Goal: Task Accomplishment & Management: Manage account settings

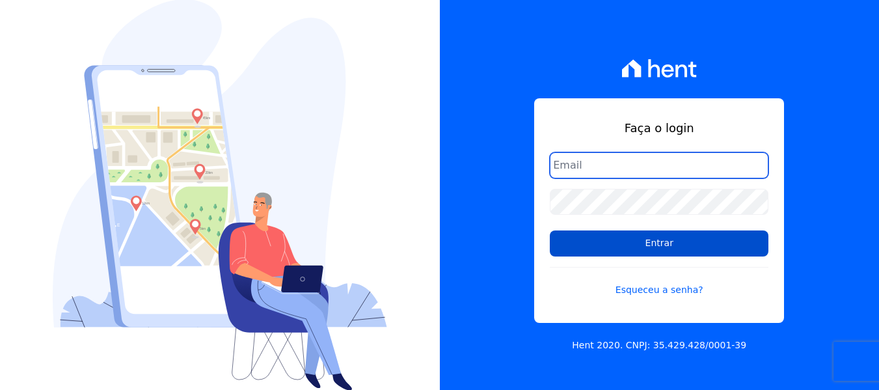
type input "[EMAIL_ADDRESS][DOMAIN_NAME]"
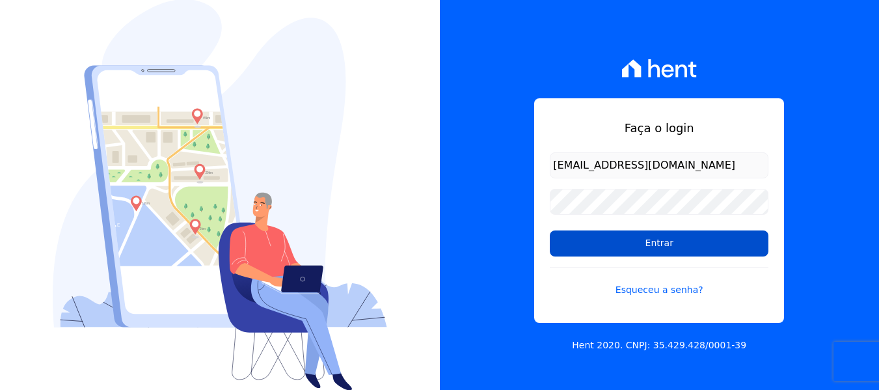
click at [678, 249] on input "Entrar" at bounding box center [659, 243] width 219 height 26
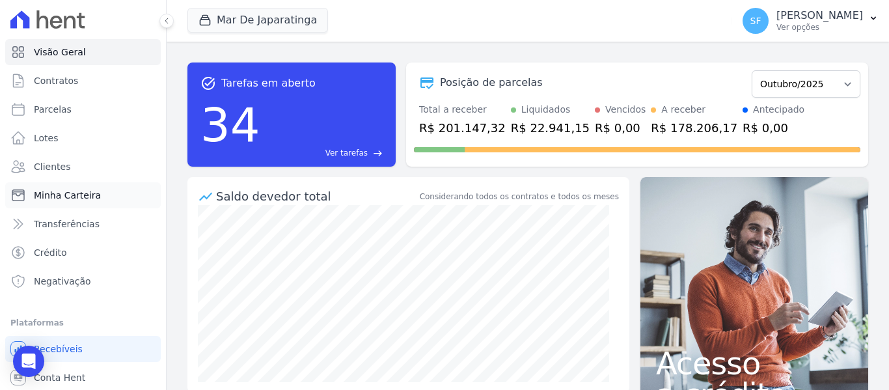
click at [74, 192] on span "Minha Carteira" at bounding box center [67, 195] width 67 height 13
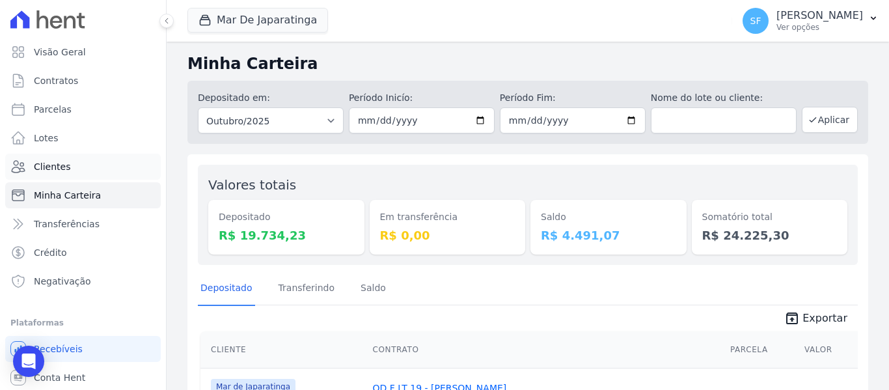
click at [77, 161] on link "Clientes" at bounding box center [83, 167] width 156 height 26
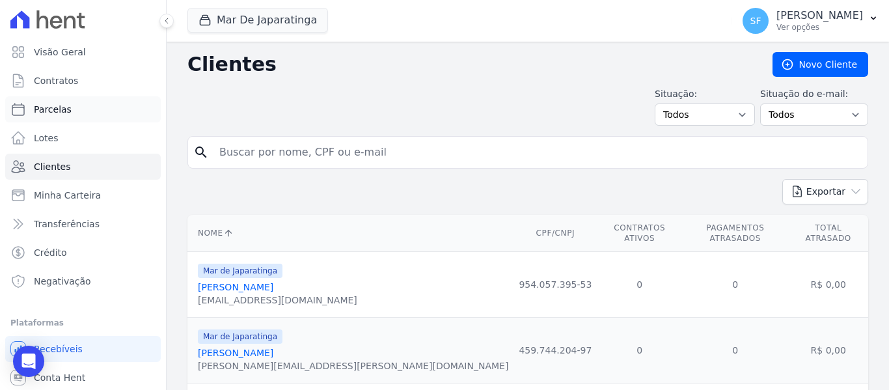
click at [57, 109] on span "Parcelas" at bounding box center [53, 109] width 38 height 13
select select
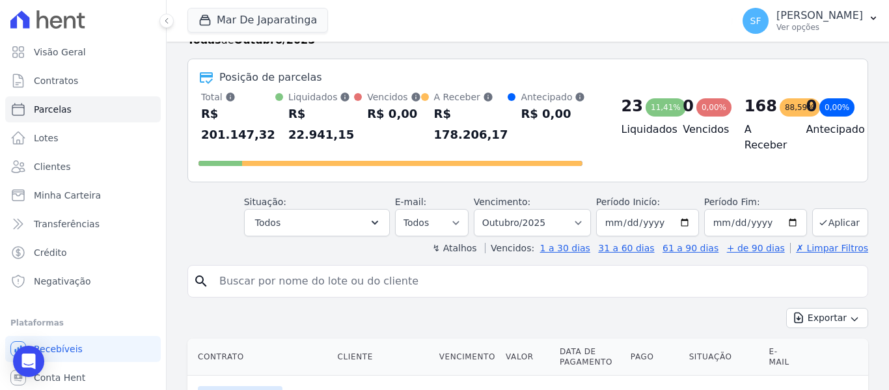
scroll to position [65, 0]
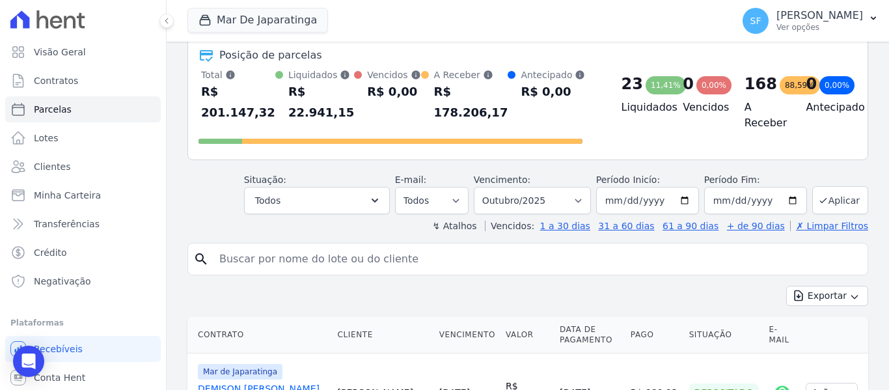
click at [374, 246] on input "search" at bounding box center [537, 259] width 651 height 26
type input "alex xavier"
select select
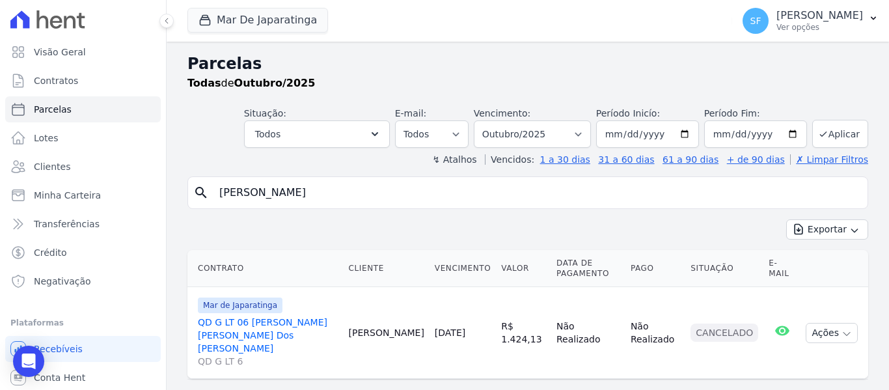
click at [289, 323] on link "QD G LT 06 Adriana Natalia Dos Santos Nascimento QD G LT 6" at bounding box center [268, 342] width 141 height 52
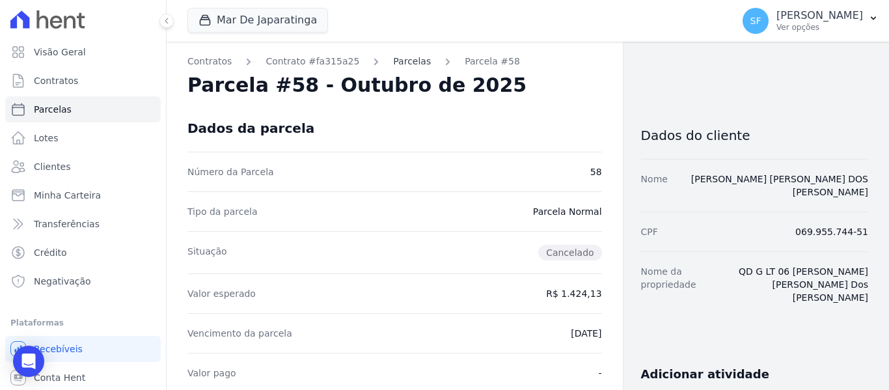
click at [394, 62] on link "Parcelas" at bounding box center [412, 62] width 38 height 14
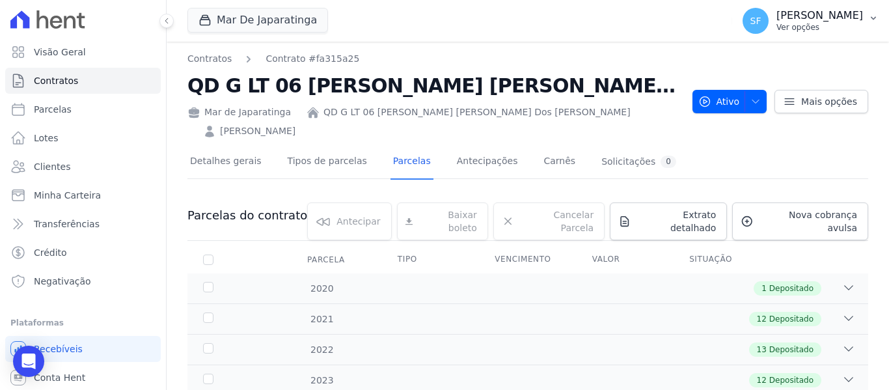
click at [812, 25] on p "Ver opções" at bounding box center [819, 27] width 87 height 10
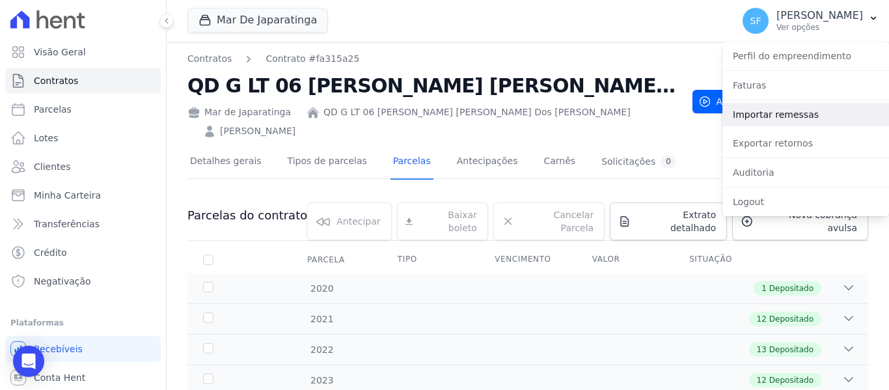
click at [802, 110] on link "Importar remessas" at bounding box center [805, 114] width 167 height 23
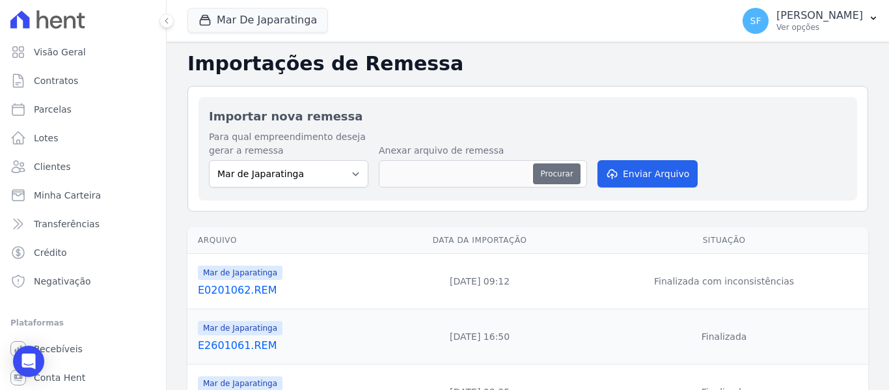
click at [546, 174] on button "Procurar" at bounding box center [556, 173] width 47 height 21
click at [834, 174] on div "Para qual empreendimento deseja gerar a remessa Mar de Japaratinga Anexar arqui…" at bounding box center [528, 160] width 638 height 60
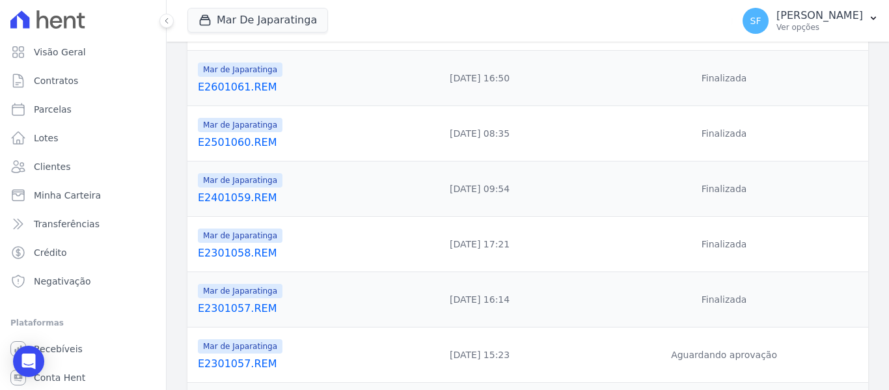
scroll to position [325, 0]
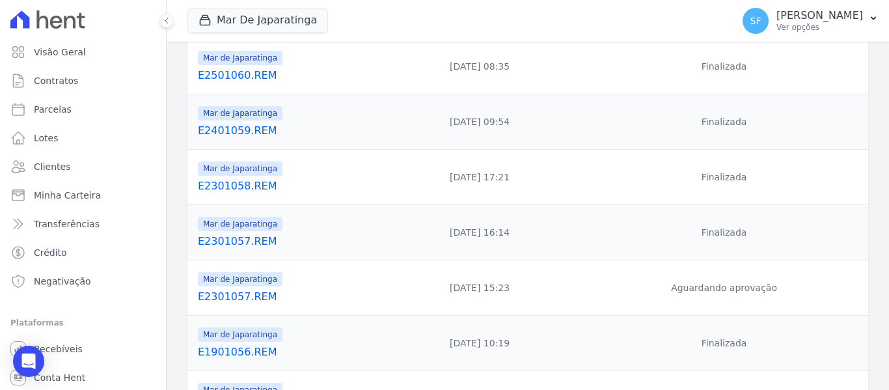
click at [230, 299] on link "E2301057.REM" at bounding box center [286, 297] width 176 height 16
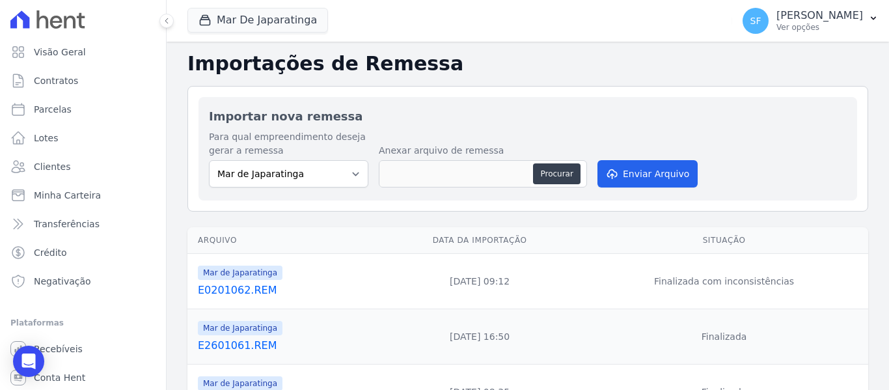
click at [219, 292] on link "E0201062.REM" at bounding box center [286, 290] width 176 height 16
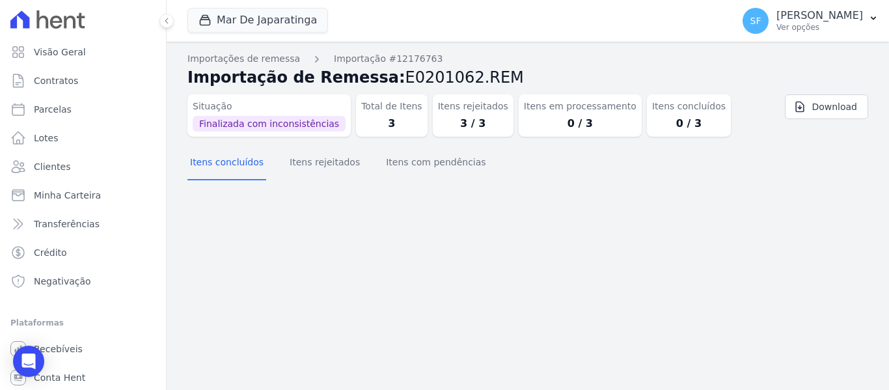
click at [631, 269] on div "Importações de remessa Importação #12176763 Importação de Remessa: E0201062.REM…" at bounding box center [528, 216] width 722 height 348
click at [306, 162] on button "Itens rejeitados" at bounding box center [324, 163] width 75 height 34
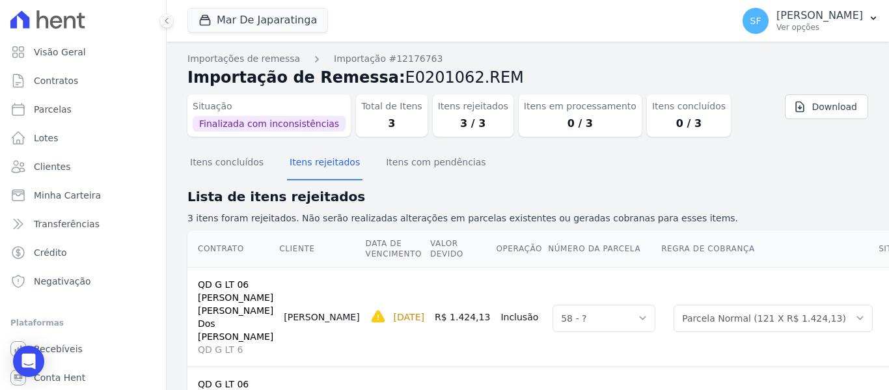
click at [724, 199] on h2 "Lista de itens rejeitados" at bounding box center [527, 197] width 681 height 20
click at [695, 178] on div "Itens concluídos Itens rejeitados Itens com pendências" at bounding box center [527, 163] width 681 height 32
click at [500, 174] on div "Itens concluídos Itens rejeitados Itens com pendências" at bounding box center [527, 163] width 681 height 32
click at [815, 32] on p "Ver opções" at bounding box center [819, 27] width 87 height 10
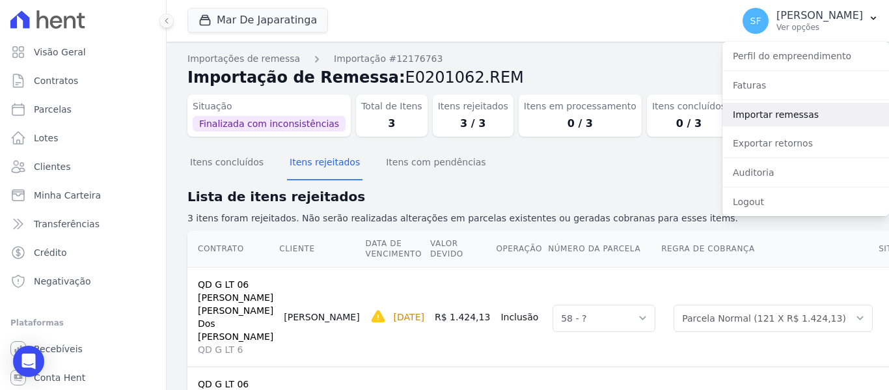
click at [767, 122] on link "Importar remessas" at bounding box center [805, 114] width 167 height 23
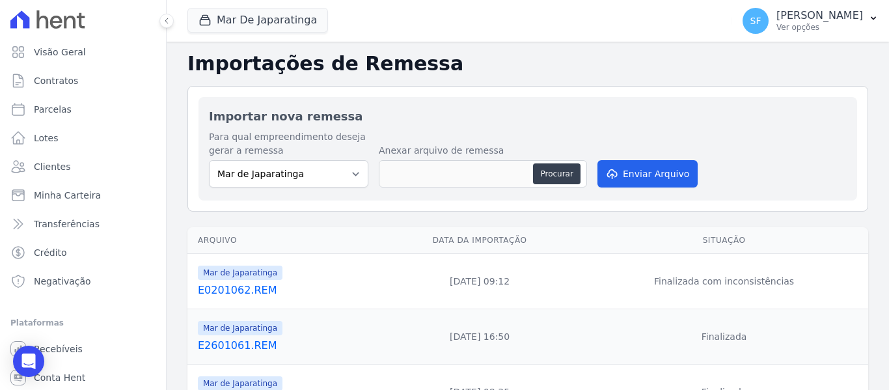
scroll to position [65, 0]
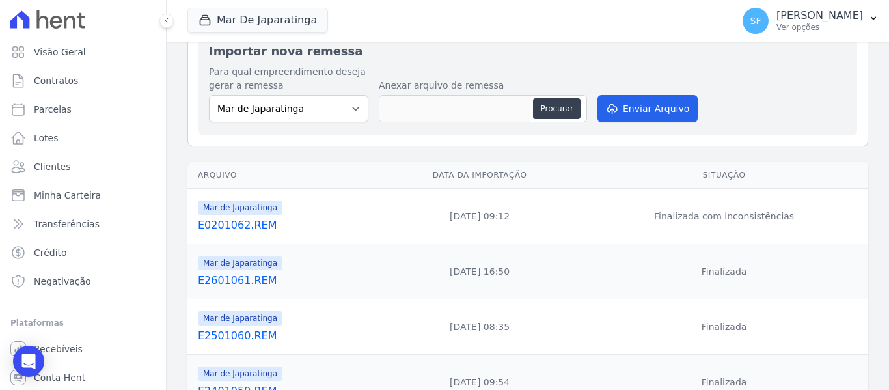
click at [232, 222] on link "E0201062.REM" at bounding box center [286, 225] width 176 height 16
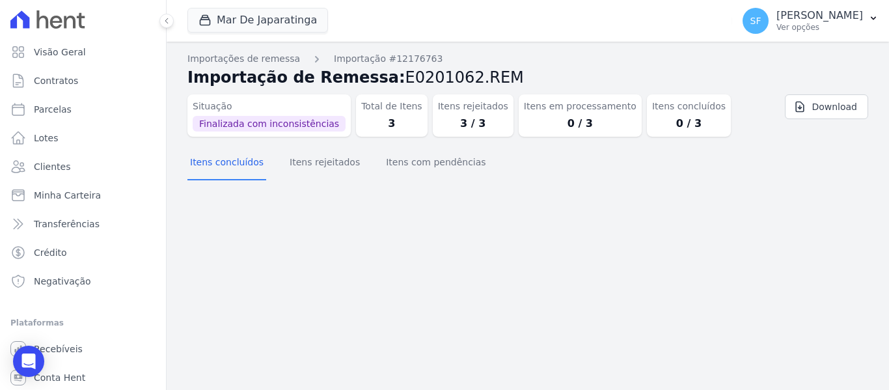
click at [390, 229] on div "Importações de remessa Importação #12176763 Importação de Remessa: E0201062.REM…" at bounding box center [528, 216] width 722 height 348
click at [593, 262] on div "Importações de remessa Importação #12176763 Importação de Remessa: E0201062.REM…" at bounding box center [528, 216] width 722 height 348
click at [577, 181] on section "Itens concluídos Itens rejeitados Itens com pendências" at bounding box center [527, 167] width 681 height 40
click at [398, 255] on div "Importações de remessa Importação #12176763 Importação de Remessa: E0201062.REM…" at bounding box center [528, 216] width 722 height 348
click at [323, 166] on button "Itens rejeitados" at bounding box center [324, 163] width 75 height 34
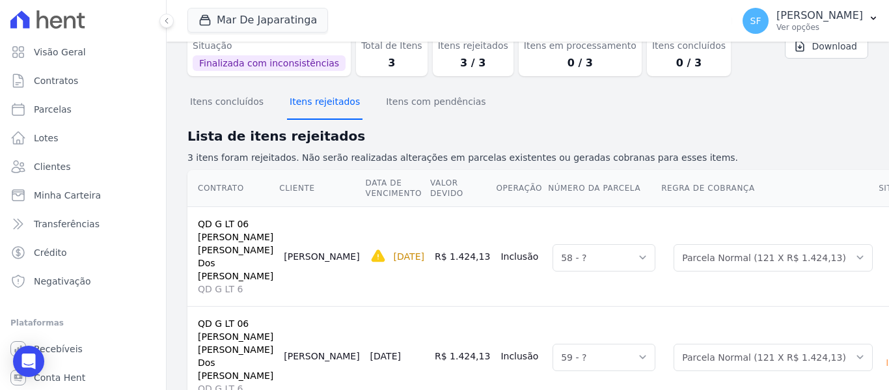
scroll to position [13, 0]
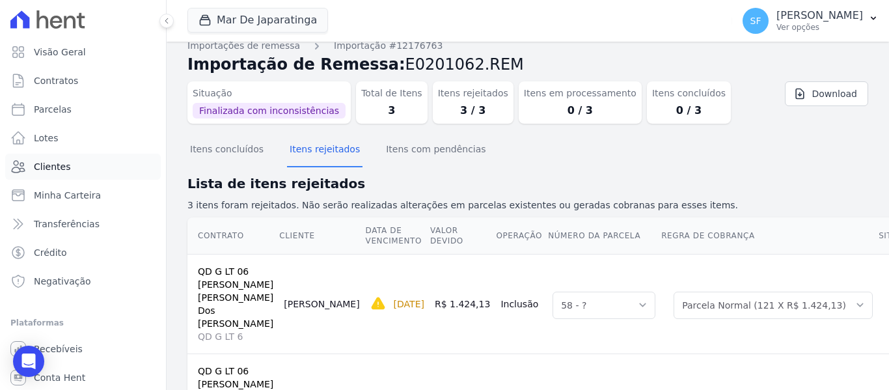
click at [91, 172] on link "Clientes" at bounding box center [83, 167] width 156 height 26
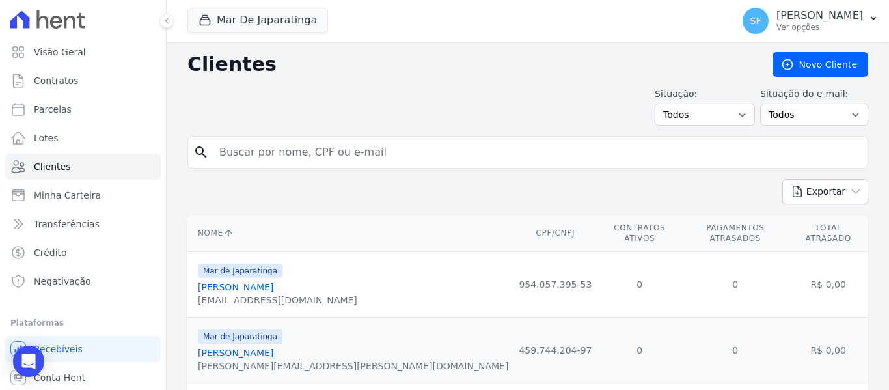
click at [383, 157] on input "search" at bounding box center [537, 152] width 651 height 26
type input "ale"
click at [43, 88] on link "Contratos" at bounding box center [83, 81] width 156 height 26
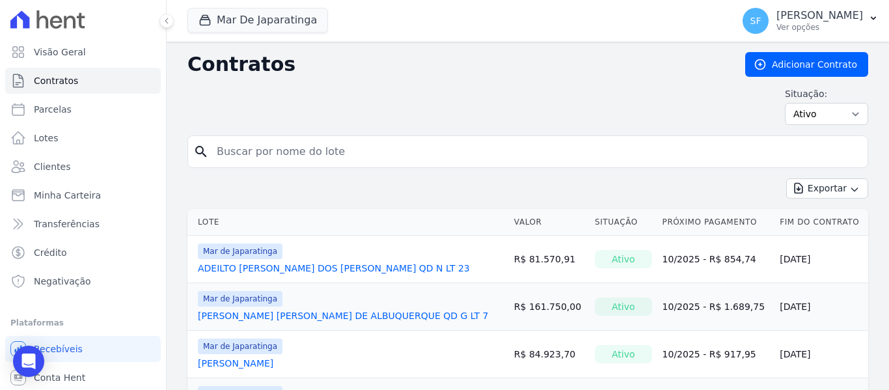
click at [314, 157] on input "search" at bounding box center [535, 152] width 653 height 26
type input "a"
type input "[PERSON_NAME]"
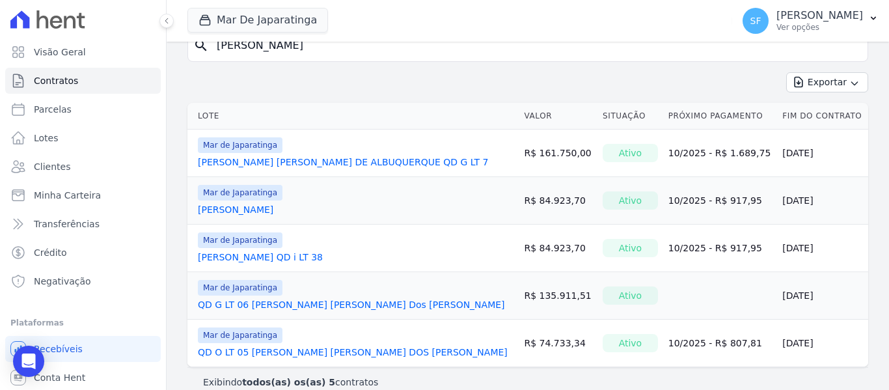
scroll to position [123, 0]
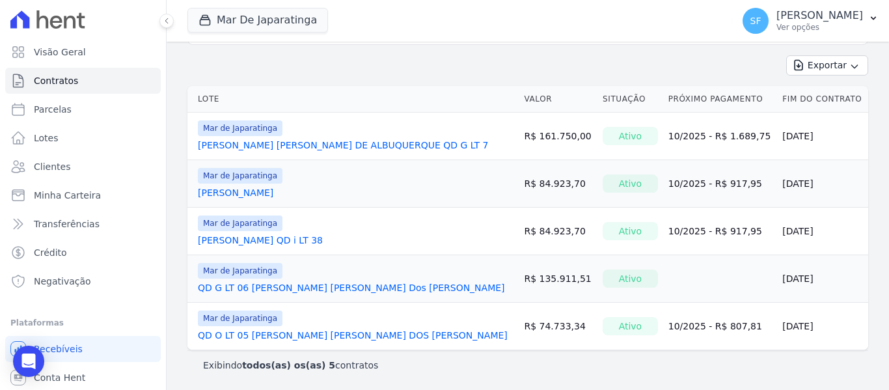
click at [291, 342] on td "Mar de Japaratinga QD O LT 05 ADRIANA NATALIA DOS SANTOS NASCIMENTO" at bounding box center [352, 326] width 331 height 47
click at [316, 338] on link "QD O LT 05 [PERSON_NAME]" at bounding box center [353, 335] width 310 height 13
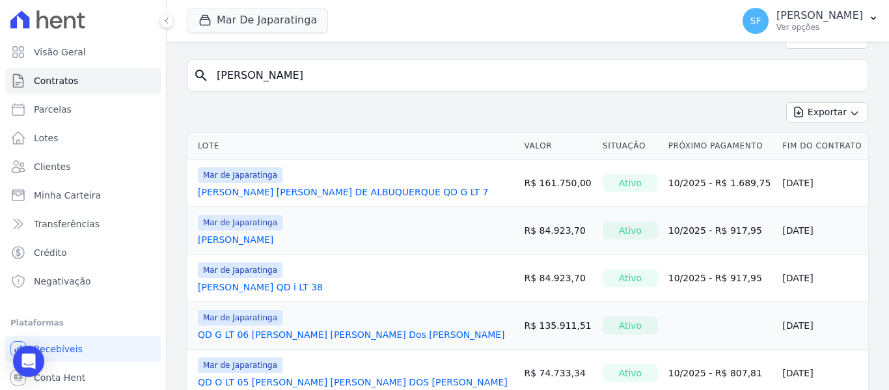
scroll to position [123, 0]
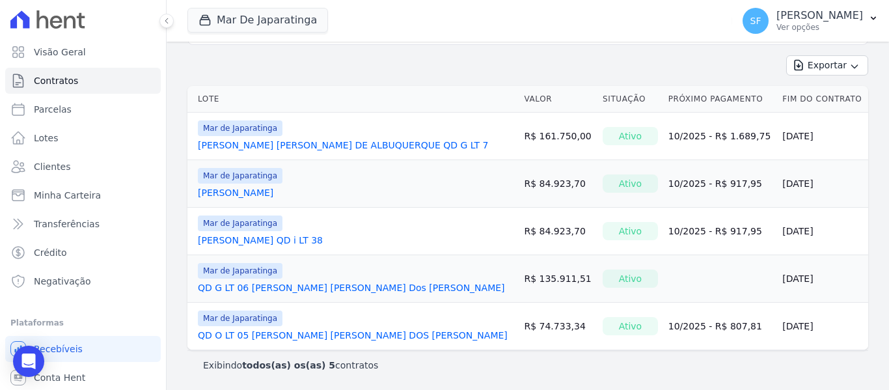
click at [256, 289] on link "QD G LT 06 [PERSON_NAME]" at bounding box center [351, 287] width 307 height 13
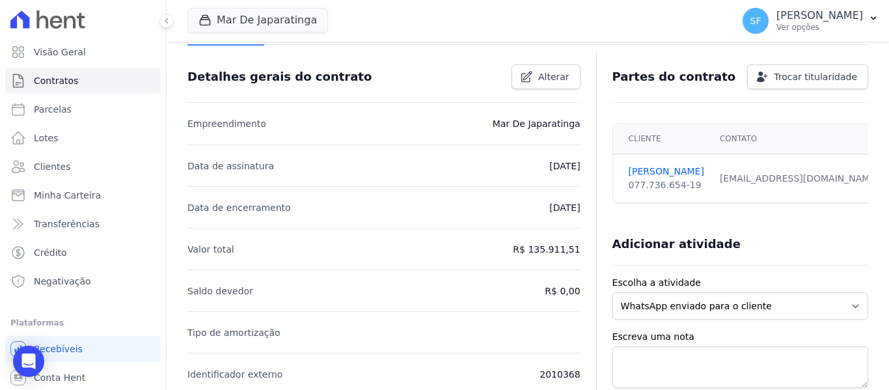
scroll to position [65, 0]
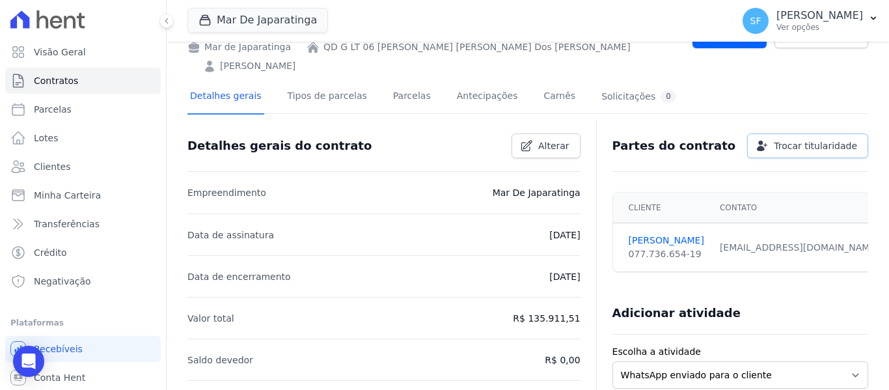
click at [813, 139] on span "Trocar titularidade" at bounding box center [815, 145] width 83 height 13
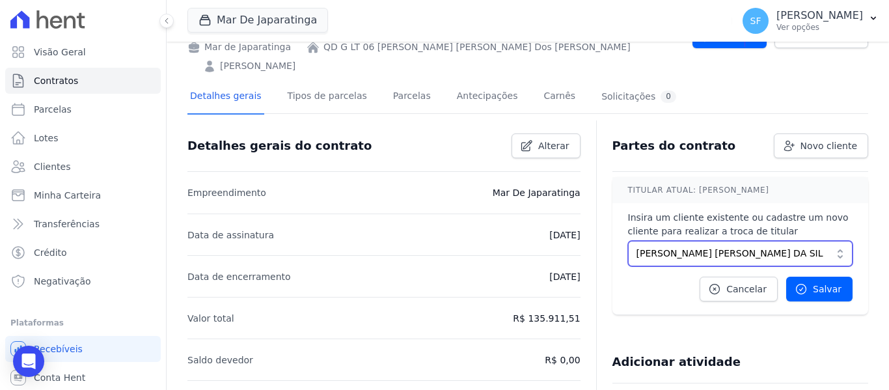
click at [792, 247] on span "[PERSON_NAME]" at bounding box center [731, 254] width 189 height 14
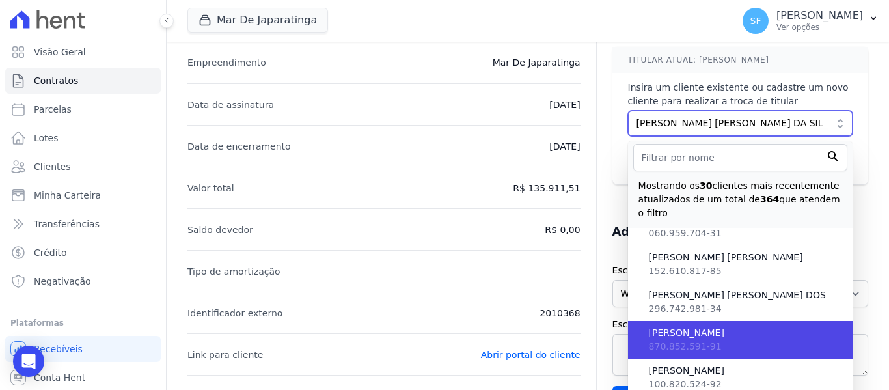
scroll to position [0, 0]
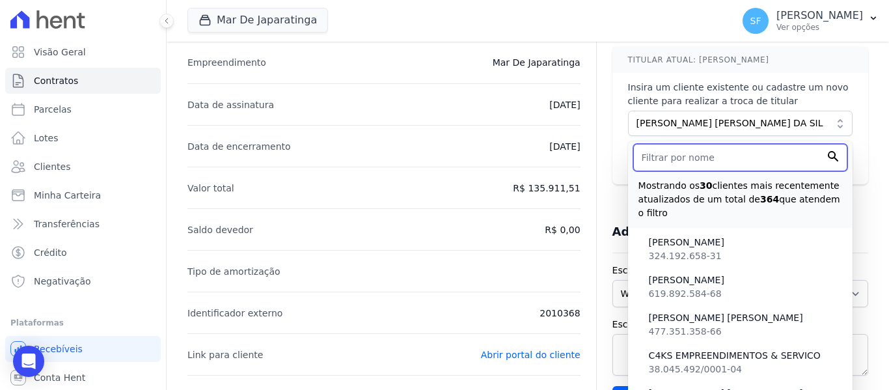
click at [646, 144] on input "text" at bounding box center [740, 157] width 214 height 27
type input "alex xavier bandeira"
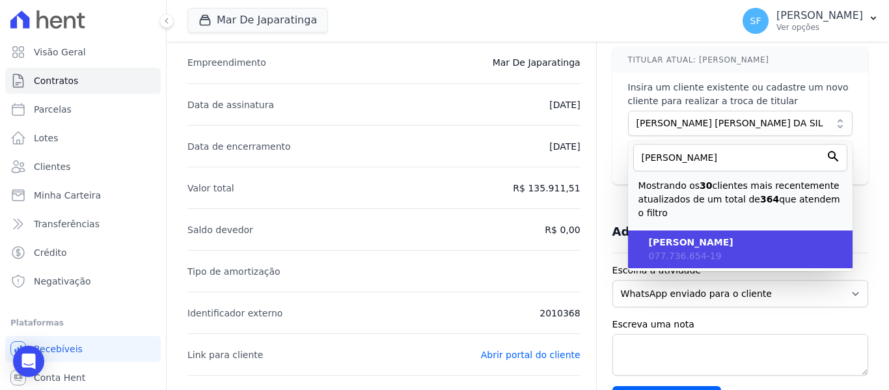
click at [722, 234] on li "ALEX XAVIER BANDEIRA 077.736.654-19" at bounding box center [740, 249] width 225 height 38
type input "c48eac9b-aa66-47c3-ae85-6e0512b214c3"
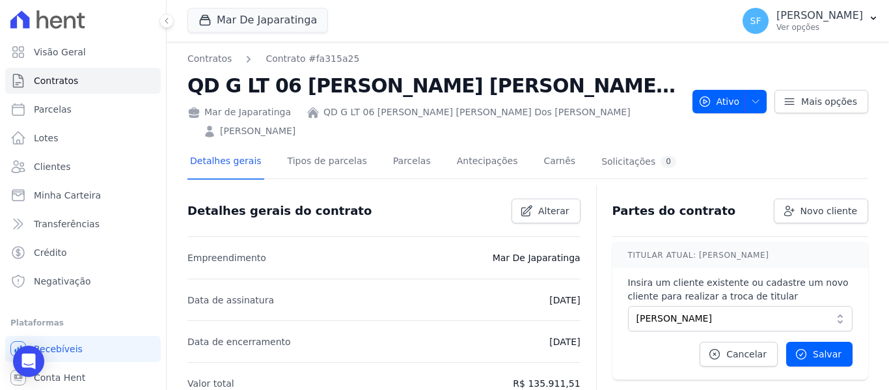
click at [648, 342] on div "Cancelar Salvar ​ Atenção! A troca de titularidade é um processo definitivo, um…" at bounding box center [740, 354] width 225 height 25
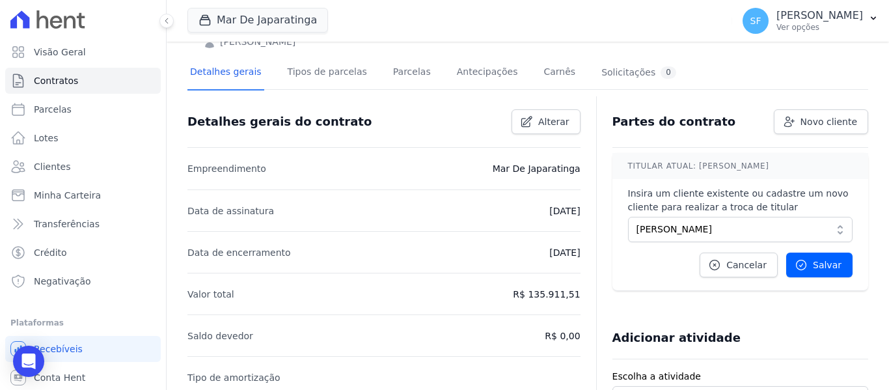
scroll to position [65, 0]
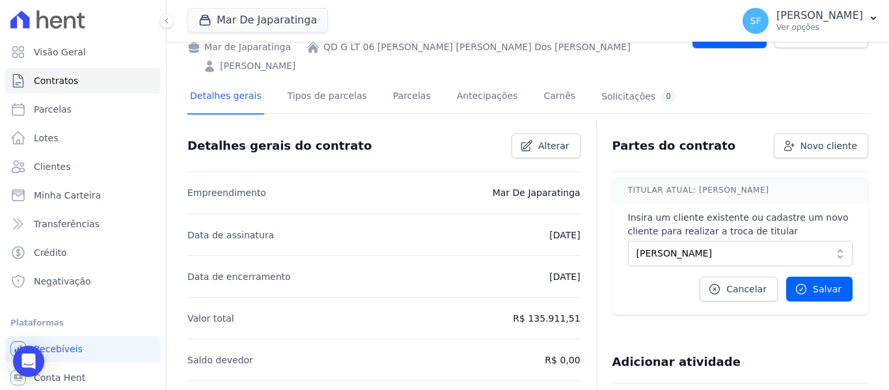
click at [750, 344] on div "Adicionar atividade" at bounding box center [735, 357] width 266 height 26
click at [780, 247] on span "[PERSON_NAME]" at bounding box center [731, 254] width 189 height 14
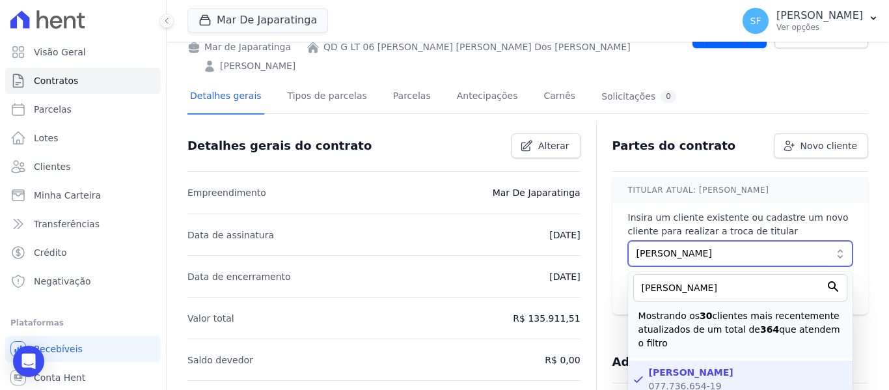
click at [732, 247] on span "[PERSON_NAME]" at bounding box center [731, 254] width 189 height 14
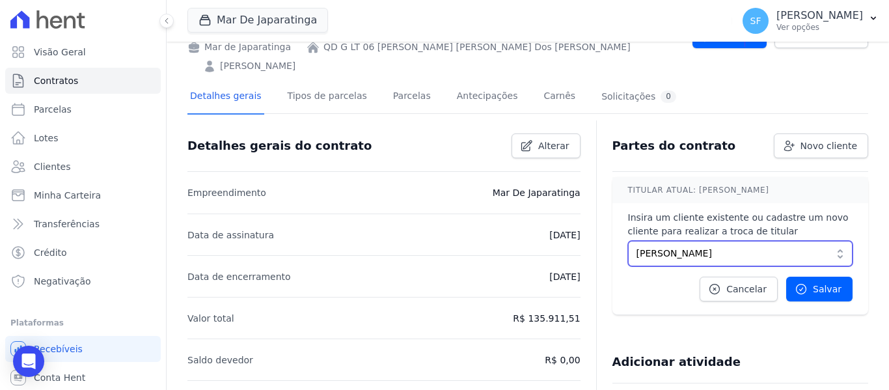
click at [637, 247] on span "[PERSON_NAME]" at bounding box center [731, 254] width 189 height 14
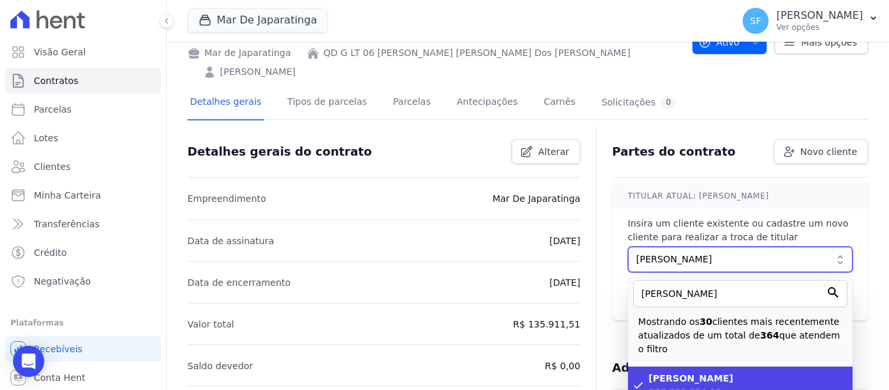
scroll to position [130, 0]
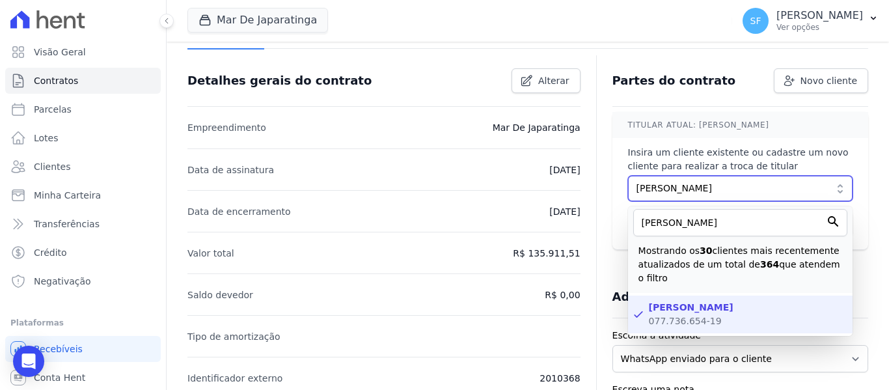
click at [834, 176] on button "[PERSON_NAME]" at bounding box center [740, 188] width 225 height 25
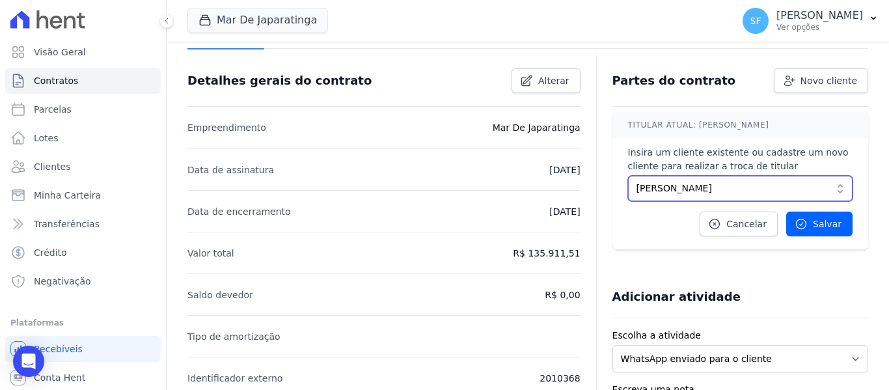
click at [829, 176] on button "[PERSON_NAME]" at bounding box center [740, 188] width 225 height 25
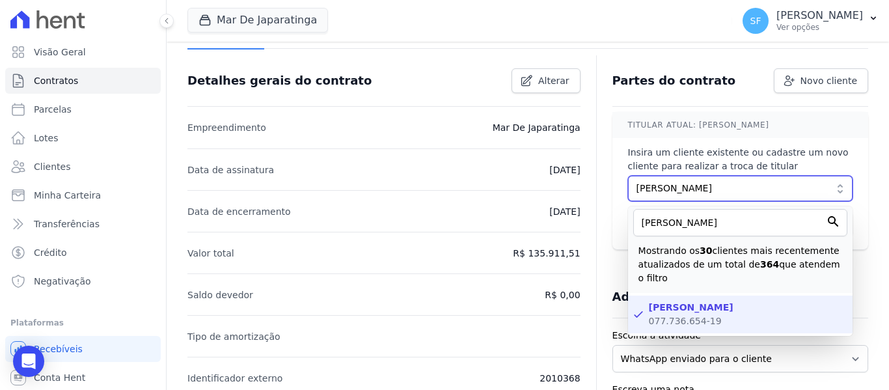
click at [776, 182] on span "[PERSON_NAME]" at bounding box center [731, 189] width 189 height 14
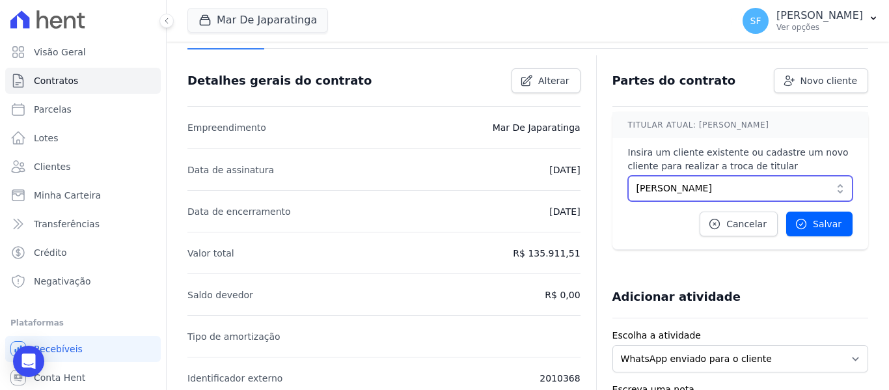
click at [767, 182] on span "[PERSON_NAME]" at bounding box center [731, 189] width 189 height 14
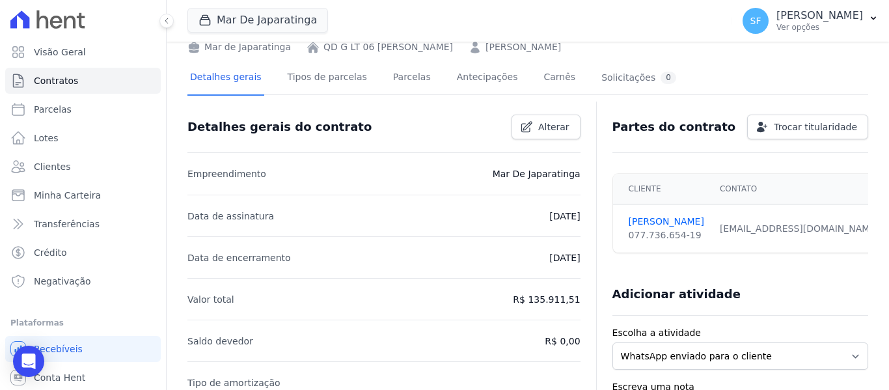
scroll to position [130, 0]
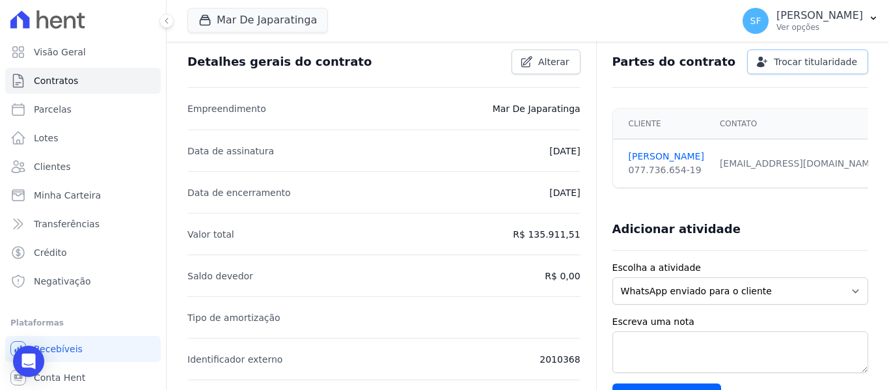
click at [797, 64] on span "Trocar titularidade" at bounding box center [815, 61] width 83 height 13
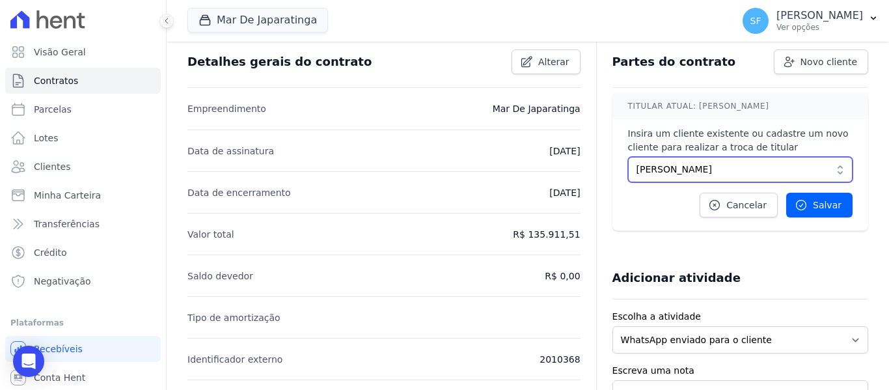
drag, startPoint x: 796, startPoint y: 170, endPoint x: 780, endPoint y: 169, distance: 16.3
click at [795, 170] on span "[PERSON_NAME]" at bounding box center [731, 170] width 189 height 14
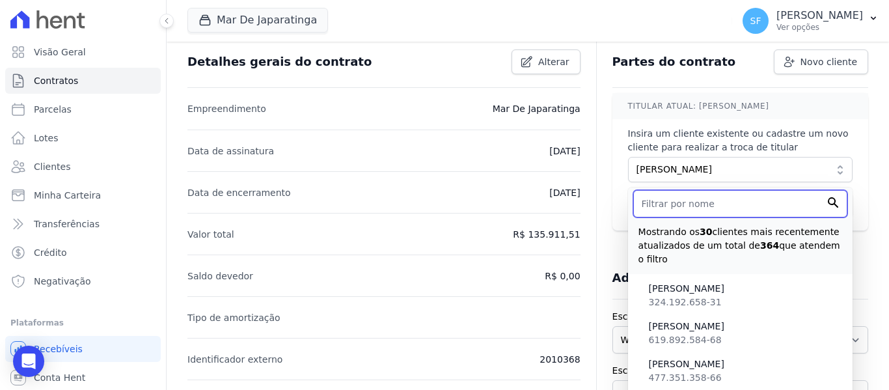
click at [672, 208] on input "text" at bounding box center [740, 203] width 214 height 27
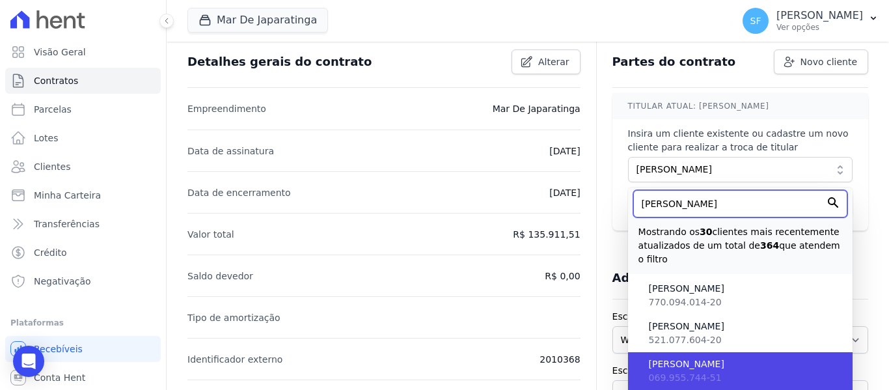
type input "[PERSON_NAME]"
click at [705, 374] on li "[PERSON_NAME] 069.955.744-51" at bounding box center [740, 371] width 225 height 38
type input "f951439e-b682-4eff-b4c9-07d19292c0b2"
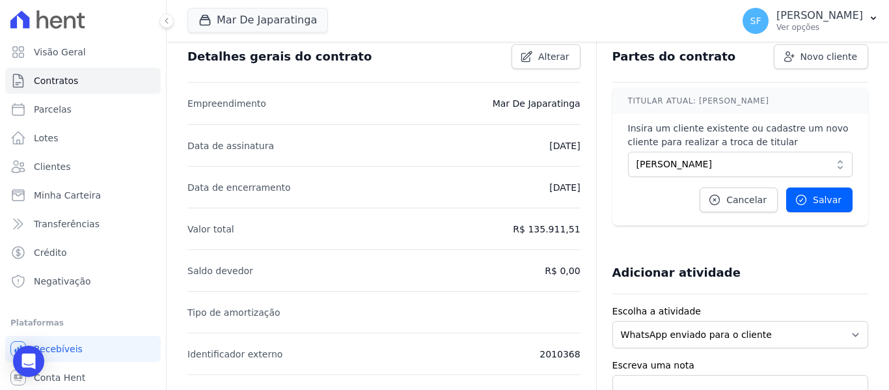
scroll to position [65, 0]
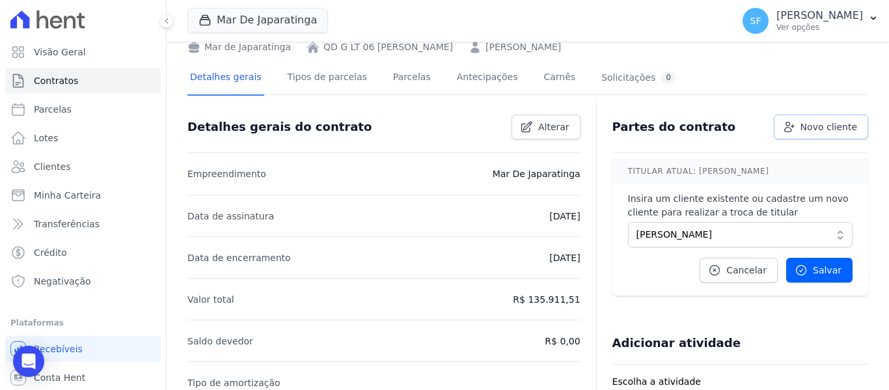
click at [809, 128] on span "Novo cliente" at bounding box center [829, 126] width 57 height 13
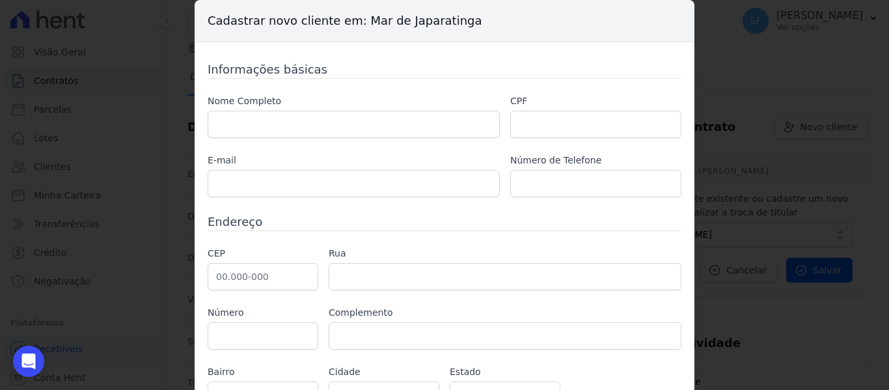
click at [810, 128] on div "Cadastrar novo cliente em: Mar de Japaratinga Informações básicas Nome Completo…" at bounding box center [444, 195] width 889 height 390
click at [402, 134] on input "text" at bounding box center [354, 124] width 292 height 27
click at [786, 79] on div "Cadastrar novo cliente em: Mar de Japaratinga Informações básicas Nome Completo…" at bounding box center [444, 195] width 889 height 390
click at [787, 323] on div "Cadastrar novo cliente em: Mar de Japaratinga Informações básicas Nome Completo…" at bounding box center [444, 195] width 889 height 390
click at [737, 313] on div "Cadastrar novo cliente em: Mar de Japaratinga Informações básicas Nome Completo…" at bounding box center [444, 195] width 889 height 390
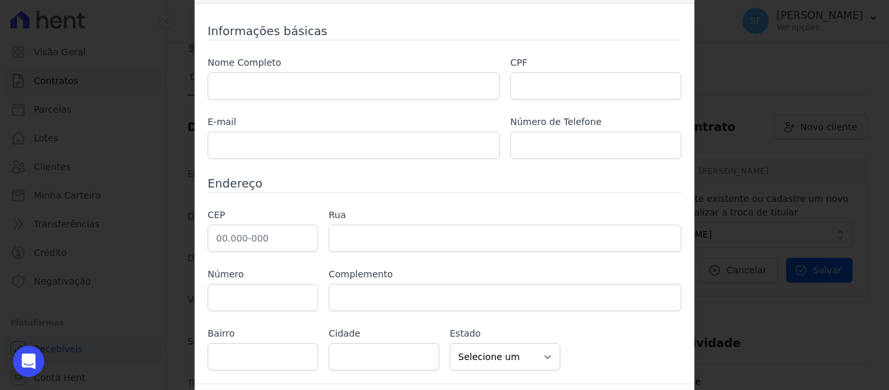
scroll to position [73, 0]
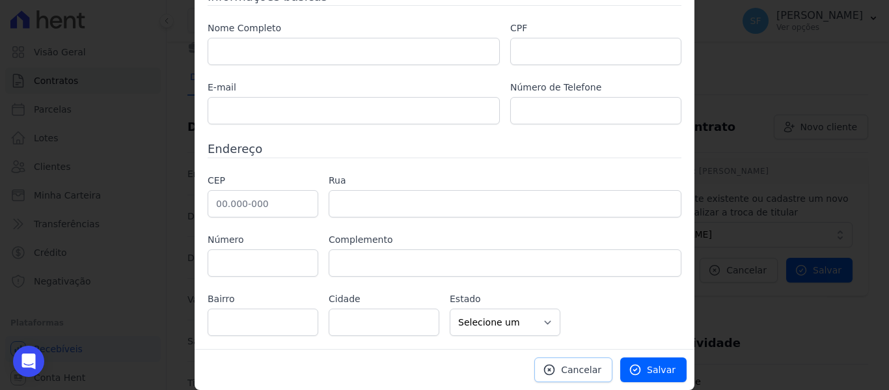
click at [589, 377] on link "Cancelar" at bounding box center [573, 369] width 78 height 25
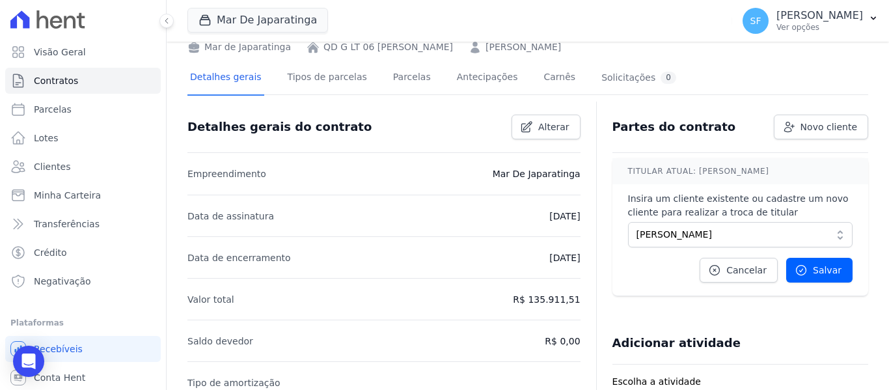
click at [759, 347] on div "Adicionar atividade" at bounding box center [735, 338] width 266 height 26
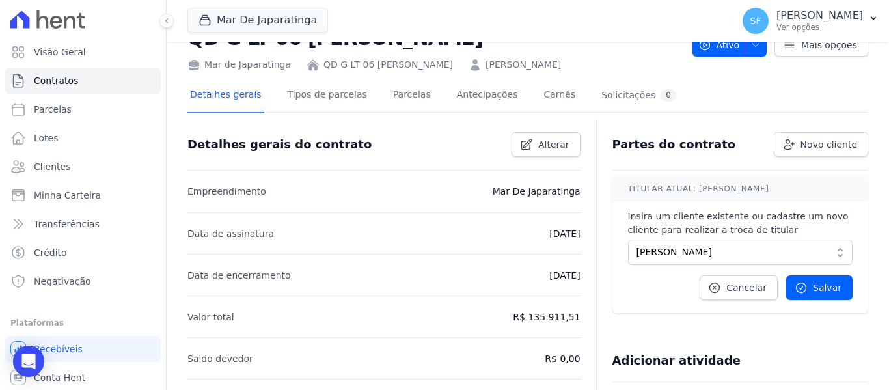
scroll to position [0, 0]
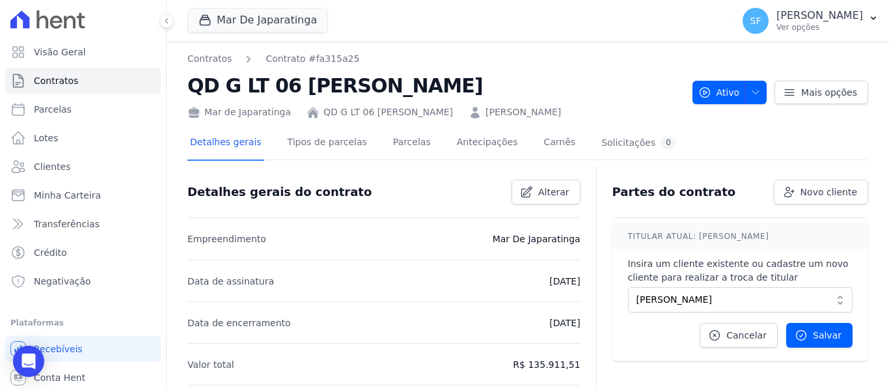
click at [633, 357] on div "TITULAR ATUAL: [PERSON_NAME] Insira um cliente existente ou cadastre um novo cl…" at bounding box center [740, 292] width 256 height 138
click at [631, 349] on div "TITULAR ATUAL: [PERSON_NAME] Insira um cliente existente ou cadastre um novo cl…" at bounding box center [740, 292] width 256 height 138
click at [746, 140] on div "Detalhes gerais Tipos de parcelas [GEOGRAPHIC_DATA] Antecipações Carnês Solicit…" at bounding box center [527, 143] width 681 height 33
click at [750, 95] on icon "button" at bounding box center [755, 92] width 10 height 10
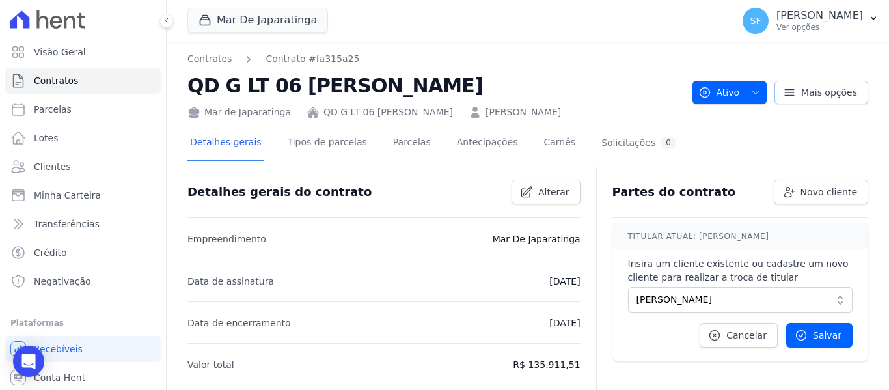
click at [786, 92] on icon at bounding box center [789, 92] width 9 height 6
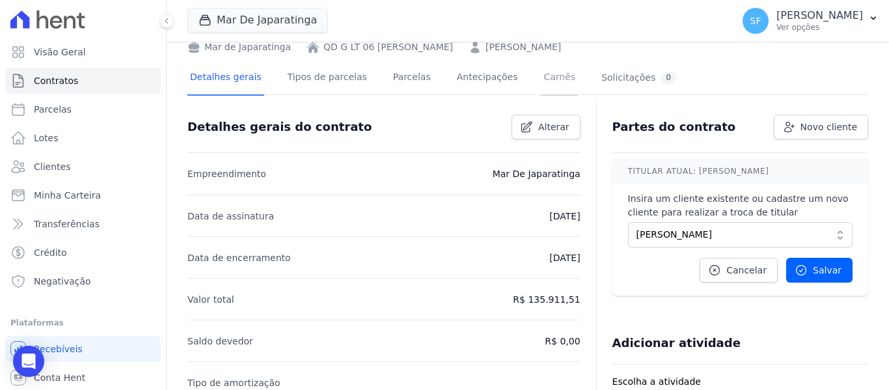
click at [541, 75] on link "Carnês" at bounding box center [559, 78] width 37 height 34
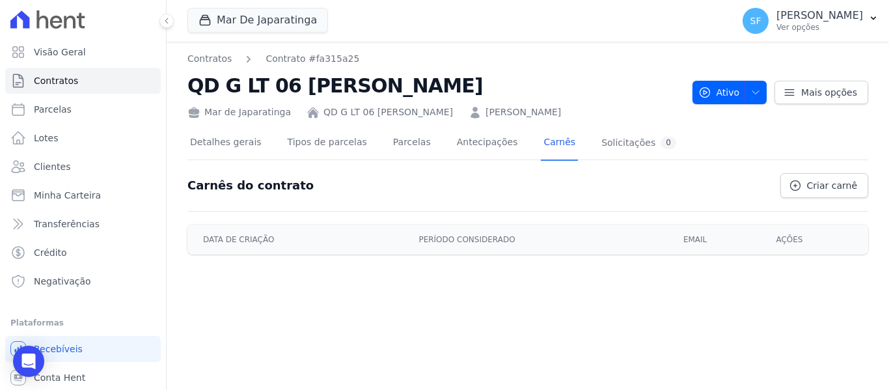
click at [489, 288] on div "Contratos Contrato #fa315a25 QD G LT 06 [PERSON_NAME] Mar de Japaratinga QD G L…" at bounding box center [528, 216] width 722 height 348
click at [465, 141] on link "Antecipações" at bounding box center [487, 143] width 66 height 34
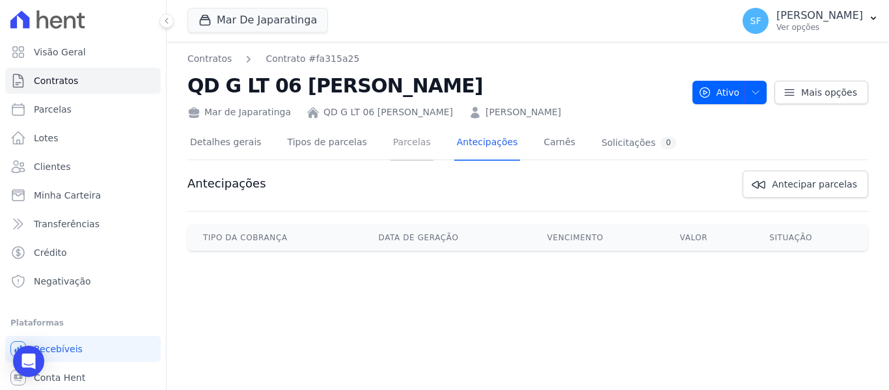
click at [390, 145] on link "Parcelas" at bounding box center [411, 143] width 43 height 34
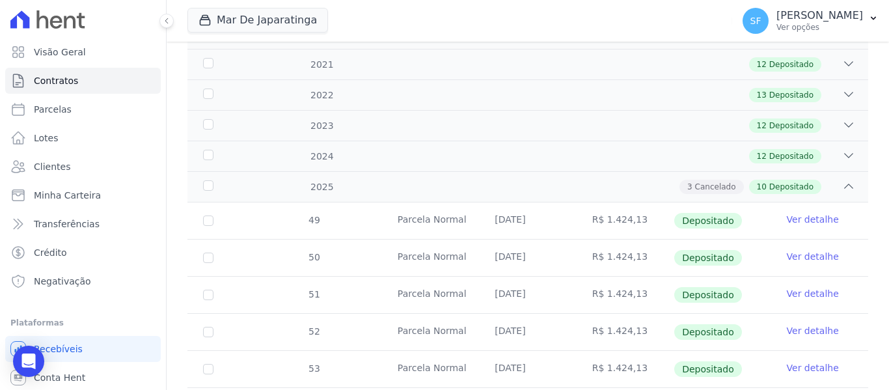
scroll to position [233, 0]
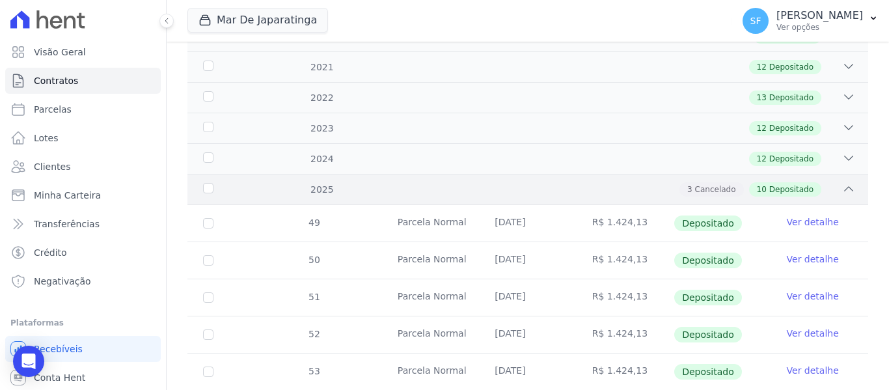
click at [317, 182] on div "3 Cancelado 10 Depositado" at bounding box center [561, 189] width 588 height 14
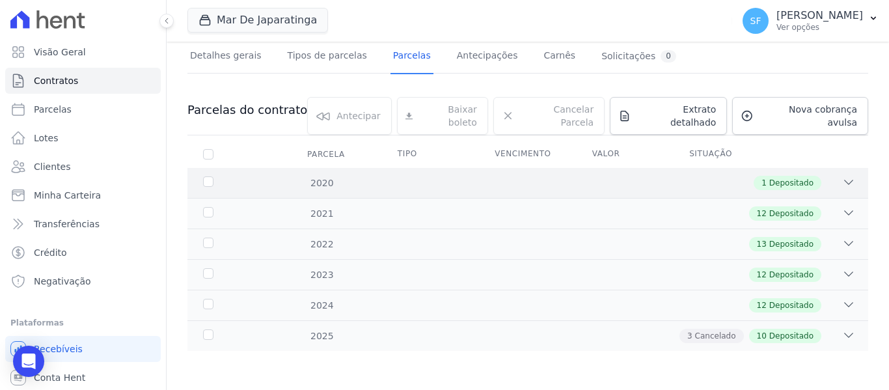
scroll to position [76, 0]
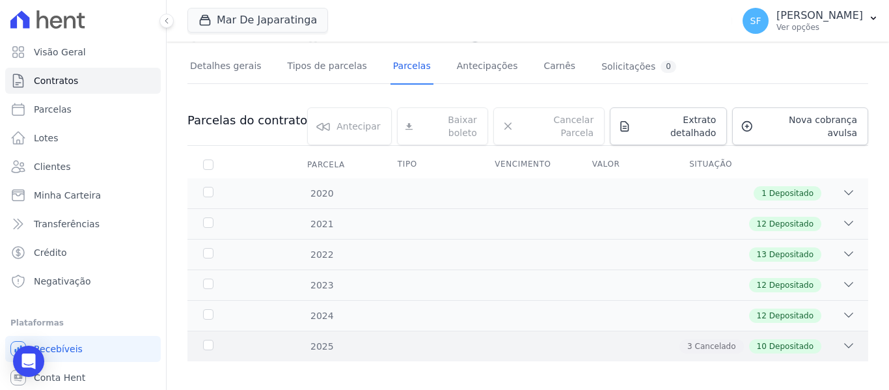
click at [842, 339] on icon at bounding box center [848, 345] width 13 height 13
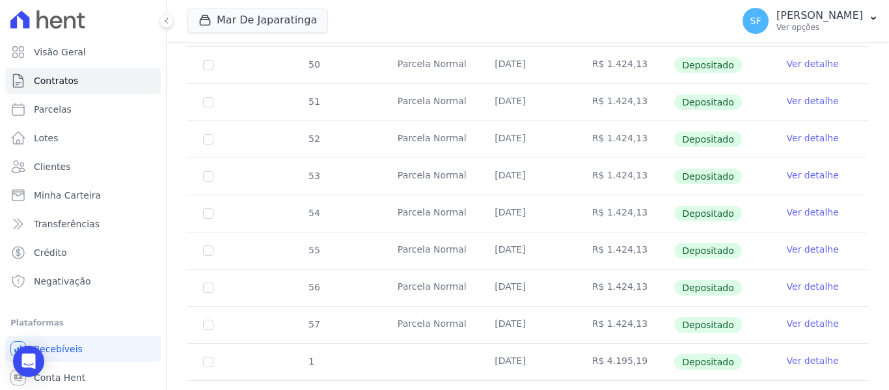
scroll to position [558, 0]
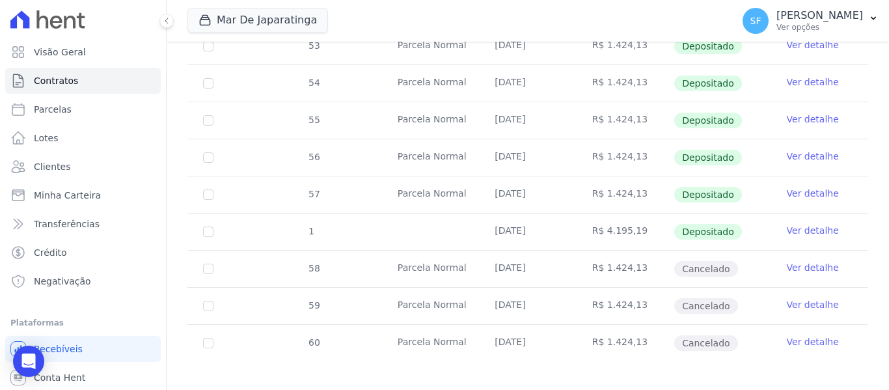
click at [802, 261] on link "Ver detalhe" at bounding box center [813, 267] width 52 height 13
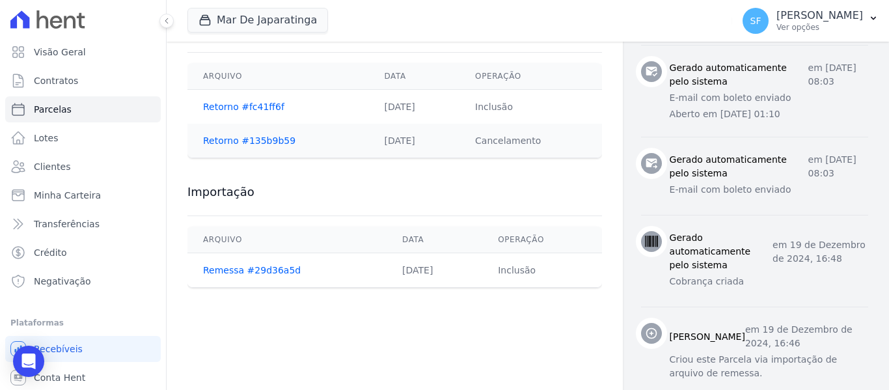
scroll to position [671, 0]
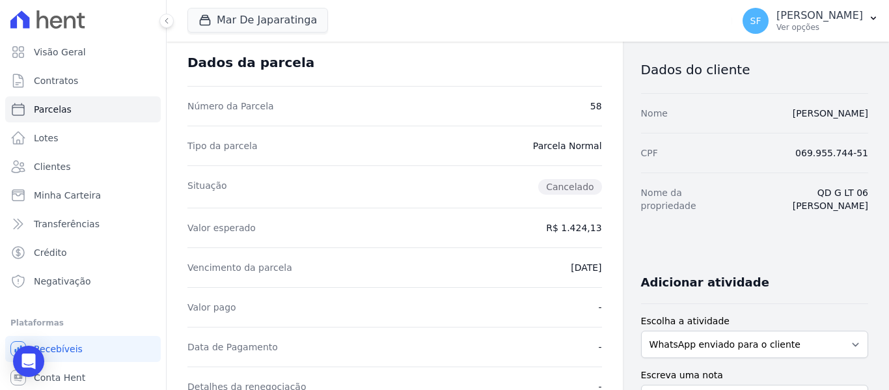
scroll to position [0, 0]
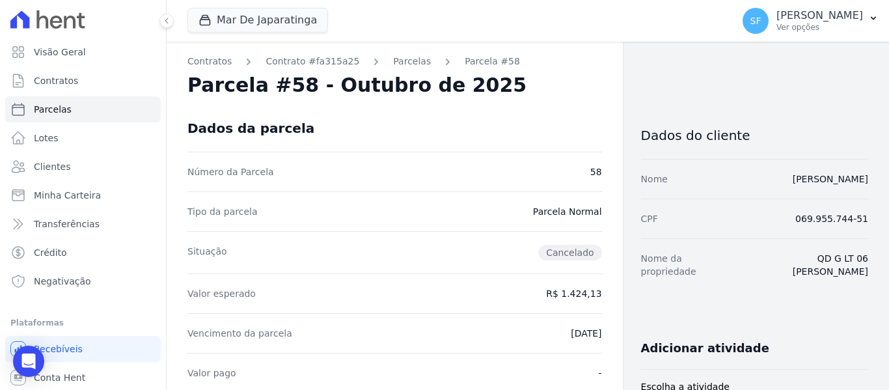
click at [506, 105] on div "Dados da parcela" at bounding box center [394, 128] width 415 height 47
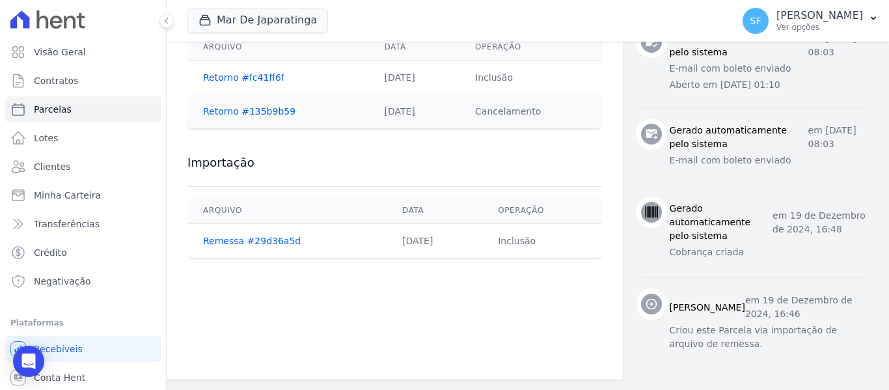
scroll to position [586, 0]
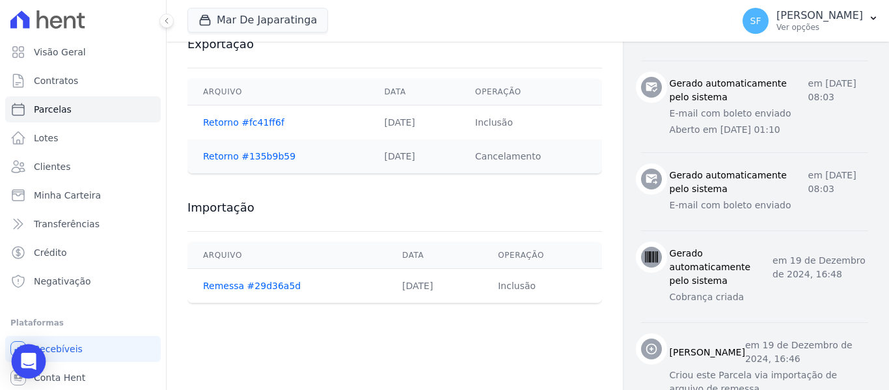
click at [23, 364] on icon "Open Intercom Messenger" at bounding box center [28, 361] width 15 height 17
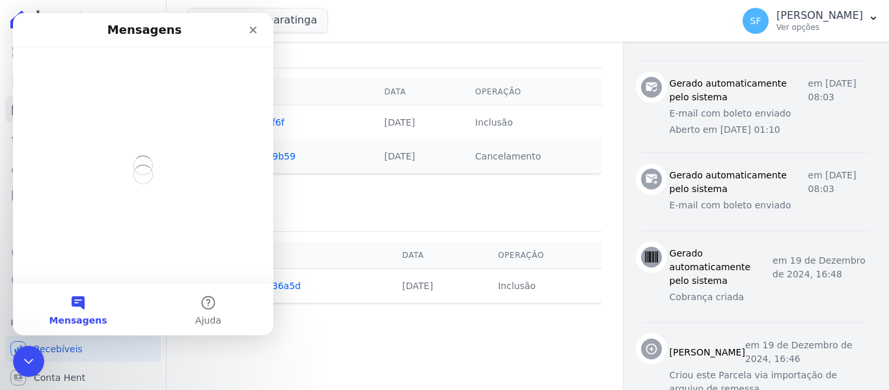
scroll to position [0, 0]
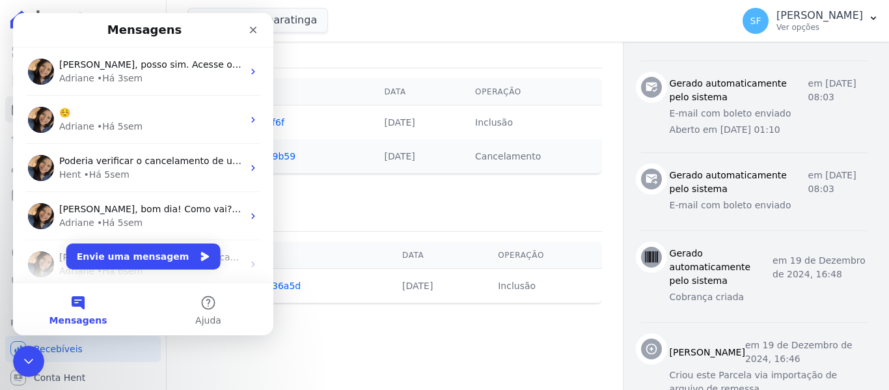
click at [66, 310] on button "Mensagens" at bounding box center [78, 309] width 130 height 52
click at [83, 305] on button "Mensagens" at bounding box center [78, 309] width 130 height 52
click at [115, 253] on button "Envie uma mensagem" at bounding box center [143, 256] width 154 height 26
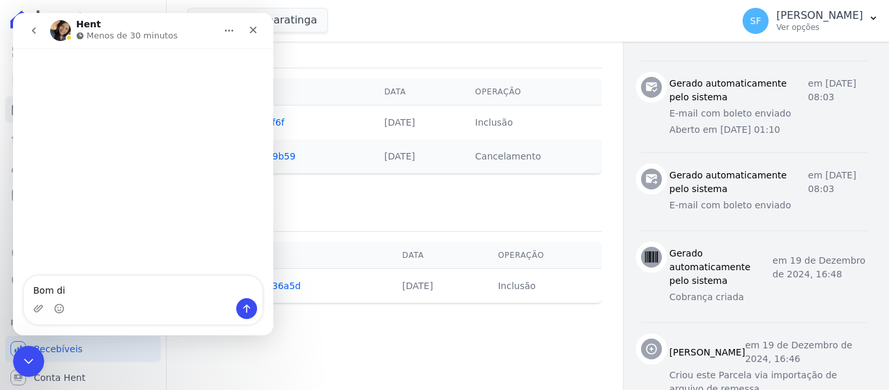
type textarea "Bom dia"
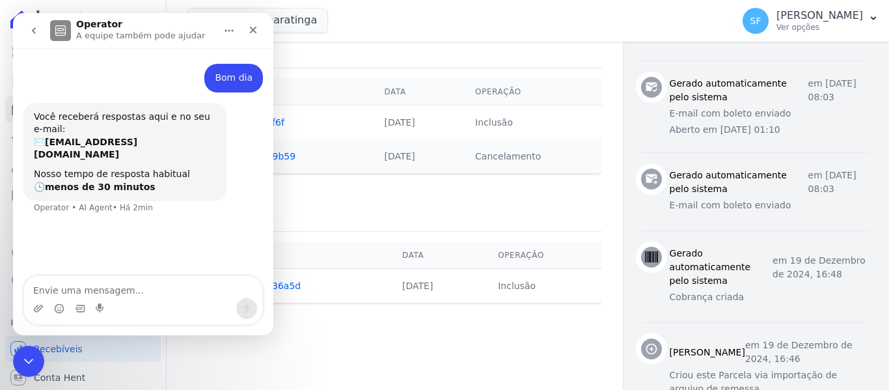
click at [13, 353] on div "Encerramento do Messenger da Intercom" at bounding box center [26, 359] width 31 height 31
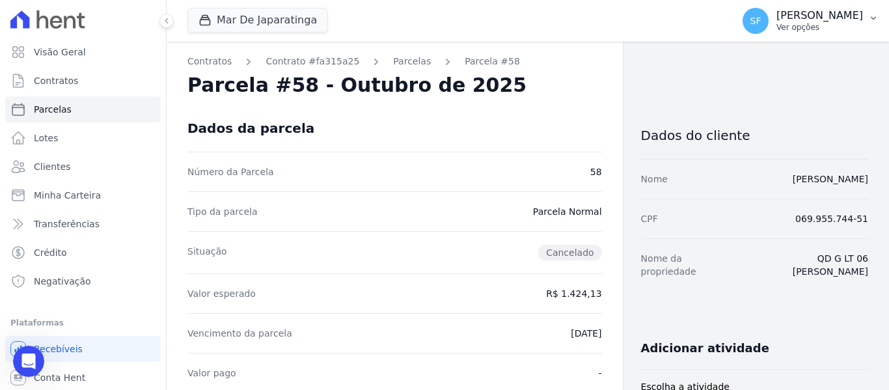
click at [839, 21] on p "[PERSON_NAME]" at bounding box center [819, 15] width 87 height 13
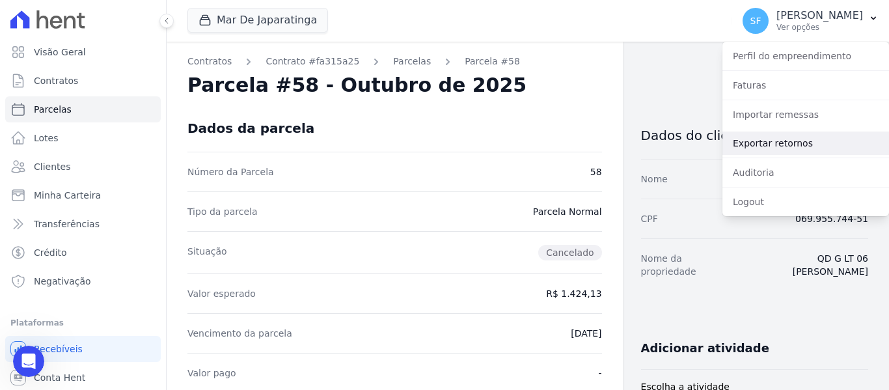
click at [755, 150] on link "Exportar retornos" at bounding box center [805, 142] width 167 height 23
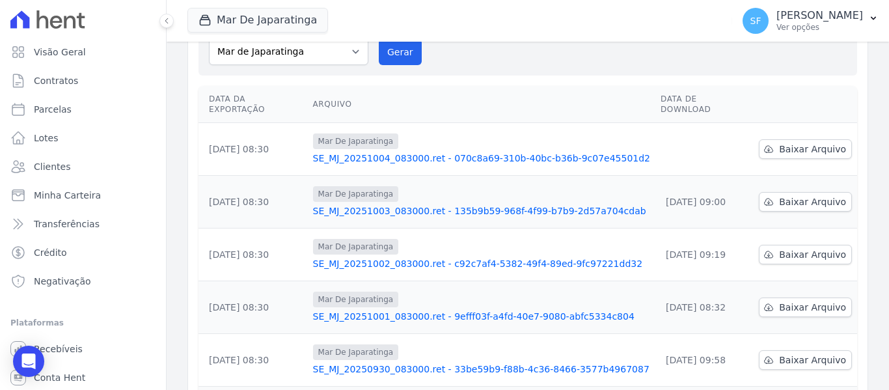
scroll to position [195, 0]
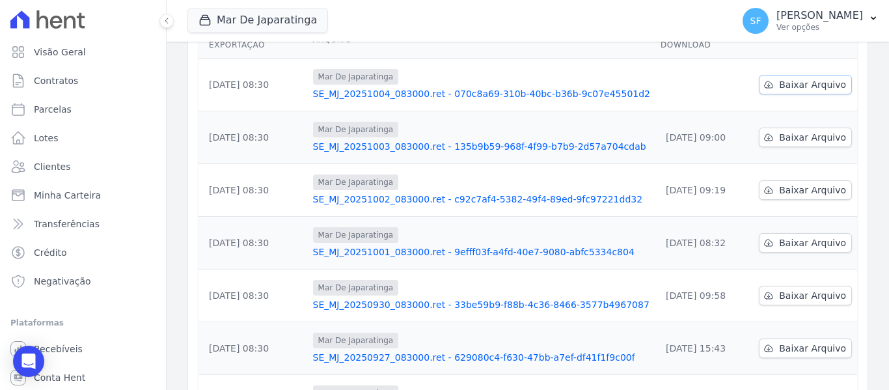
click at [802, 78] on span "Baixar Arquivo" at bounding box center [812, 84] width 67 height 13
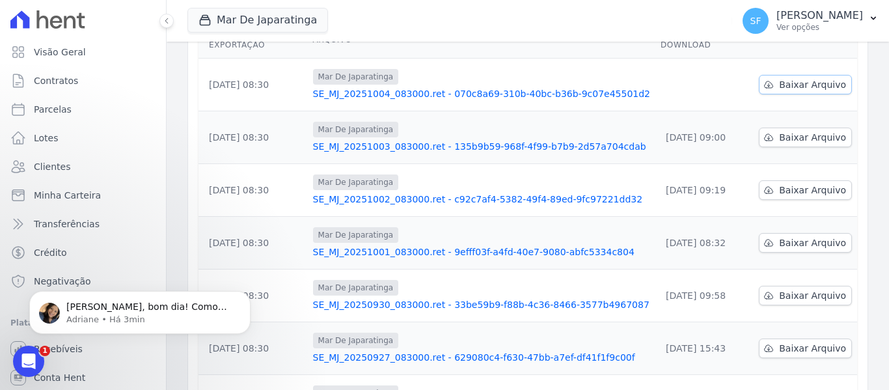
scroll to position [0, 0]
click at [110, 318] on p "Adriane • Há 3min" at bounding box center [150, 320] width 168 height 12
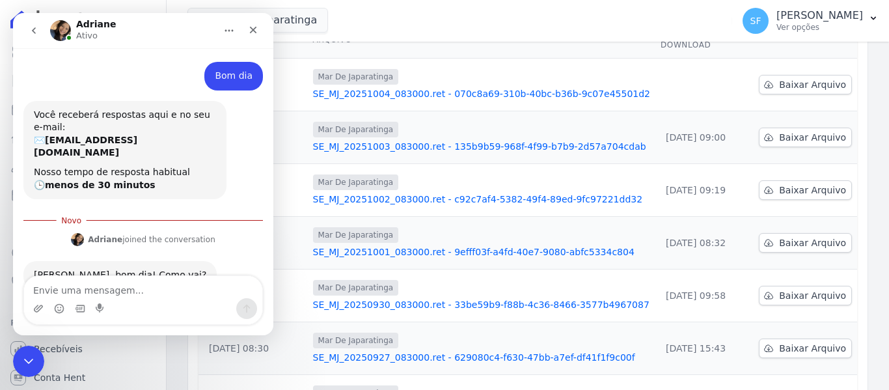
scroll to position [55, 0]
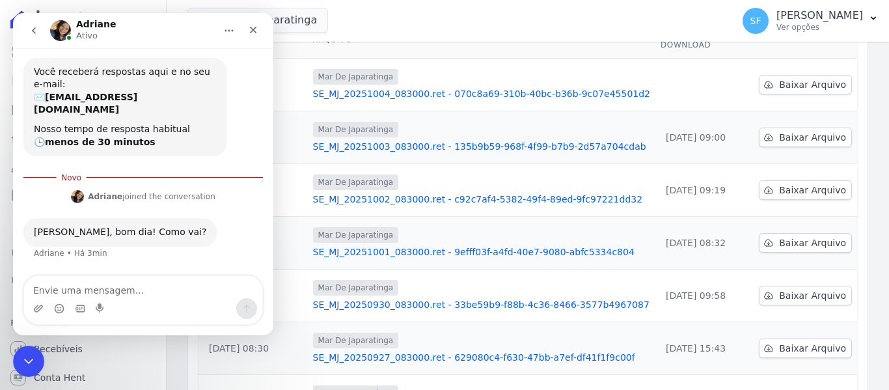
click at [115, 289] on textarea "Envie uma mensagem..." at bounding box center [143, 287] width 238 height 22
type textarea "t"
type textarea "Td bem"
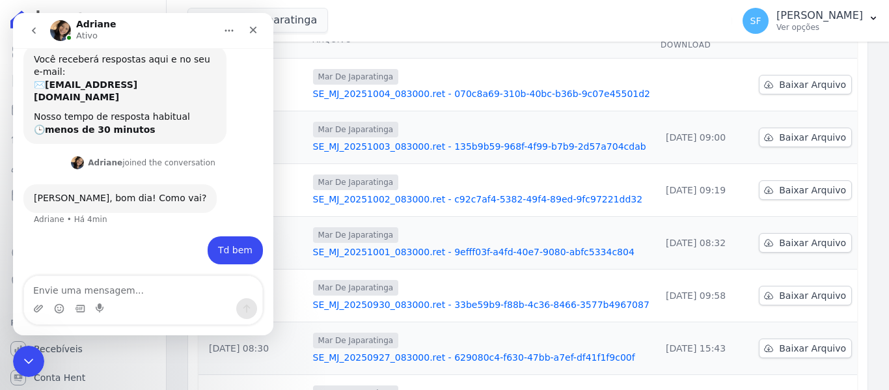
scroll to position [73, 0]
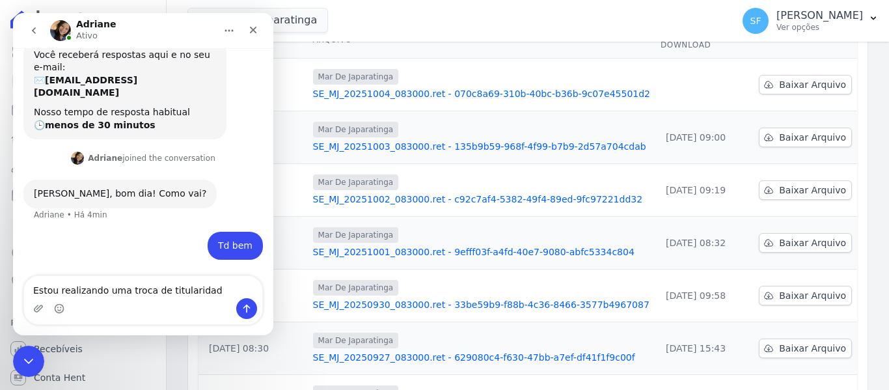
type textarea "Estou realizando uma troca de titularidade"
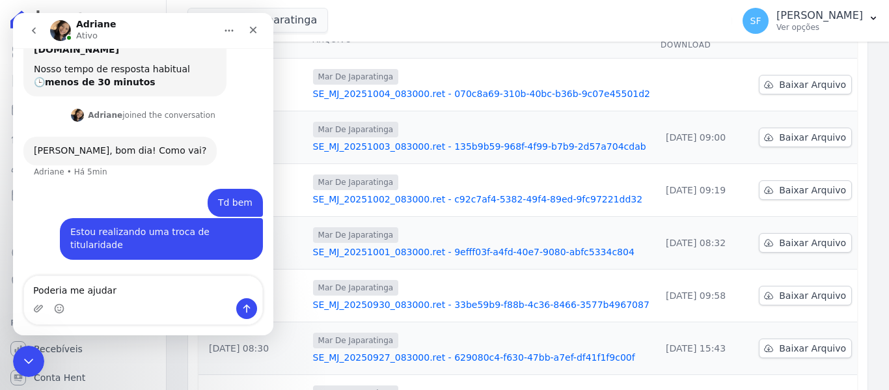
type textarea "Poderia me ajudar ?"
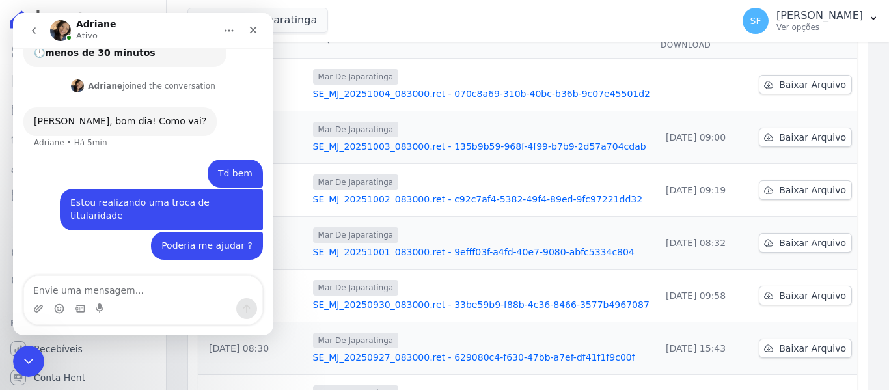
click at [525, 2] on div "Mar De Japaratinga Você possui apenas um empreendimento Aplicar" at bounding box center [457, 20] width 540 height 43
click at [484, 16] on div "Mar De Japaratinga Você possui apenas um empreendimento Aplicar" at bounding box center [457, 20] width 540 height 43
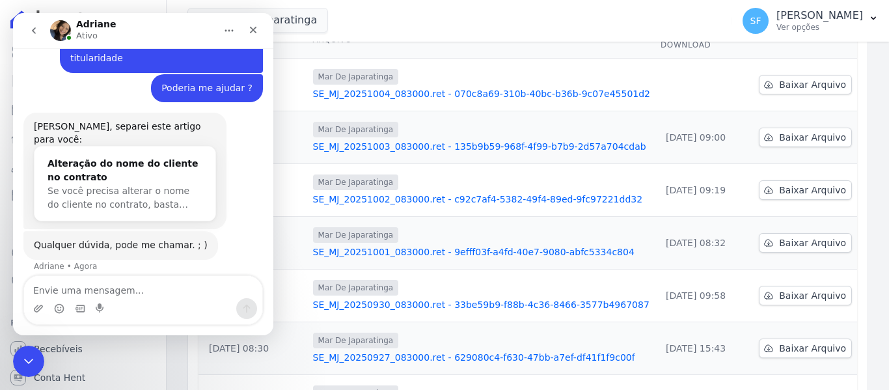
scroll to position [276, 0]
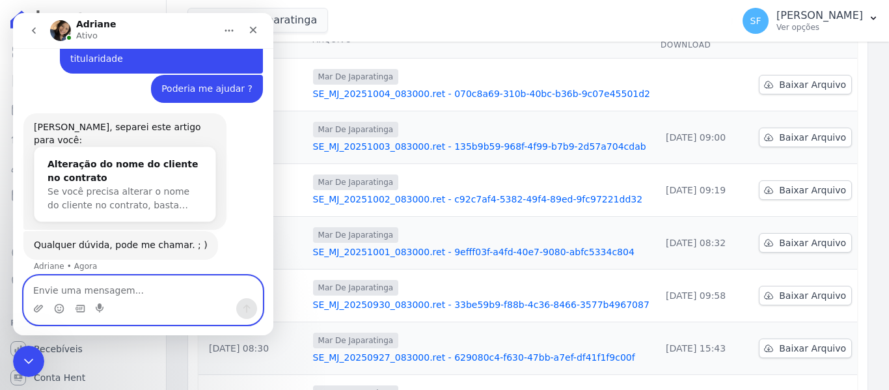
click at [165, 294] on textarea "Envie uma mensagem..." at bounding box center [143, 287] width 238 height 22
type textarea "J"
type textarea "Já realizei todo o procedimento"
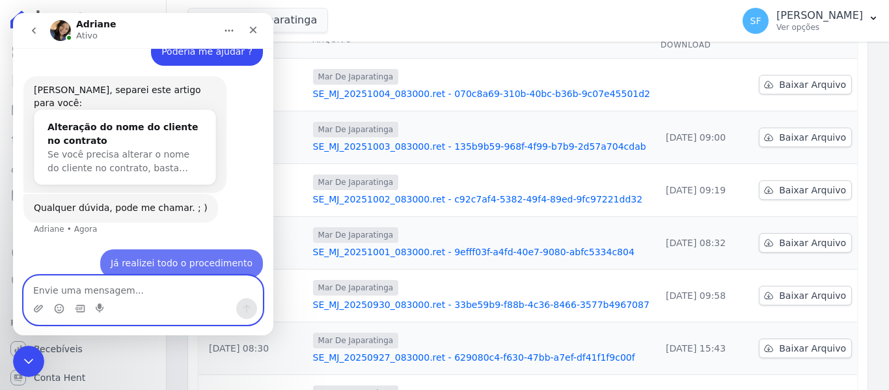
scroll to position [315, 0]
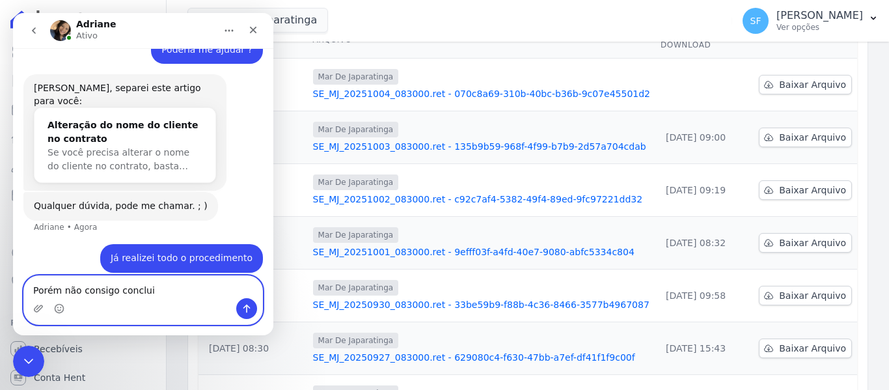
type textarea "Porém não consigo concluir"
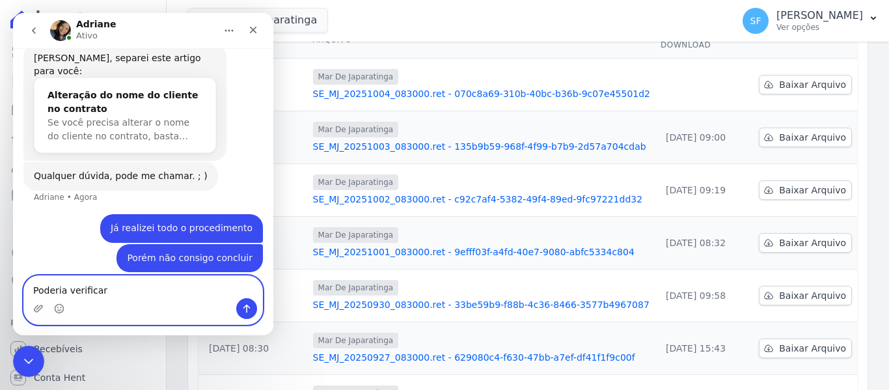
type textarea "Poderia verificar?"
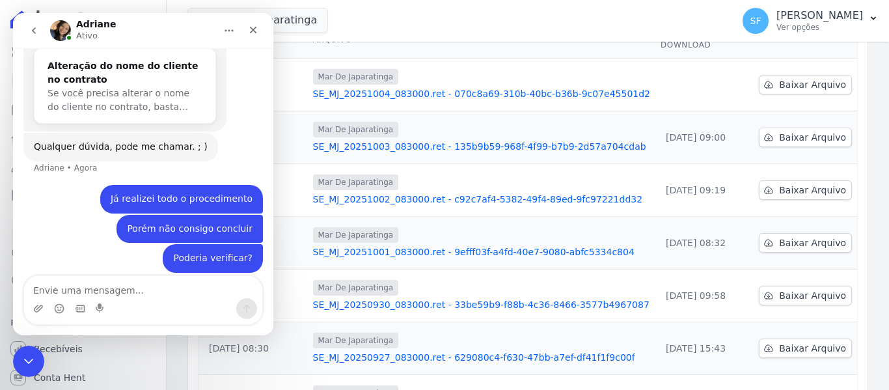
click at [538, 21] on div "Mar De Japaratinga Você possui apenas um empreendimento Aplicar" at bounding box center [457, 20] width 540 height 43
click at [538, 20] on div "Mar De Japaratinga Você possui apenas um empreendimento Aplicar" at bounding box center [457, 20] width 540 height 43
click at [353, 7] on div "Mar De Japaratinga Você possui apenas um empreendimento Aplicar" at bounding box center [457, 20] width 540 height 43
click at [370, 17] on div "Mar De Japaratinga Você possui apenas um empreendimento Aplicar" at bounding box center [457, 20] width 540 height 43
click at [370, 16] on div "Mar De Japaratinga Você possui apenas um empreendimento Aplicar" at bounding box center [457, 20] width 540 height 43
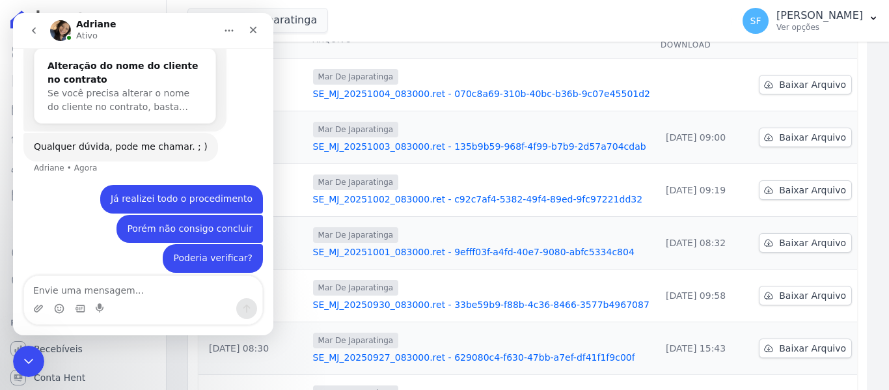
click at [411, 18] on div "Mar De Japaratinga Você possui apenas um empreendimento Aplicar" at bounding box center [457, 20] width 540 height 43
click at [413, 17] on div "Mar De Japaratinga Você possui apenas um empreendimento Aplicar" at bounding box center [457, 20] width 540 height 43
click at [234, 31] on button "Início" at bounding box center [229, 30] width 25 height 25
click at [233, 31] on icon "Início" at bounding box center [229, 31] width 8 height 2
drag, startPoint x: 25, startPoint y: 362, endPoint x: 281, endPoint y: 651, distance: 386.0
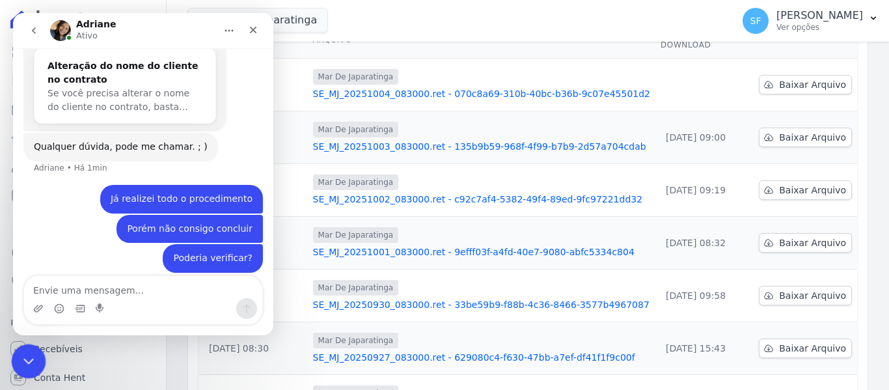
click at [25, 363] on icon "Encerramento do Messenger da Intercom" at bounding box center [27, 359] width 16 height 16
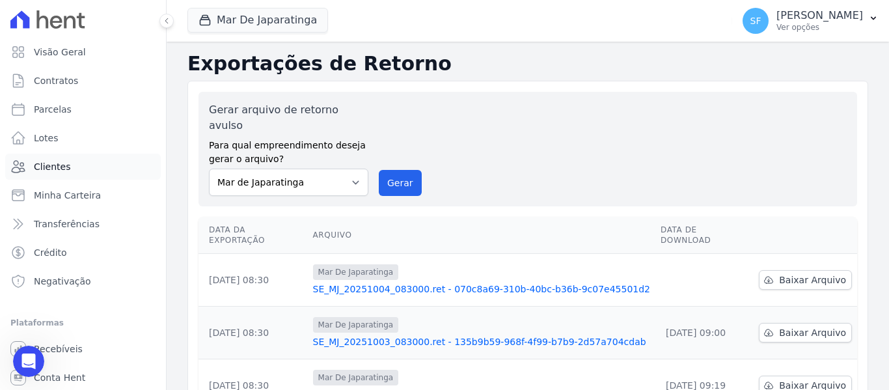
click at [69, 162] on link "Clientes" at bounding box center [83, 167] width 156 height 26
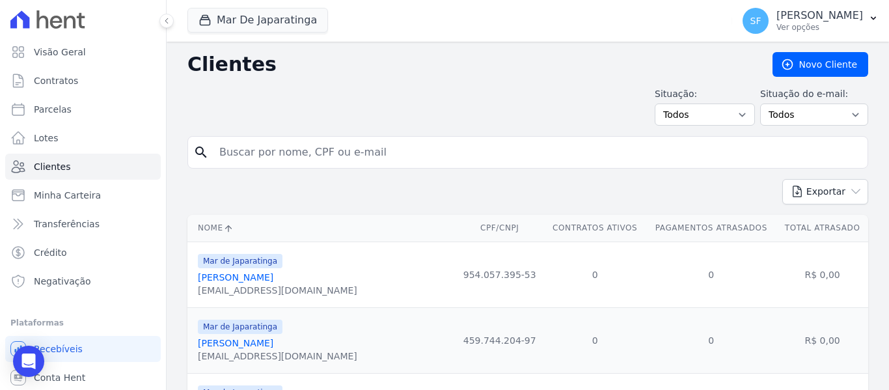
click at [267, 154] on input "search" at bounding box center [537, 152] width 651 height 26
type input "[PERSON_NAME]"
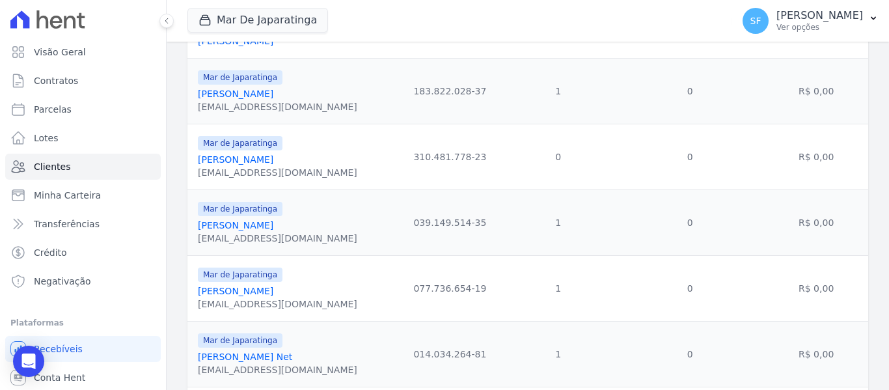
scroll to position [390, 0]
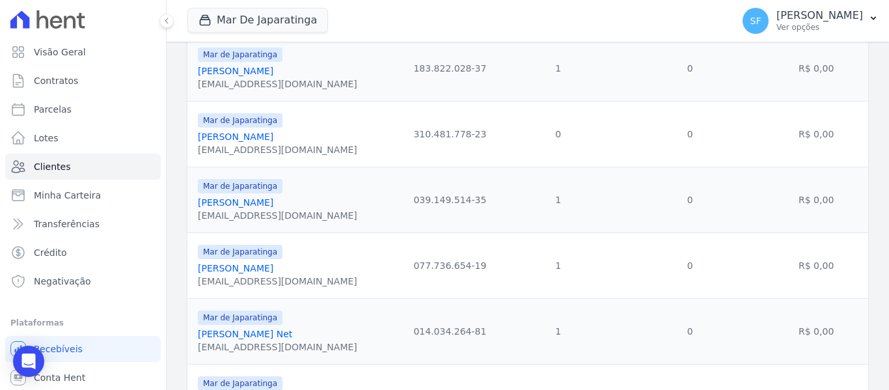
click at [254, 267] on link "[PERSON_NAME]" at bounding box center [235, 268] width 75 height 10
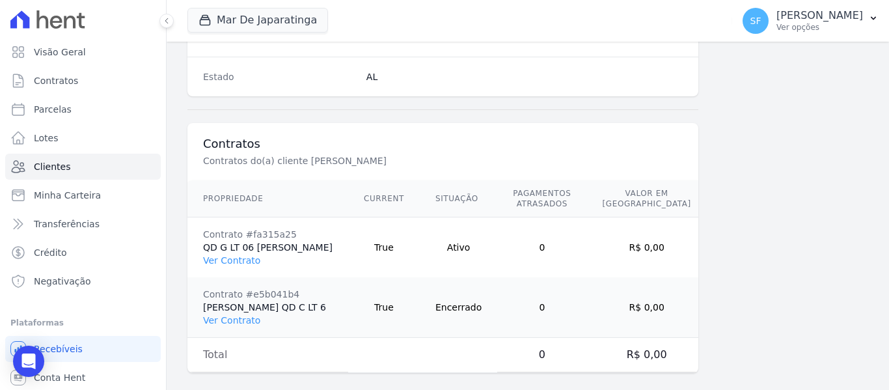
scroll to position [918, 0]
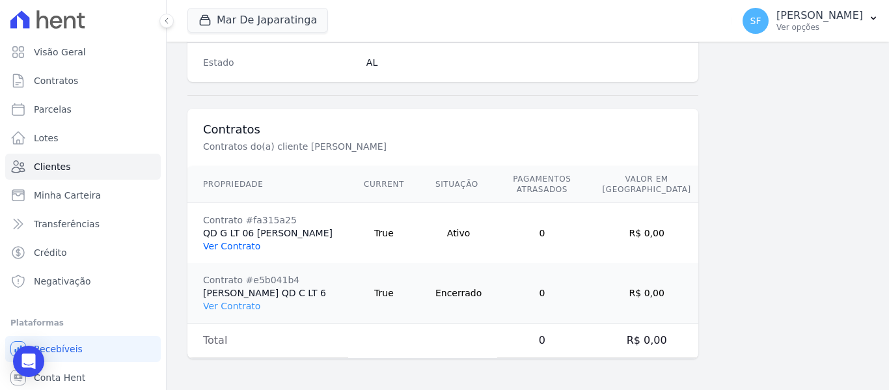
click at [245, 241] on link "Ver Contrato" at bounding box center [231, 246] width 57 height 10
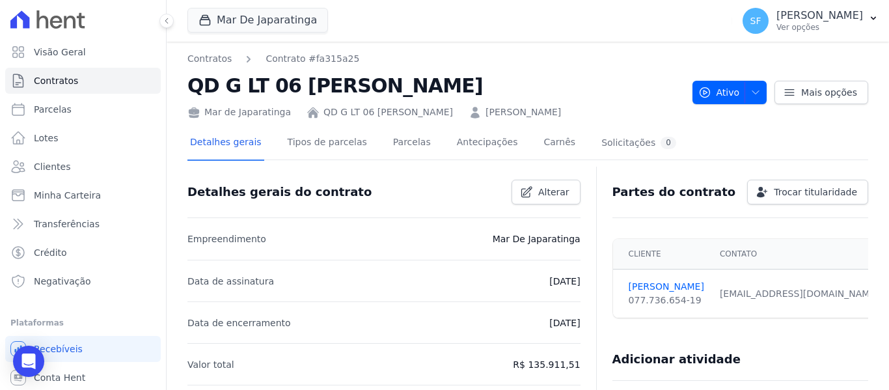
click at [793, 114] on div "Contratos Contrato #fa315a25 QD G LT 06 [PERSON_NAME] Mar de Japaratinga QD G L…" at bounding box center [527, 85] width 681 height 67
click at [797, 193] on span "Trocar titularidade" at bounding box center [815, 191] width 83 height 13
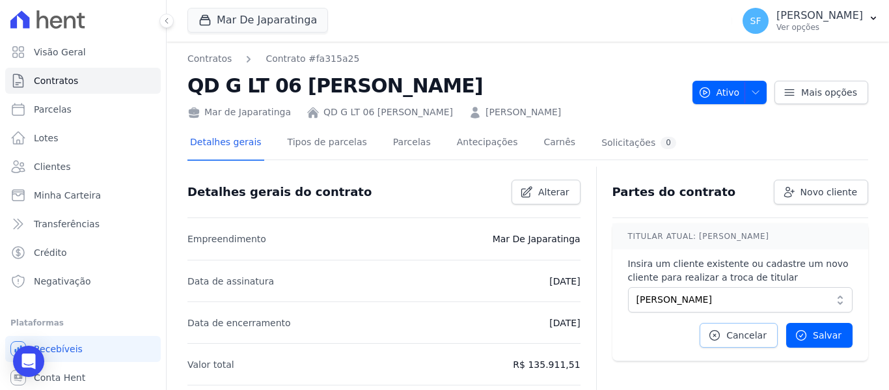
click at [733, 340] on span "Cancelar" at bounding box center [746, 335] width 40 height 13
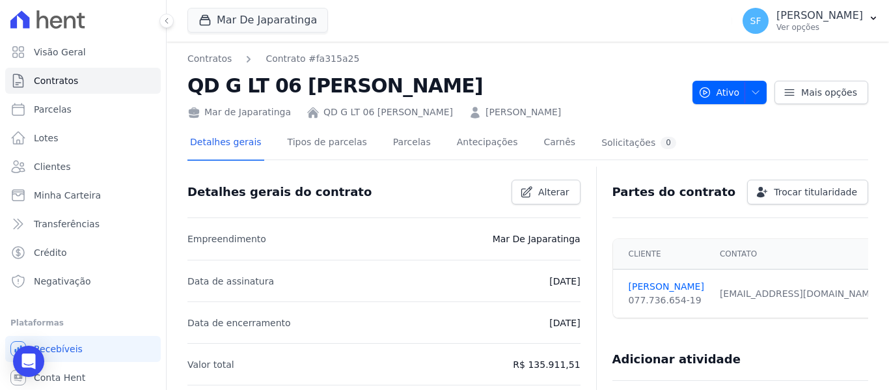
click at [762, 362] on div "Adicionar atividade" at bounding box center [735, 354] width 266 height 26
click at [21, 364] on icon "Open Intercom Messenger" at bounding box center [28, 361] width 17 height 17
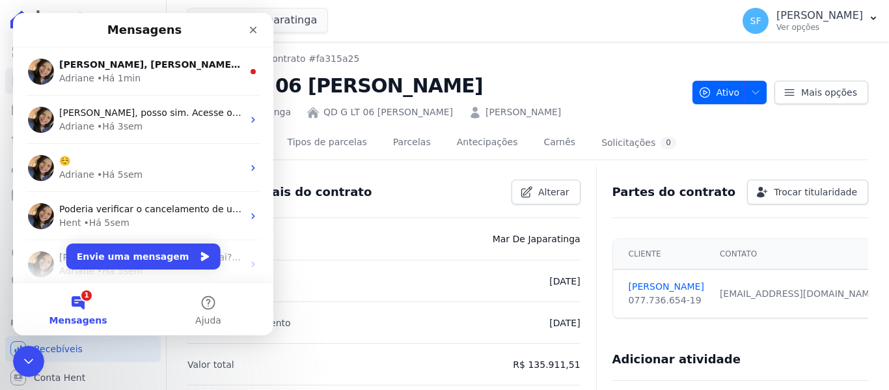
click at [82, 302] on button "1 Mensagens" at bounding box center [78, 309] width 130 height 52
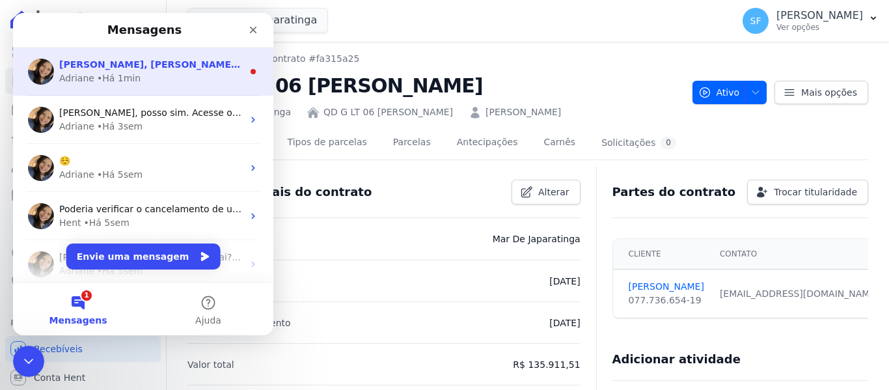
click at [176, 69] on span "[PERSON_NAME], [PERSON_NAME]. Estou em reunião mas assim que finalziar, verific…" at bounding box center [289, 64] width 461 height 10
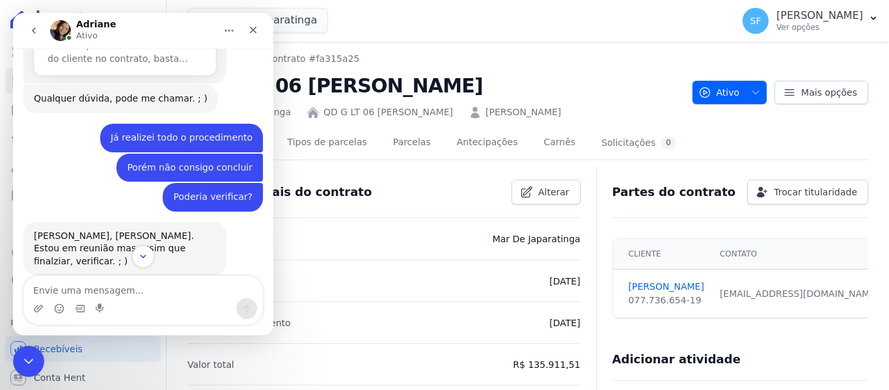
scroll to position [426, 0]
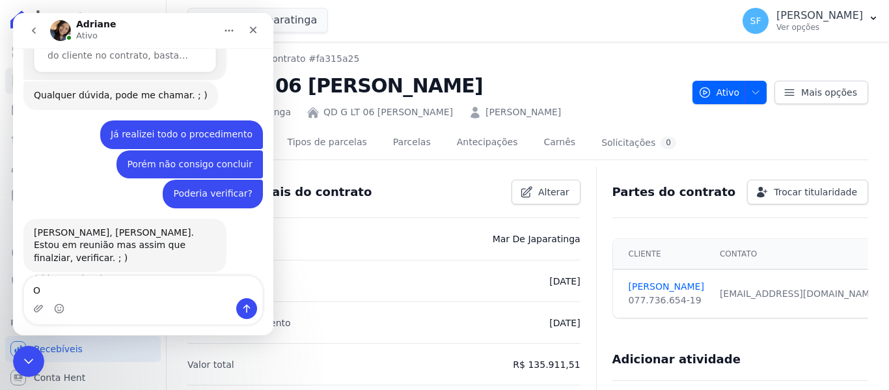
type textarea "Ok"
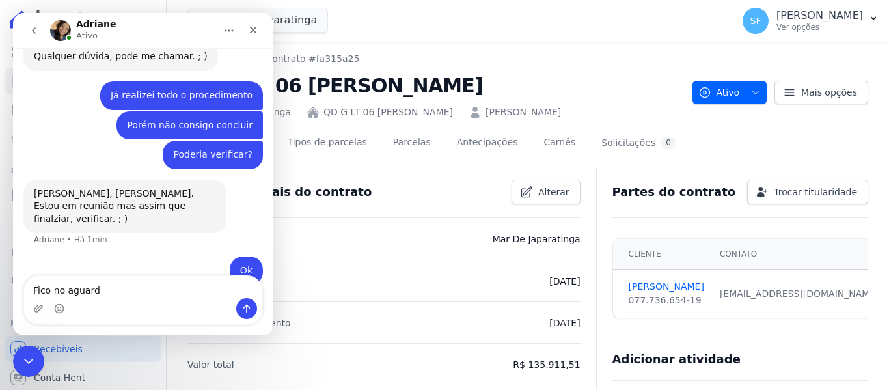
type textarea "Fico no aguardo"
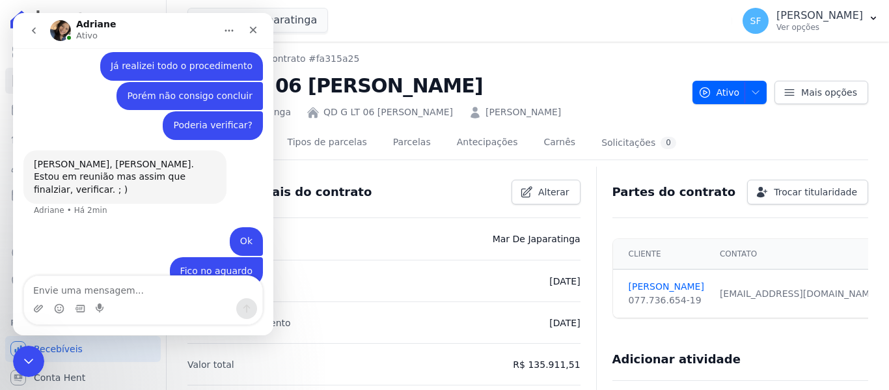
click at [417, 254] on li "Empreendimento Mar De Japaratinga" at bounding box center [383, 239] width 393 height 42
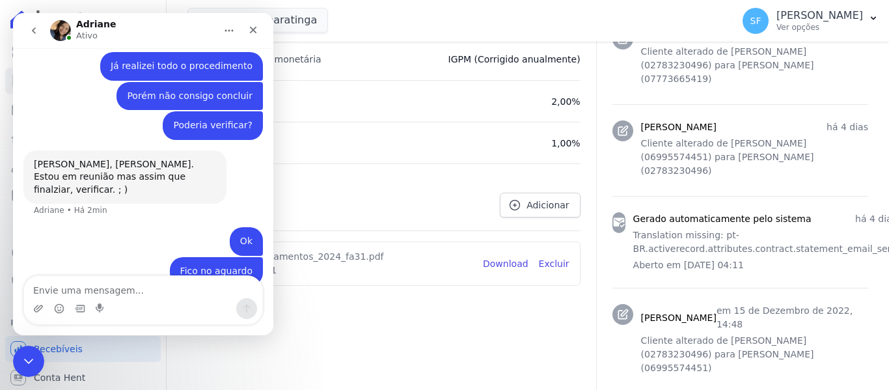
scroll to position [633, 0]
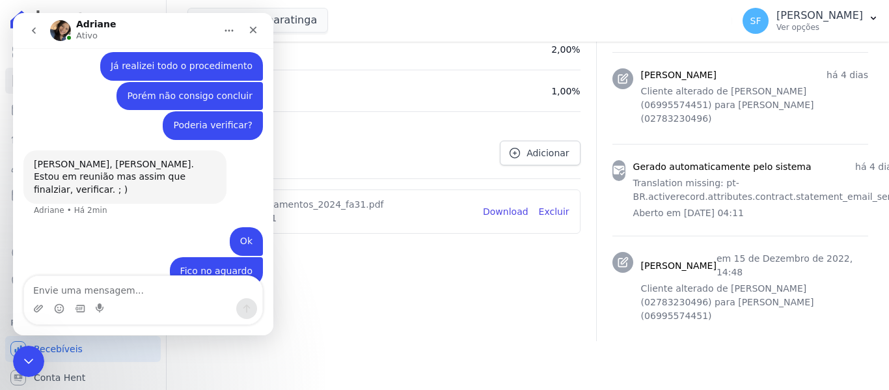
drag, startPoint x: 419, startPoint y: 255, endPoint x: 402, endPoint y: 243, distance: 21.0
click at [249, 30] on icon "Fechar" at bounding box center [253, 30] width 10 height 10
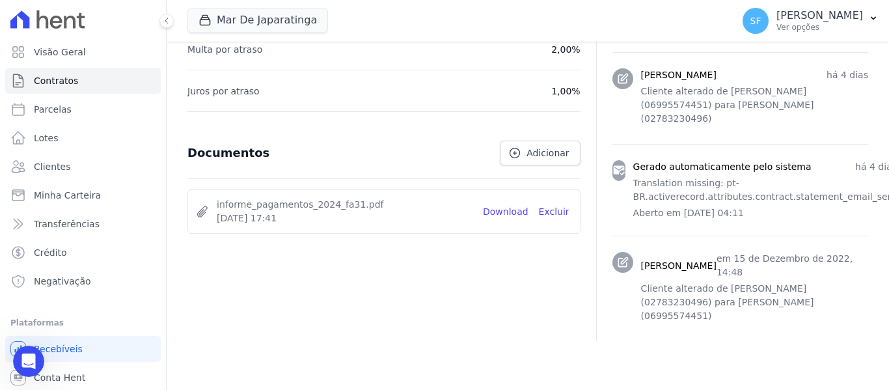
scroll to position [0, 0]
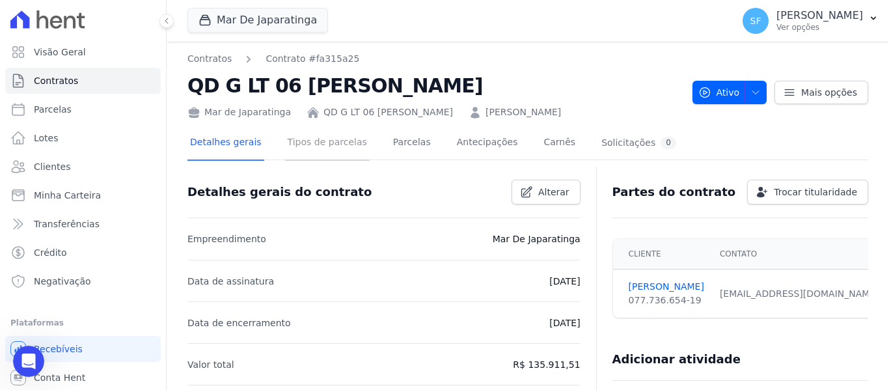
click at [335, 145] on link "Tipos de parcelas" at bounding box center [327, 143] width 85 height 34
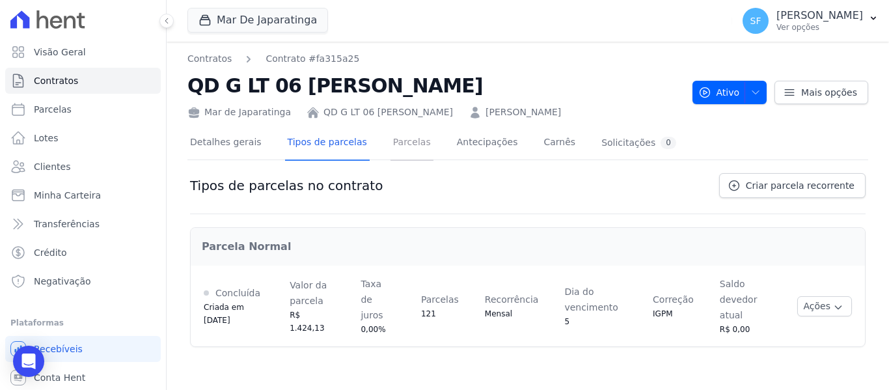
click at [394, 137] on link "Parcelas" at bounding box center [411, 143] width 43 height 34
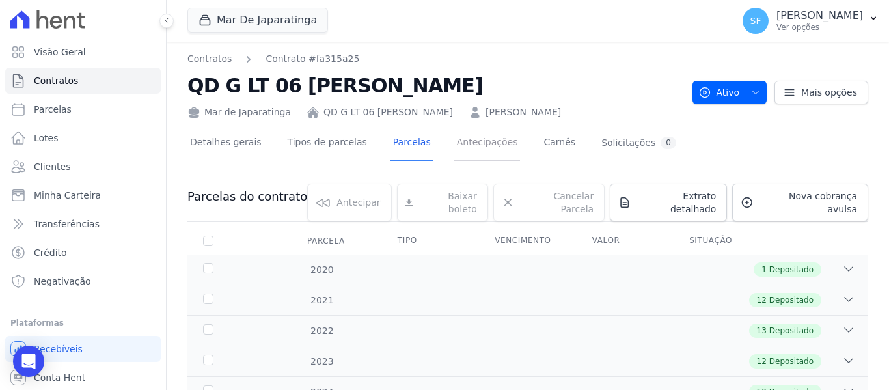
click at [454, 137] on link "Antecipações" at bounding box center [487, 143] width 66 height 34
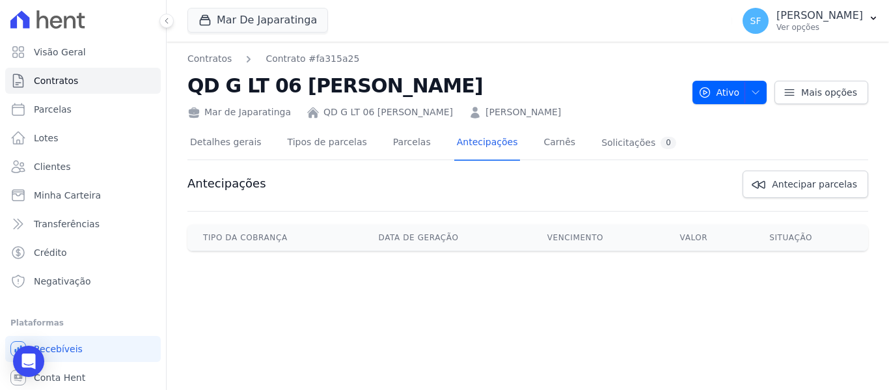
drag, startPoint x: 489, startPoint y: 294, endPoint x: 465, endPoint y: 278, distance: 28.2
click at [487, 292] on div "Contratos Contrato #fa315a25 QD G LT 06 [PERSON_NAME] Mar de Japaratinga QD G L…" at bounding box center [528, 216] width 722 height 348
click at [390, 136] on link "Parcelas" at bounding box center [411, 143] width 43 height 34
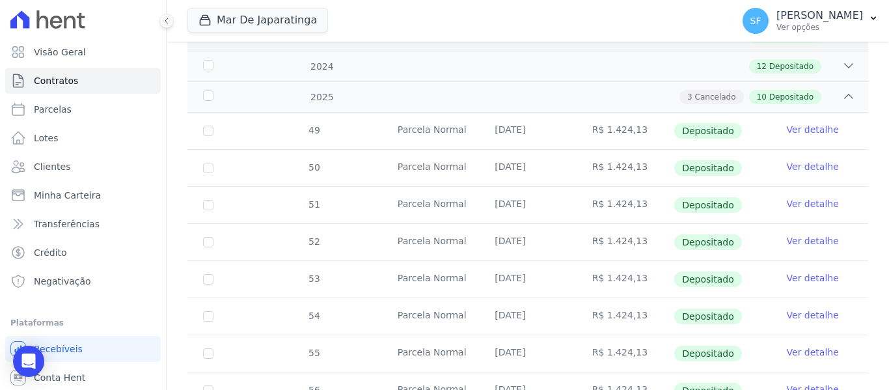
scroll to position [558, 0]
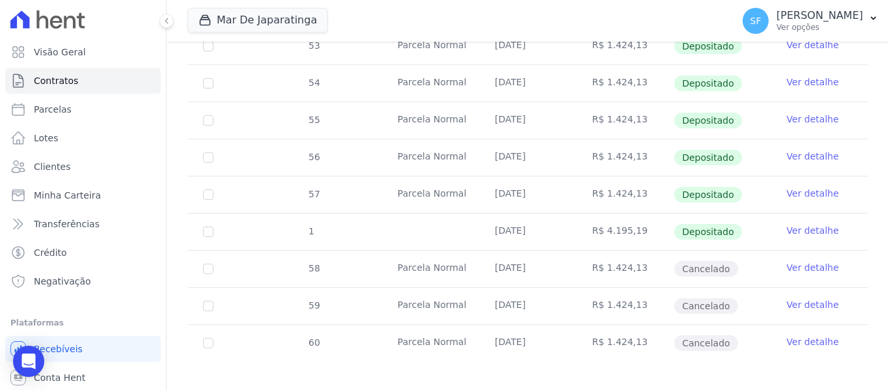
click at [795, 261] on link "Ver detalhe" at bounding box center [813, 267] width 52 height 13
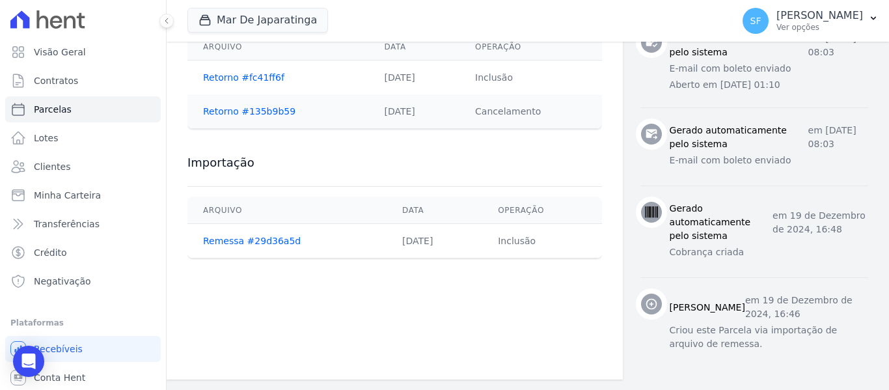
scroll to position [671, 0]
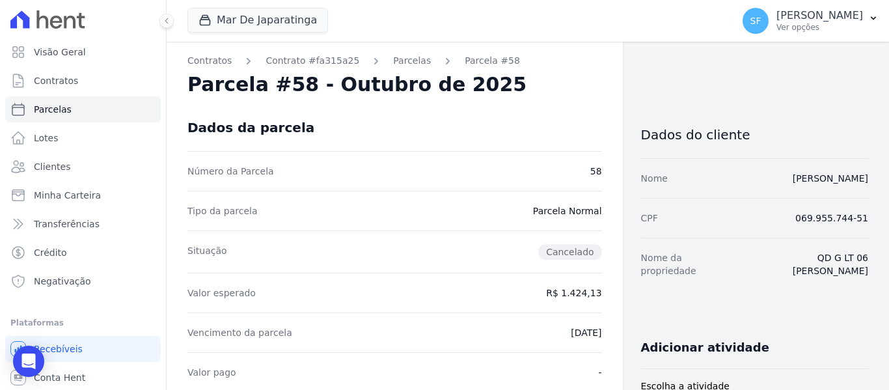
scroll to position [0, 0]
click at [564, 258] on span "Cancelado" at bounding box center [569, 253] width 63 height 16
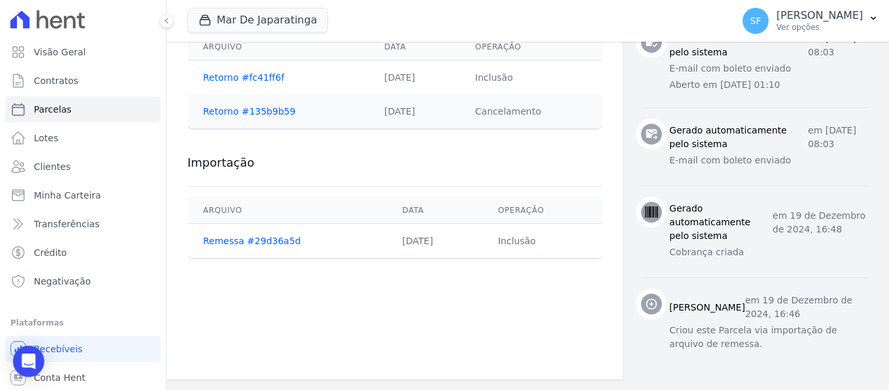
scroll to position [671, 0]
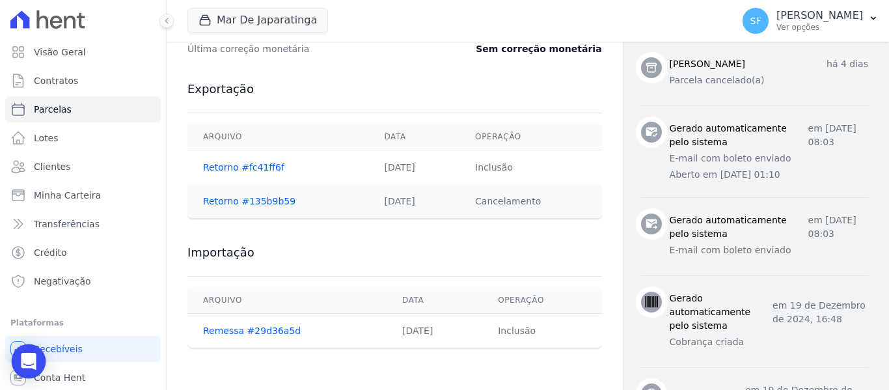
click at [31, 368] on icon "Open Intercom Messenger" at bounding box center [28, 361] width 17 height 17
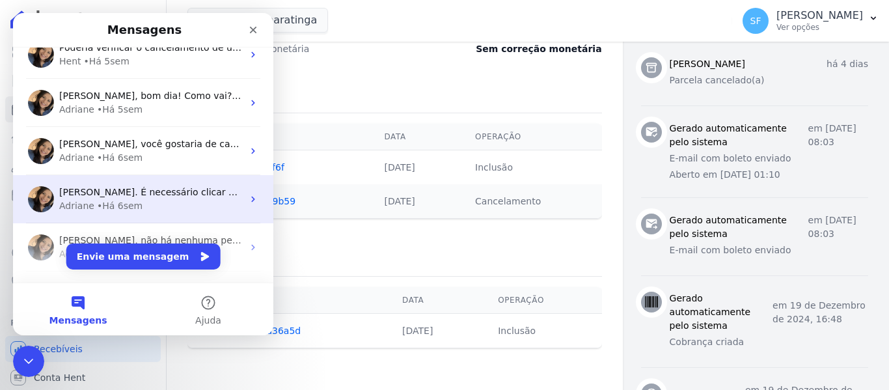
scroll to position [0, 0]
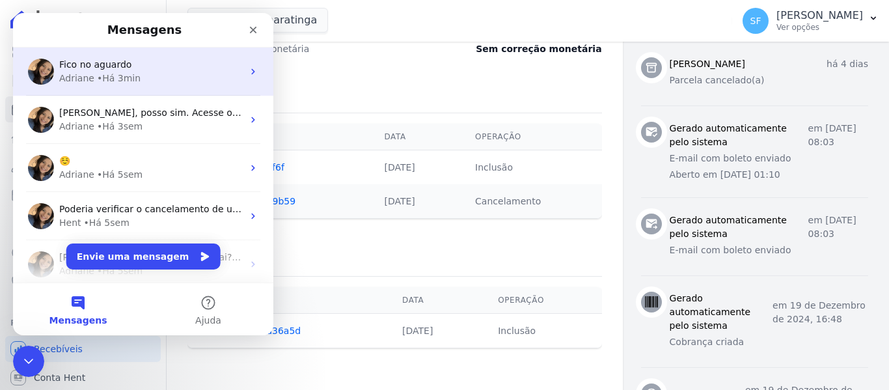
click at [116, 74] on div "• Há 3min" at bounding box center [119, 79] width 44 height 14
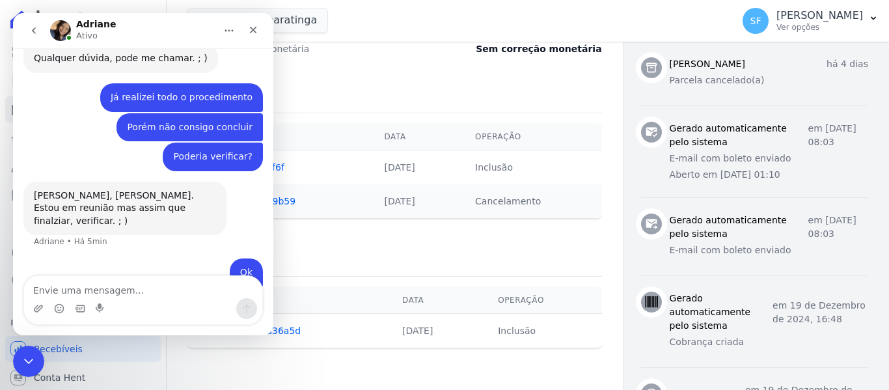
scroll to position [494, 0]
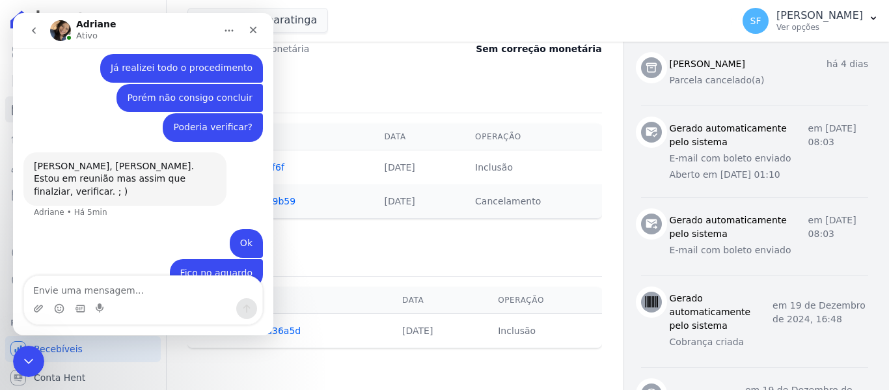
click at [322, 81] on div "Exportação [GEOGRAPHIC_DATA] Data Operação Retorno #fc41ff6f [DATE] Inclusão Re…" at bounding box center [394, 149] width 415 height 163
click at [229, 28] on icon "Início" at bounding box center [229, 30] width 10 height 10
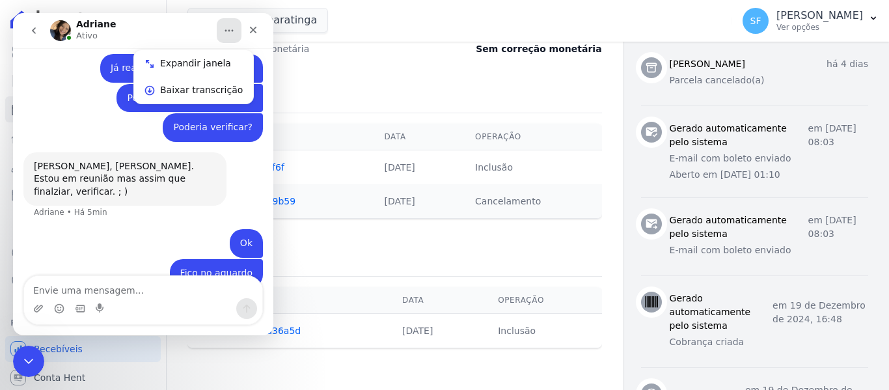
click at [420, 83] on h3 "Exportação" at bounding box center [394, 89] width 415 height 16
click at [397, 86] on h3 "Exportação" at bounding box center [394, 89] width 415 height 16
click at [28, 353] on icon "Encerramento do Messenger da Intercom" at bounding box center [27, 359] width 16 height 16
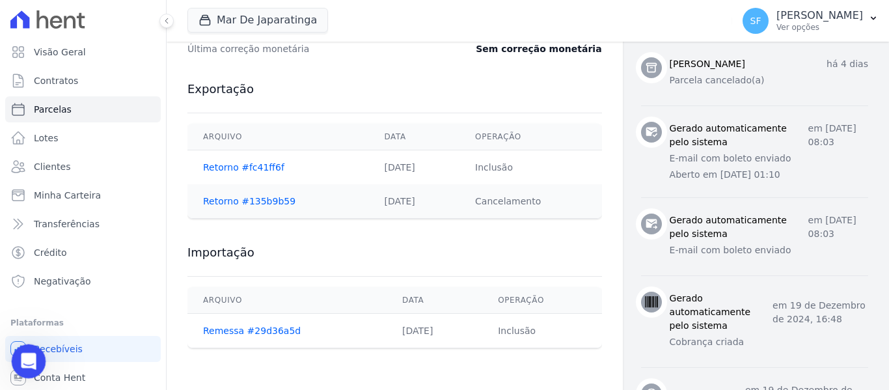
click at [28, 352] on icon "Abertura do Messenger da Intercom" at bounding box center [26, 359] width 21 height 21
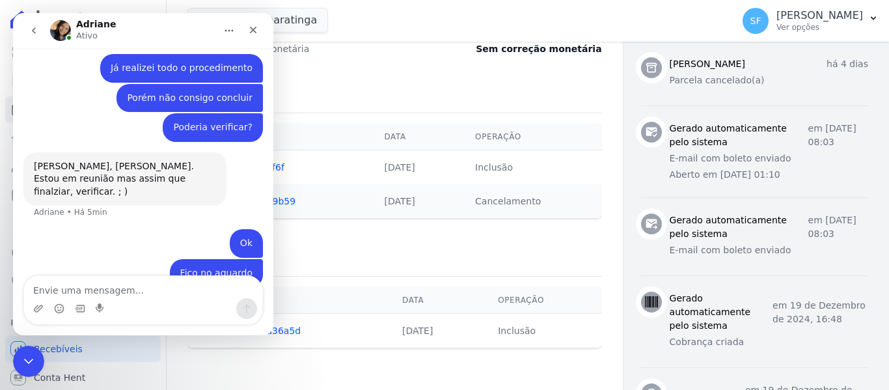
click at [131, 287] on textarea "Envie uma mensagem..." at bounding box center [143, 287] width 238 height 22
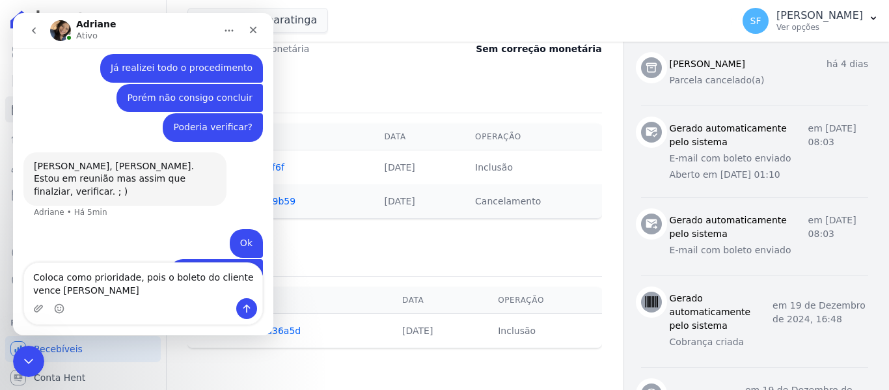
scroll to position [507, 0]
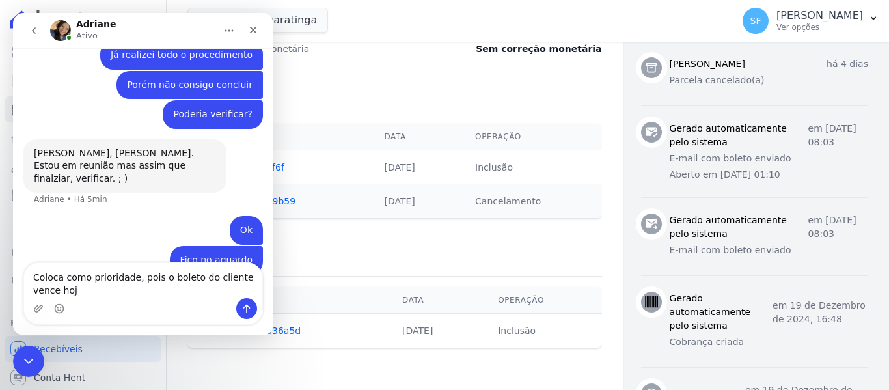
type textarea "Coloca como prioridade, pois o boleto do cliente vence hoje"
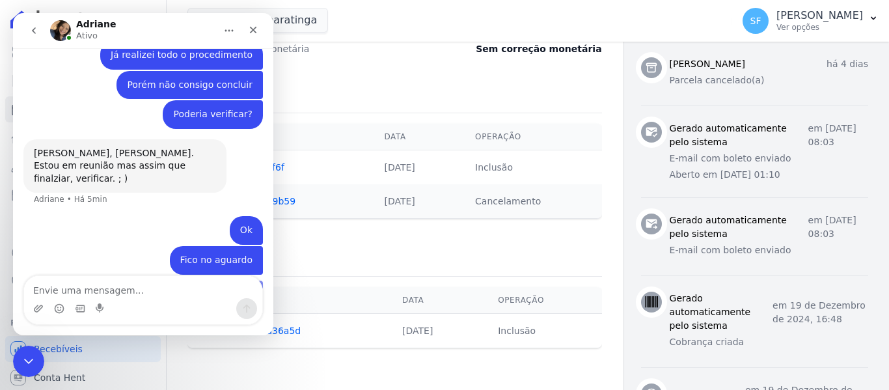
scroll to position [537, 0]
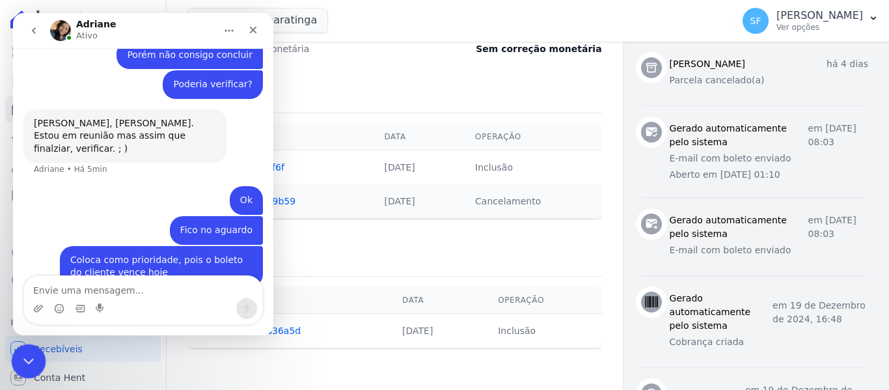
click at [20, 363] on icon "Encerramento do Messenger da Intercom" at bounding box center [27, 359] width 16 height 16
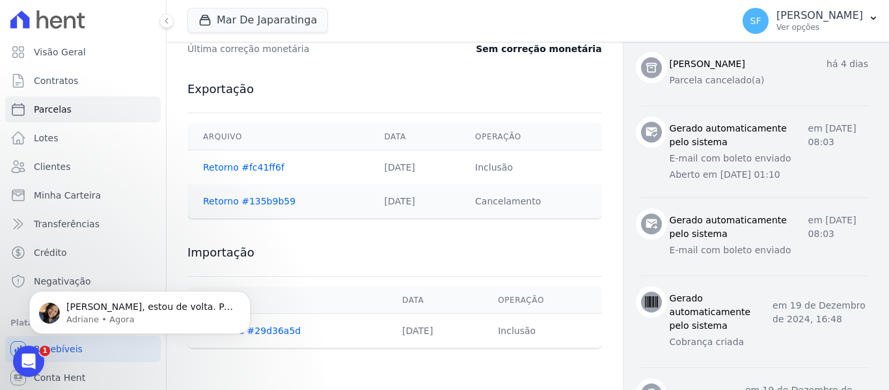
scroll to position [601, 0]
click at [116, 299] on div "[PERSON_NAME], estou de volta. Por favor informe o contrato e nome do novo mutu…" at bounding box center [140, 312] width 202 height 26
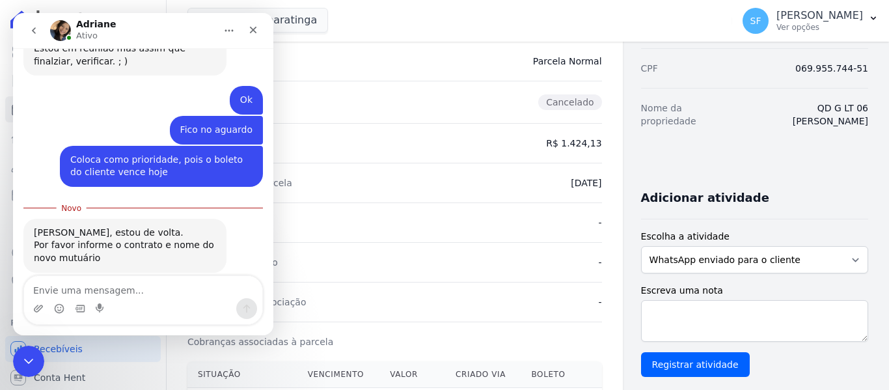
scroll to position [0, 0]
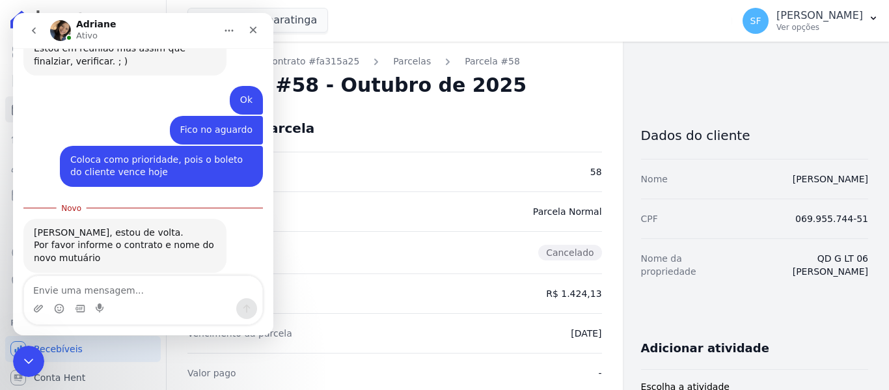
click at [522, 143] on div "Dados da parcela" at bounding box center [394, 128] width 415 height 47
drag, startPoint x: 478, startPoint y: 281, endPoint x: 461, endPoint y: 264, distance: 23.5
click at [477, 275] on div "Valor esperado R$ 1.424,13" at bounding box center [394, 293] width 415 height 40
click at [21, 367] on div "Encerramento do Messenger da Intercom" at bounding box center [26, 359] width 31 height 31
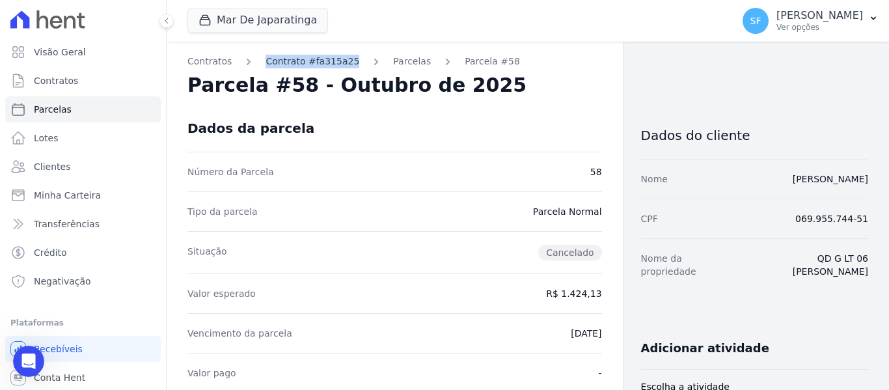
drag, startPoint x: 346, startPoint y: 61, endPoint x: 262, endPoint y: 66, distance: 83.5
click at [262, 66] on ol "Contratos Contrato #fa315a25 [GEOGRAPHIC_DATA] Parcela #58" at bounding box center [353, 62] width 333 height 14
copy link "Contrato #fa315a25"
click at [23, 357] on icon "Abertura do Messenger da Intercom" at bounding box center [26, 359] width 21 height 21
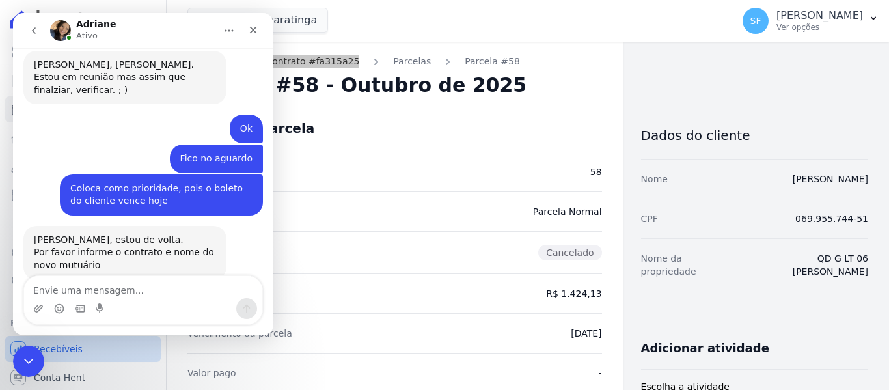
scroll to position [601, 0]
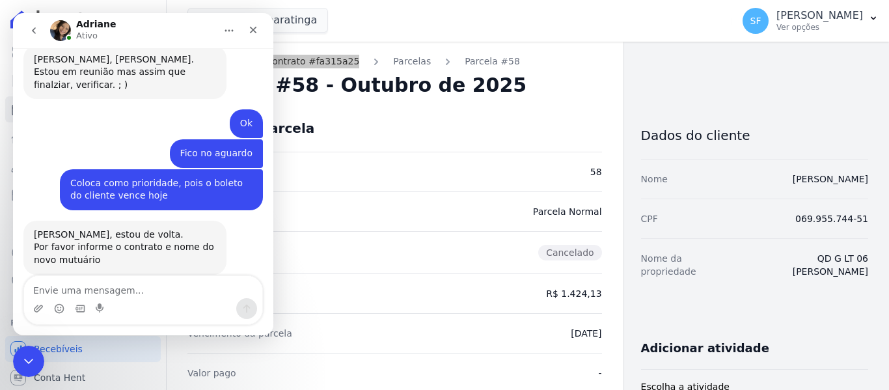
click at [108, 286] on textarea "Envie uma mensagem..." at bounding box center [143, 287] width 238 height 22
type textarea "Contrato #fa315a25"
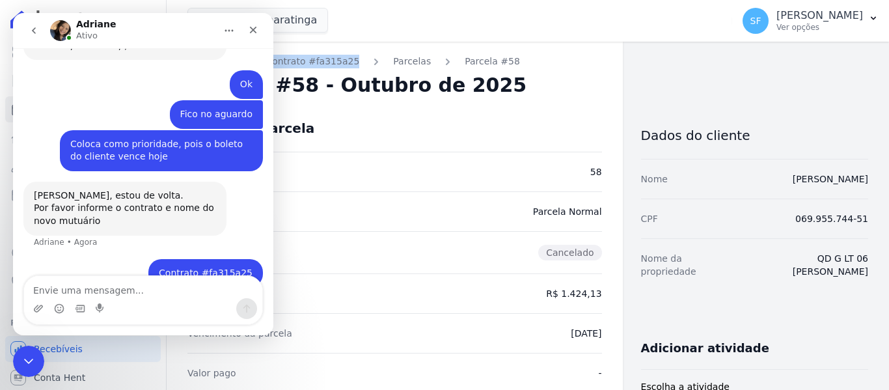
click at [525, 175] on div "Número da Parcela 58" at bounding box center [394, 172] width 415 height 40
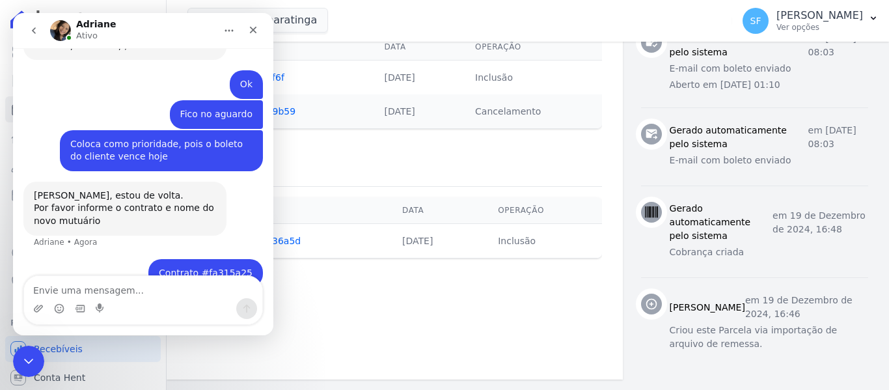
scroll to position [671, 0]
drag, startPoint x: 499, startPoint y: 136, endPoint x: 451, endPoint y: 116, distance: 51.6
click at [498, 142] on div "Importação [GEOGRAPHIC_DATA] Data Operação Remessa #29d36a5d [DATE] Inclusão" at bounding box center [394, 207] width 415 height 130
click at [20, 364] on icon "Encerramento do Messenger da Intercom" at bounding box center [27, 359] width 16 height 16
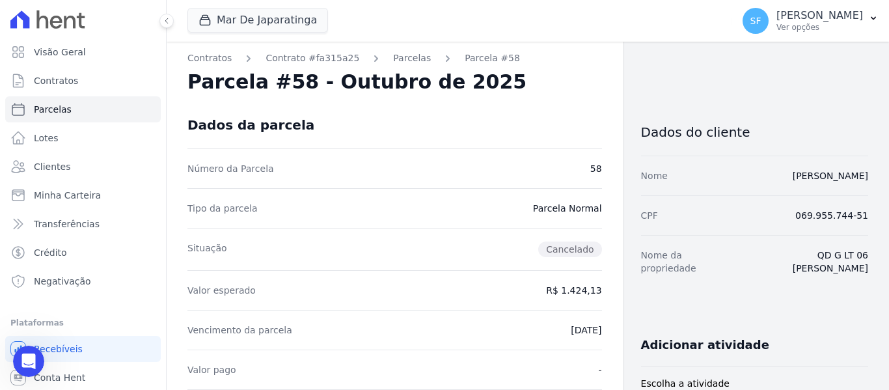
scroll to position [0, 0]
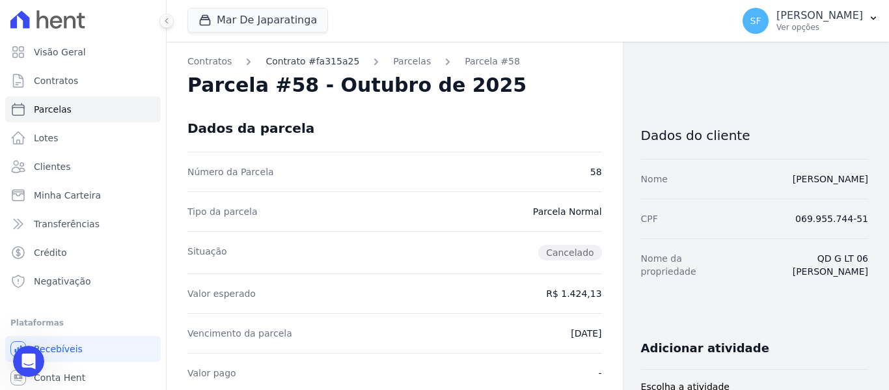
click at [321, 55] on link "Contrato #fa315a25" at bounding box center [313, 62] width 94 height 14
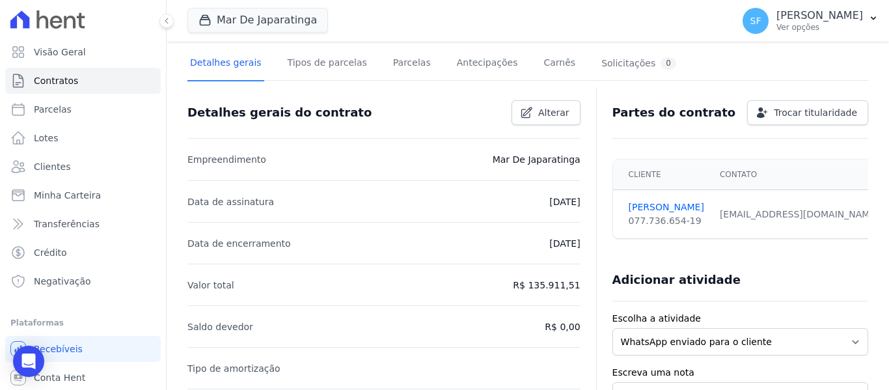
scroll to position [130, 0]
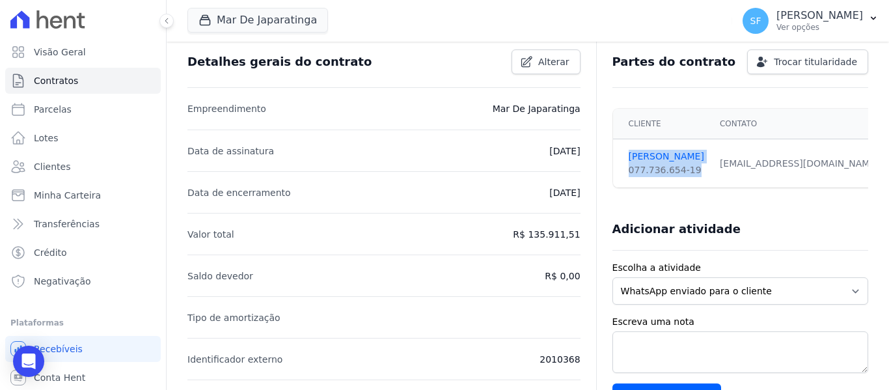
drag, startPoint x: 620, startPoint y: 146, endPoint x: 692, endPoint y: 175, distance: 77.3
click at [692, 175] on td "[PERSON_NAME] 077.736.654-19" at bounding box center [662, 163] width 99 height 49
copy td "[PERSON_NAME] 077.736.654-19"
click at [28, 369] on div "Open Intercom Messenger" at bounding box center [29, 361] width 34 height 34
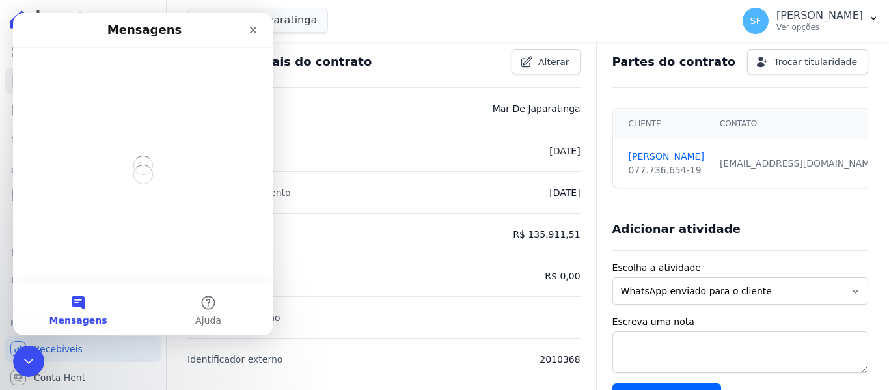
scroll to position [0, 0]
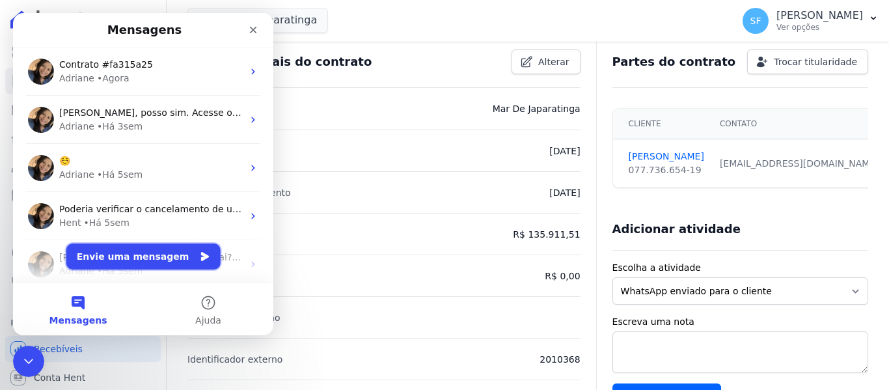
click at [182, 256] on button "Envie uma mensagem" at bounding box center [143, 256] width 154 height 26
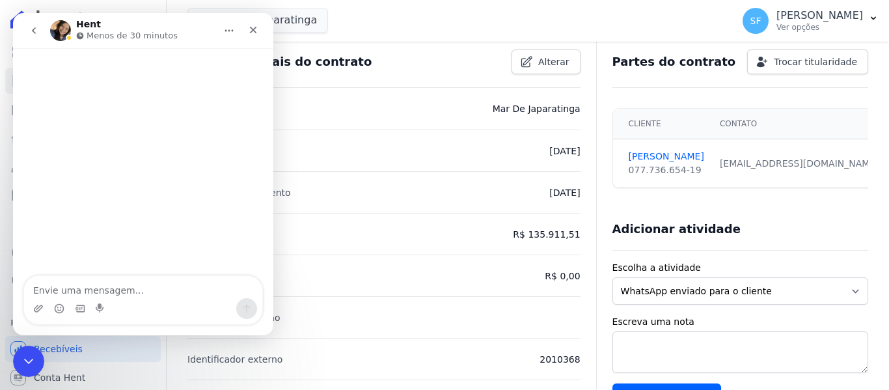
click at [84, 286] on textarea "Envie uma mensagem..." at bounding box center [143, 287] width 238 height 22
click at [128, 265] on textarea "[PERSON_NAME] 077.736.654-19" at bounding box center [143, 280] width 238 height 35
type textarea "[PERSON_NAME] 077.736.654-19"
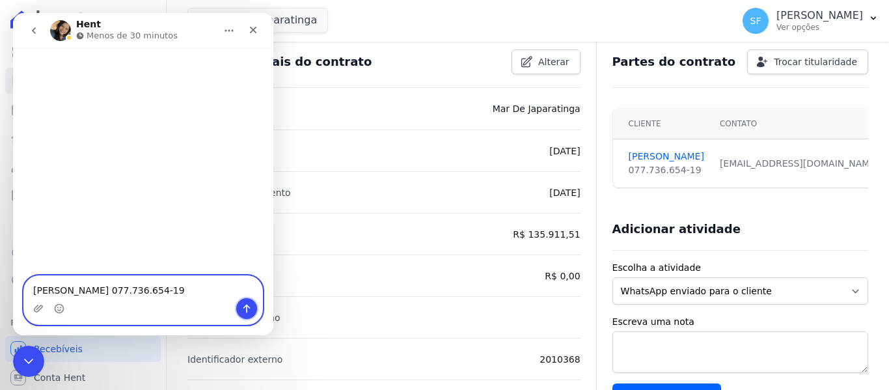
click at [245, 311] on icon "Enviar uma mensagem" at bounding box center [246, 308] width 10 height 10
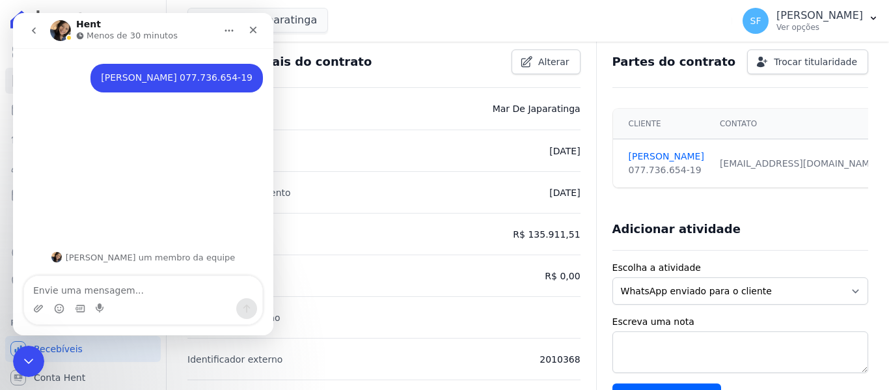
click at [101, 152] on div "[PERSON_NAME] 077.736.654-19 [PERSON_NAME]" at bounding box center [143, 144] width 260 height 193
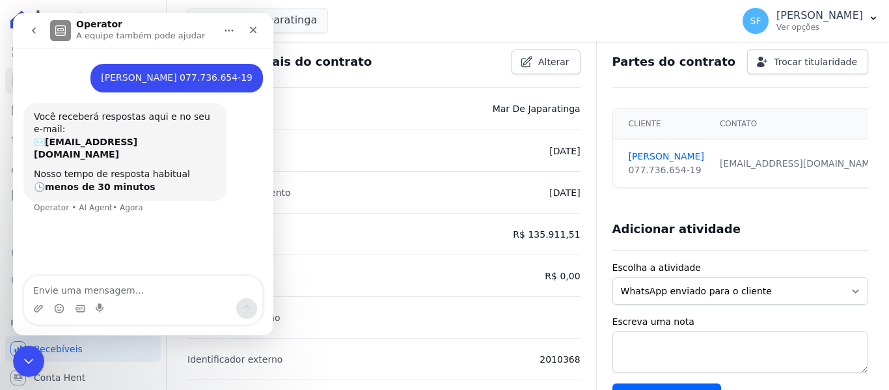
click at [261, 168] on div "Você receberá respostas aqui e no seu e-mail: ✉️ [PERSON_NAME][EMAIL_ADDRESS][D…" at bounding box center [143, 167] width 240 height 128
click at [30, 29] on icon "go back" at bounding box center [34, 30] width 10 height 10
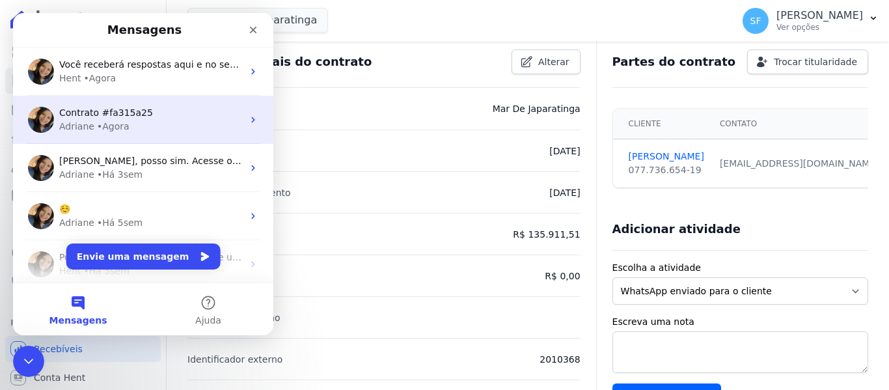
click at [136, 128] on div "Adriane • Agora" at bounding box center [151, 127] width 184 height 14
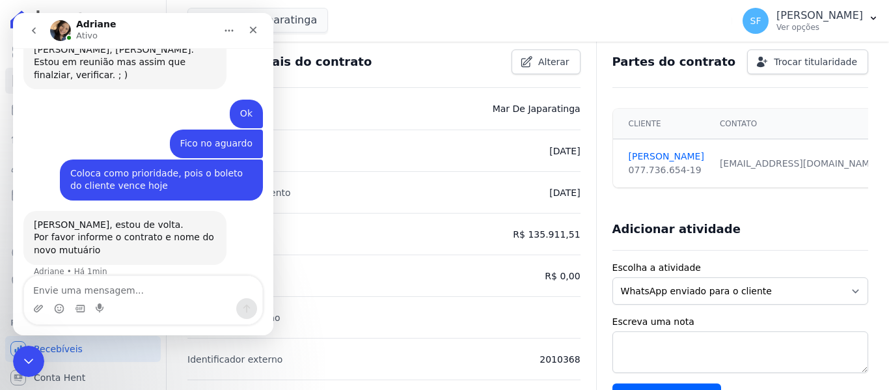
scroll to position [640, 0]
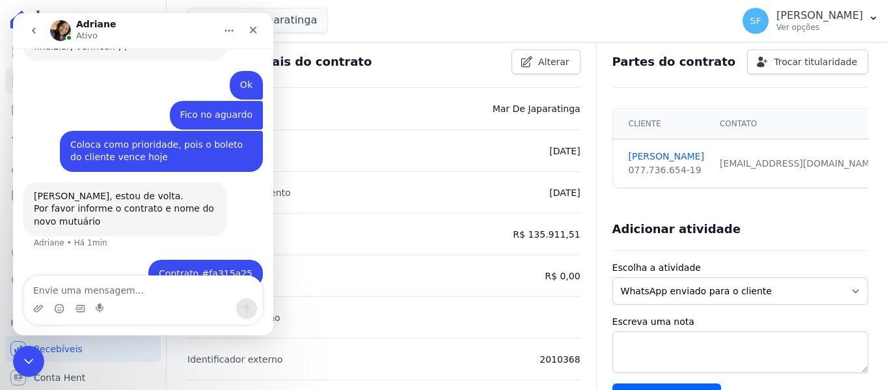
click at [148, 290] on textarea "Envie uma mensagem..." at bounding box center [143, 287] width 238 height 22
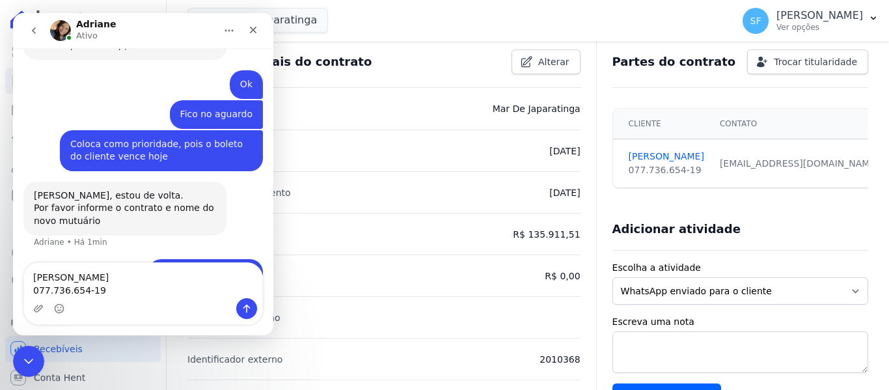
scroll to position [653, 0]
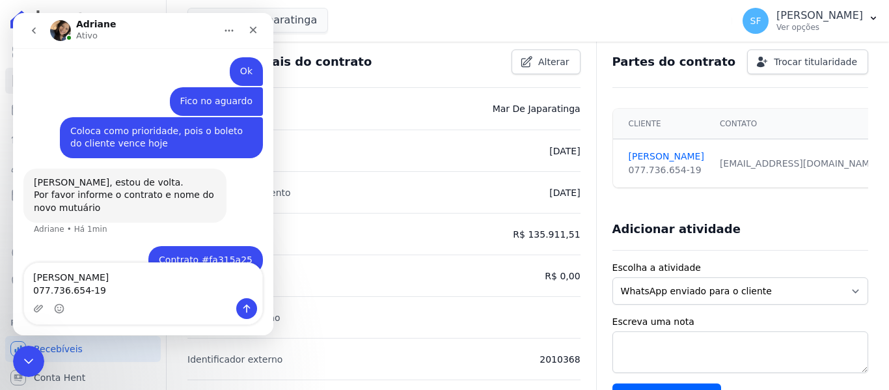
click at [146, 276] on textarea "[PERSON_NAME] 077.736.654-19" at bounding box center [143, 280] width 238 height 35
type textarea "[PERSON_NAME] 077.736.654-19"
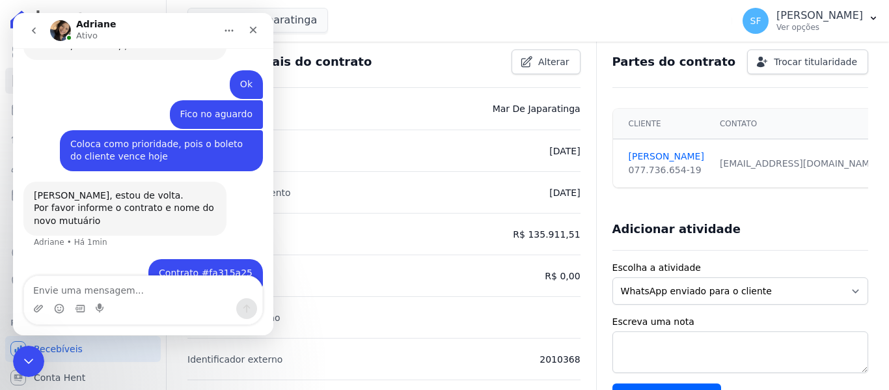
scroll to position [670, 0]
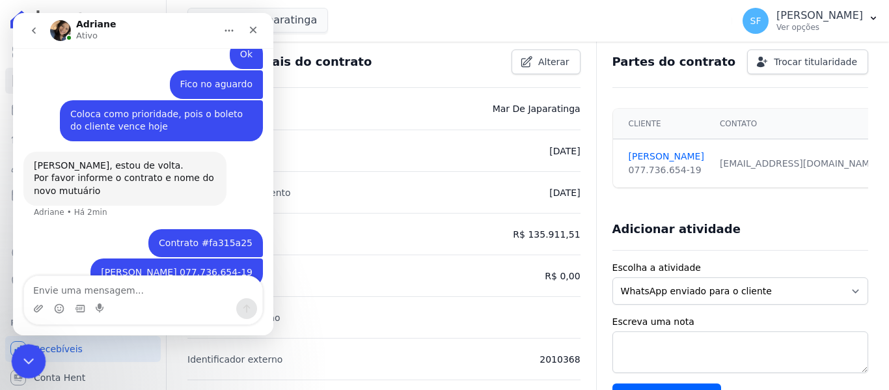
click at [27, 356] on icon "Encerramento do Messenger da Intercom" at bounding box center [27, 359] width 16 height 16
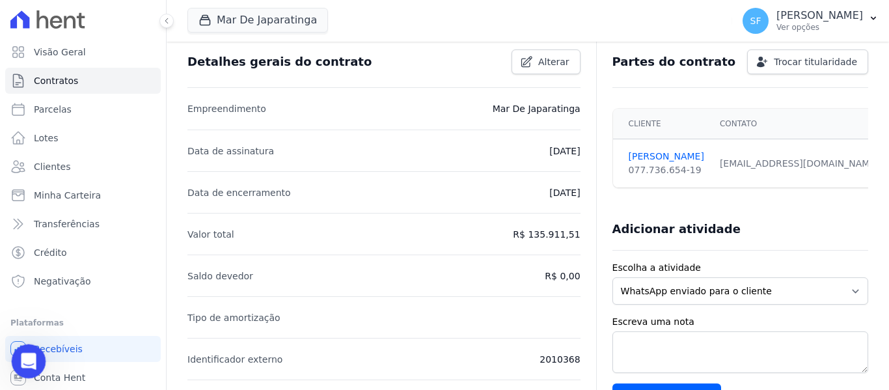
click at [28, 357] on icon "Abertura do Messenger da Intercom" at bounding box center [26, 359] width 21 height 21
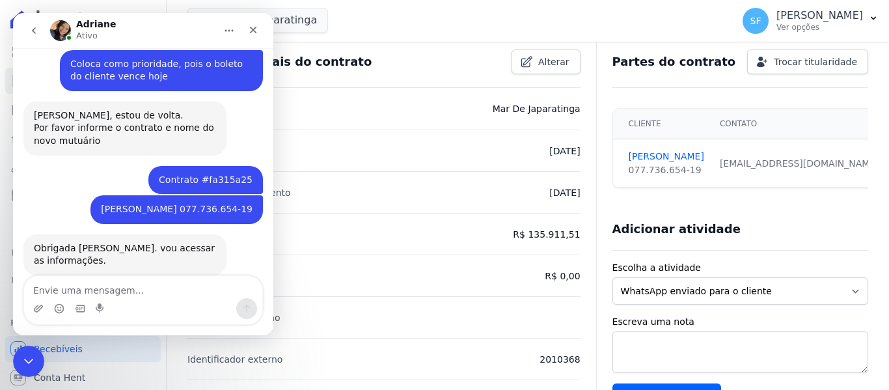
scroll to position [721, 0]
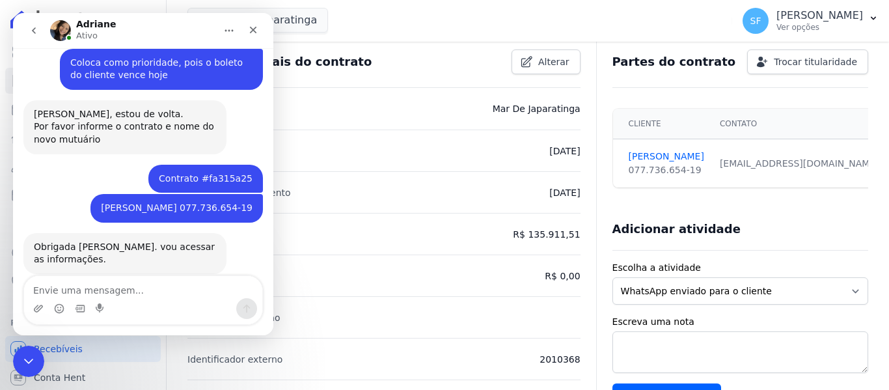
click at [369, 271] on li "Saldo devedor R$ 0,00" at bounding box center [383, 275] width 393 height 42
click at [25, 364] on icon "Encerramento do Messenger da Intercom" at bounding box center [27, 359] width 16 height 16
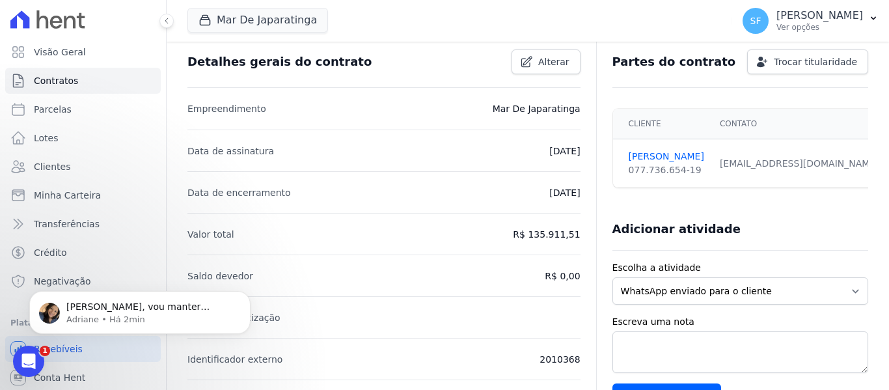
scroll to position [0, 0]
click at [210, 307] on span "[PERSON_NAME], vou manter apenas o outro chat aberto, combinado? = )" at bounding box center [137, 319] width 143 height 36
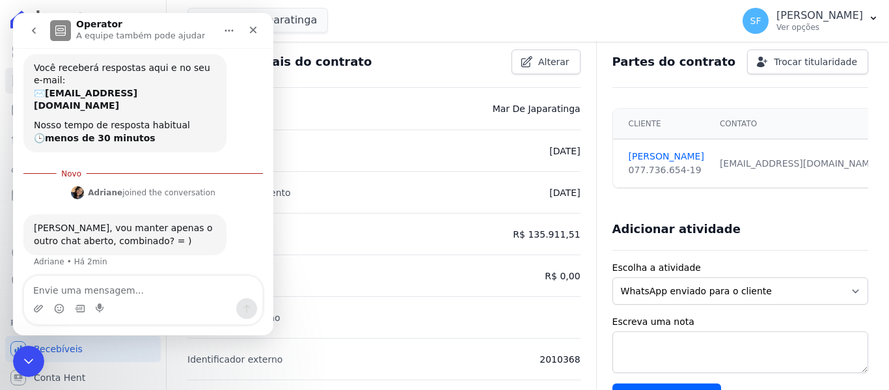
scroll to position [68, 0]
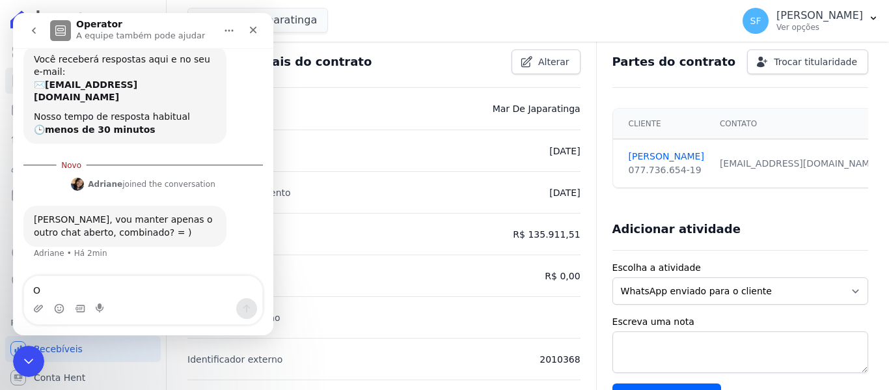
type textarea "Ok"
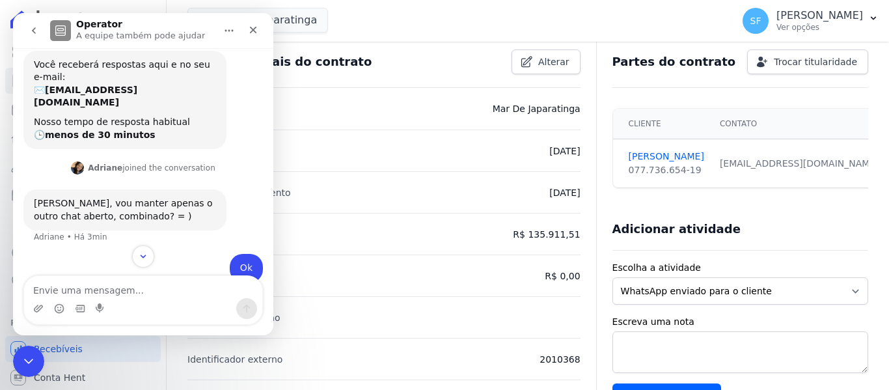
scroll to position [86, 0]
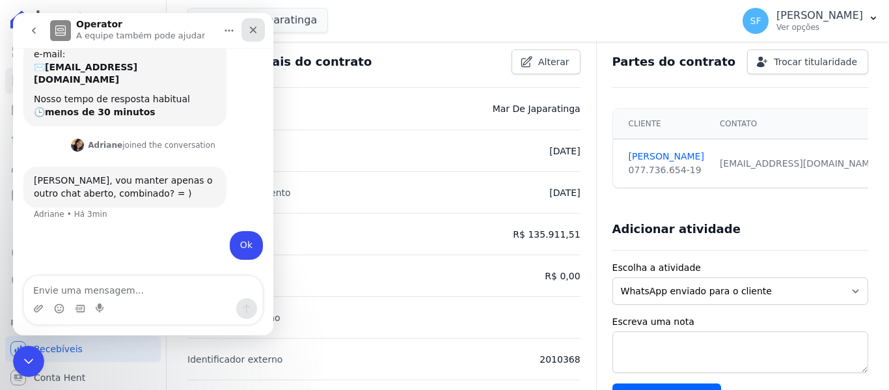
click at [259, 27] on div "Fechar" at bounding box center [252, 29] width 23 height 23
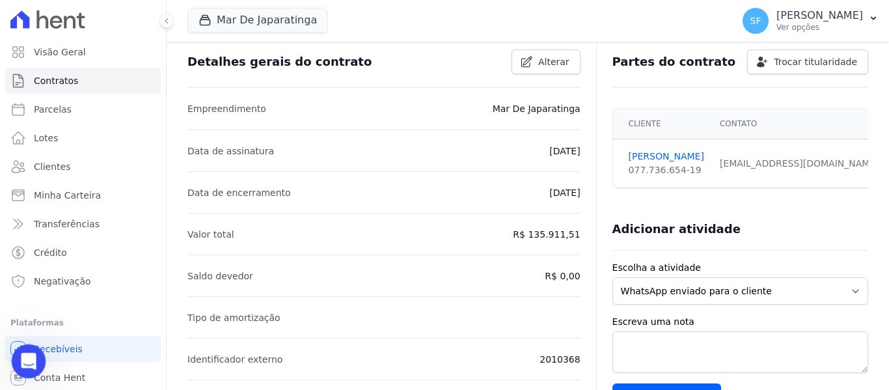
click at [30, 358] on icon "Abertura do Messenger da Intercom" at bounding box center [26, 359] width 21 height 21
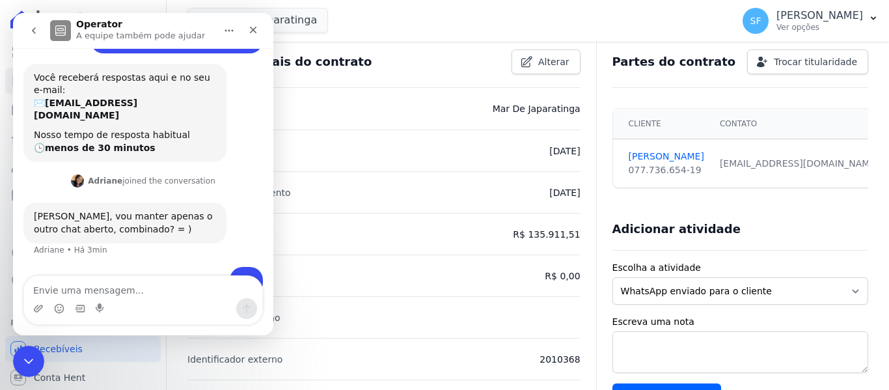
scroll to position [21, 0]
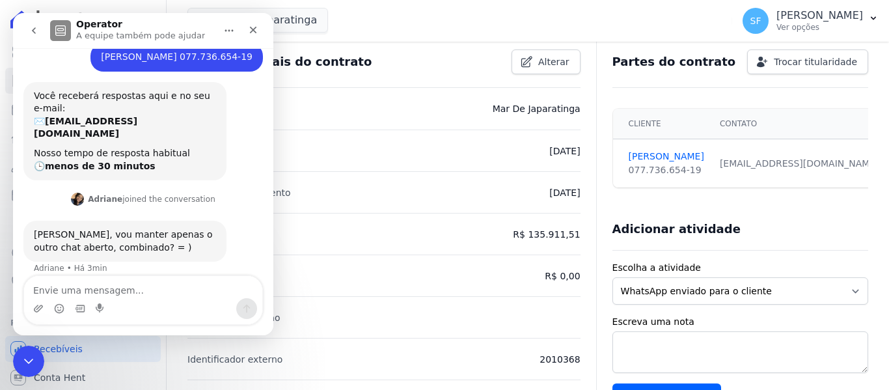
click at [29, 27] on icon "go back" at bounding box center [34, 30] width 10 height 10
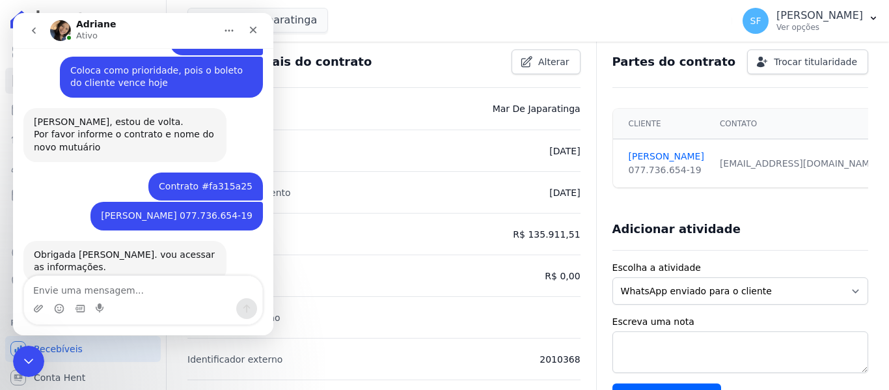
scroll to position [721, 0]
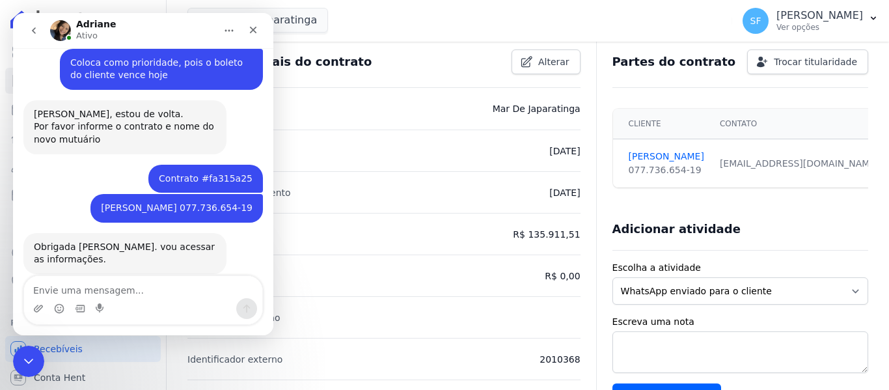
click at [118, 290] on textarea "Envie uma mensagem..." at bounding box center [143, 287] width 238 height 22
click at [25, 366] on icon "Encerramento do Messenger da Intercom" at bounding box center [27, 359] width 16 height 16
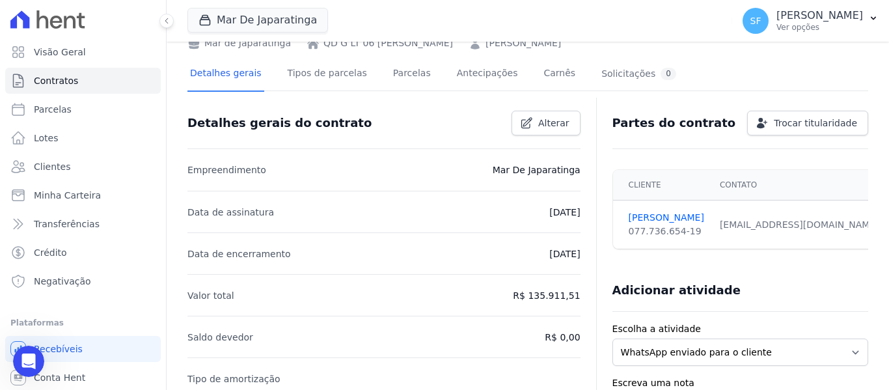
scroll to position [0, 0]
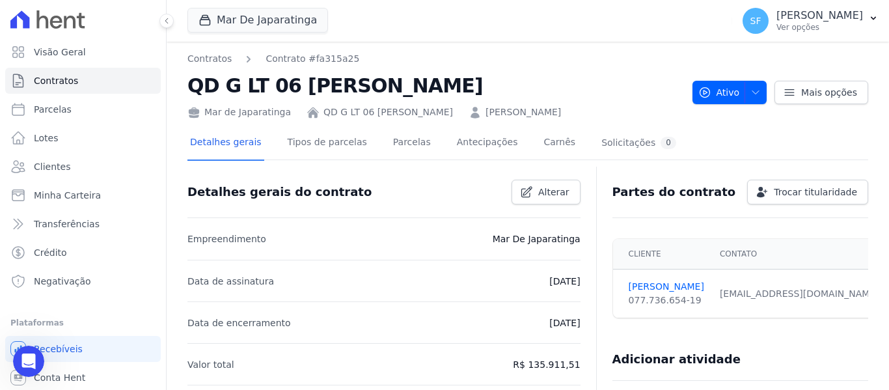
click at [484, 34] on div "Mar De Japaratinga Você possui apenas um empreendimento Aplicar" at bounding box center [457, 20] width 540 height 43
click at [493, 180] on div "Detalhes gerais do contrato Alterar" at bounding box center [379, 186] width 404 height 35
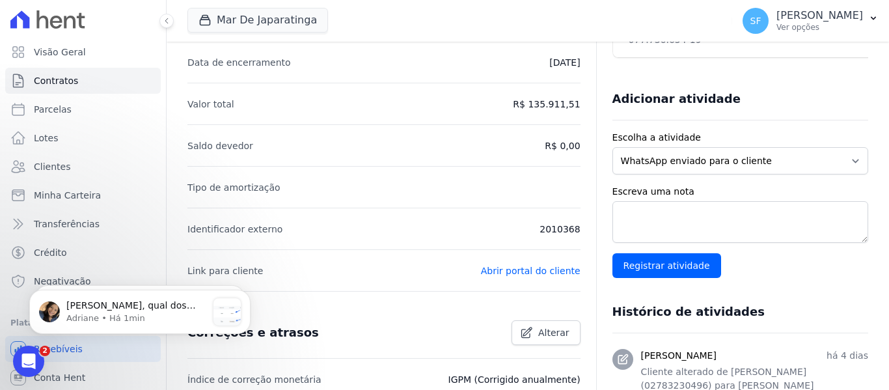
scroll to position [810, 0]
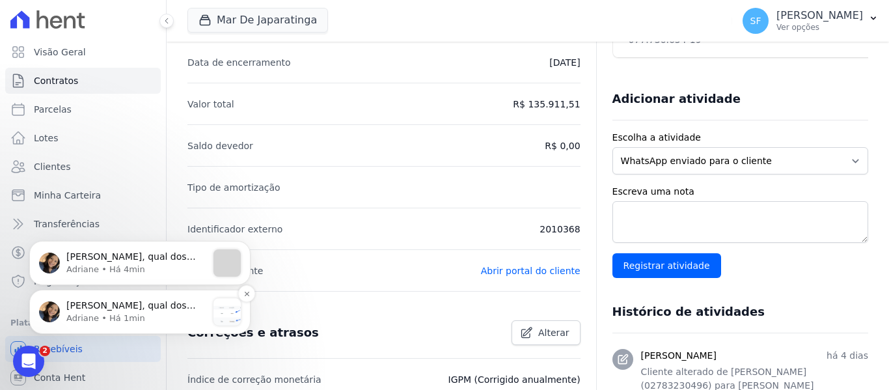
click at [98, 313] on p "Adriane • Há 1min" at bounding box center [136, 318] width 141 height 12
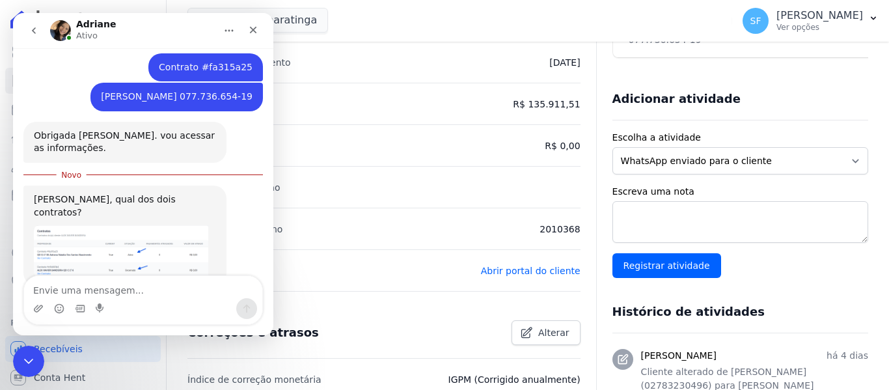
scroll to position [831, 0]
click at [167, 225] on img "Adriane diz…" at bounding box center [121, 251] width 174 height 52
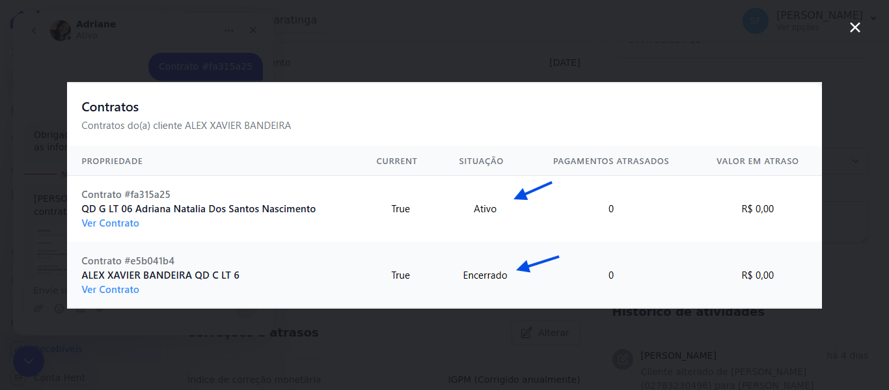
click at [592, 145] on img "Fechar" at bounding box center [444, 195] width 755 height 226
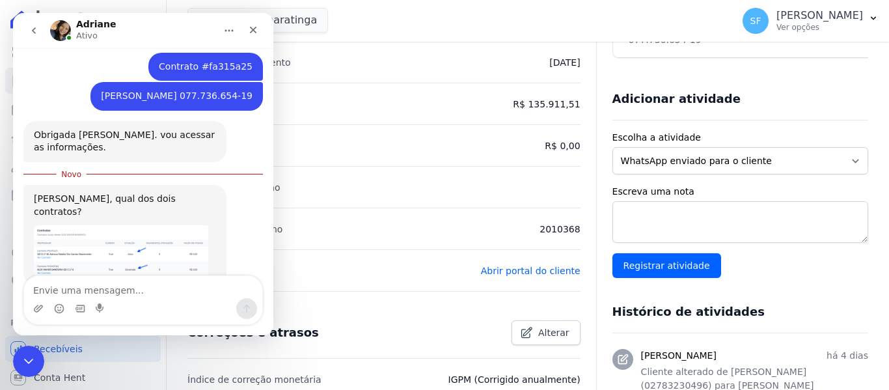
click at [130, 299] on div "Messenger da Intercom" at bounding box center [143, 308] width 238 height 21
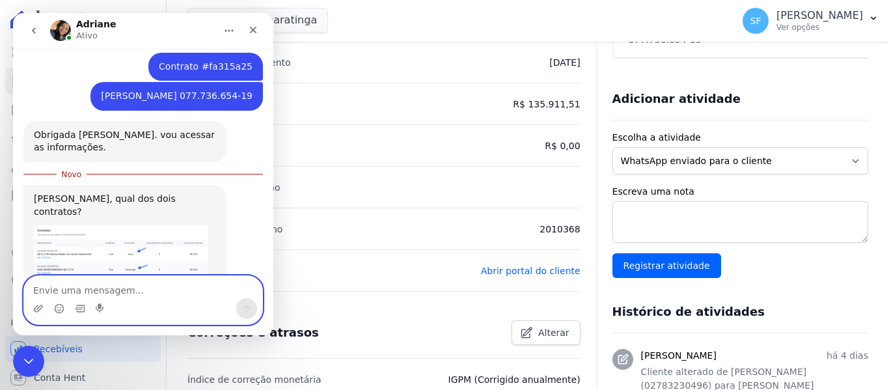
click at [124, 295] on textarea "Envie uma mensagem..." at bounding box center [143, 287] width 238 height 22
type textarea "O primeiro"
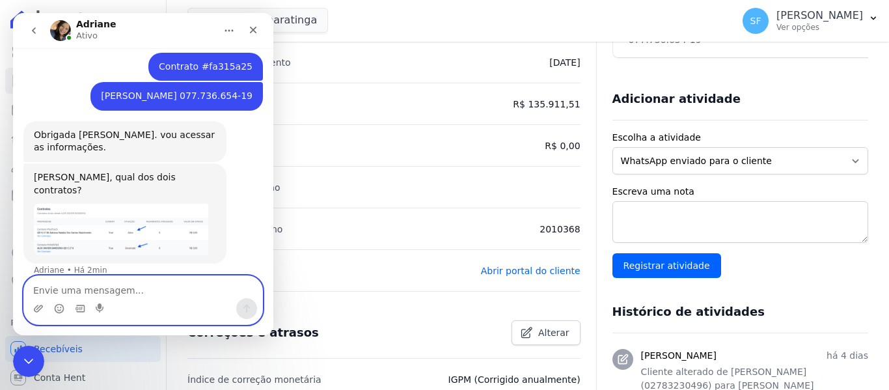
scroll to position [848, 0]
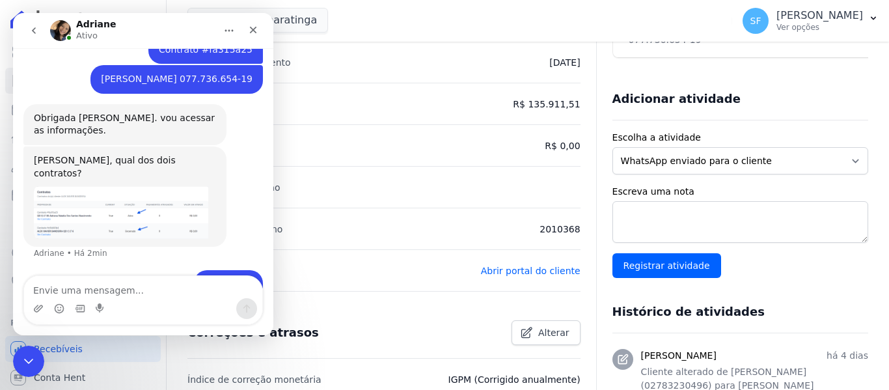
click at [133, 299] on div "Messenger da Intercom" at bounding box center [143, 308] width 238 height 21
click at [115, 186] on img "Adriane diz…" at bounding box center [121, 212] width 174 height 52
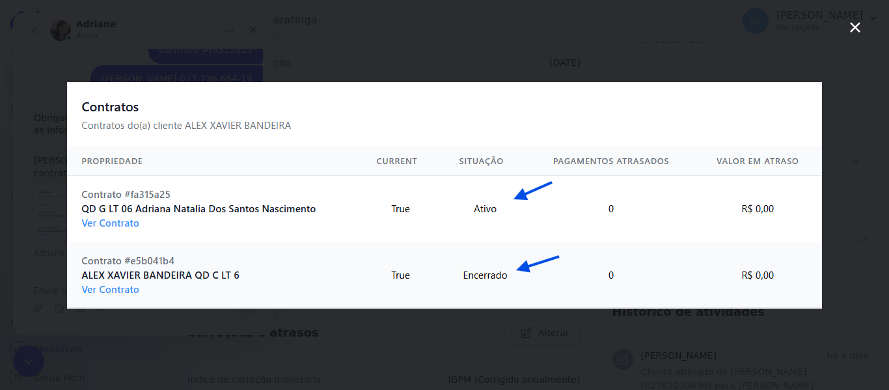
scroll to position [0, 0]
click at [845, 105] on div "Messenger da Intercom" at bounding box center [444, 195] width 889 height 390
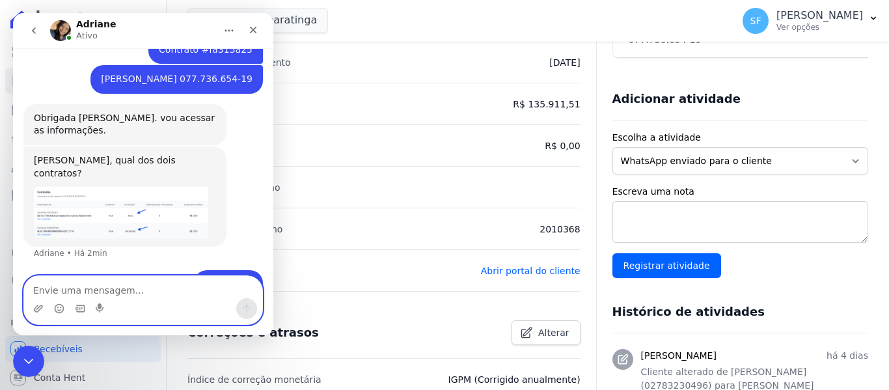
click at [185, 288] on textarea "Envie uma mensagem..." at bounding box center [143, 287] width 238 height 22
type textarea "Está em nome de [PERSON_NAME]"
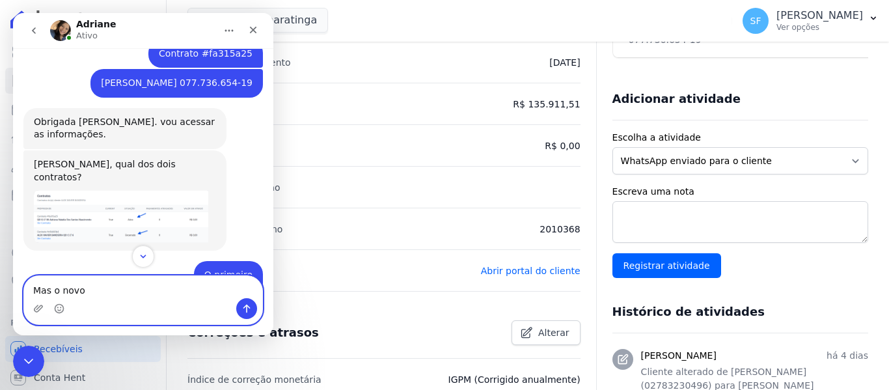
scroll to position [974, 0]
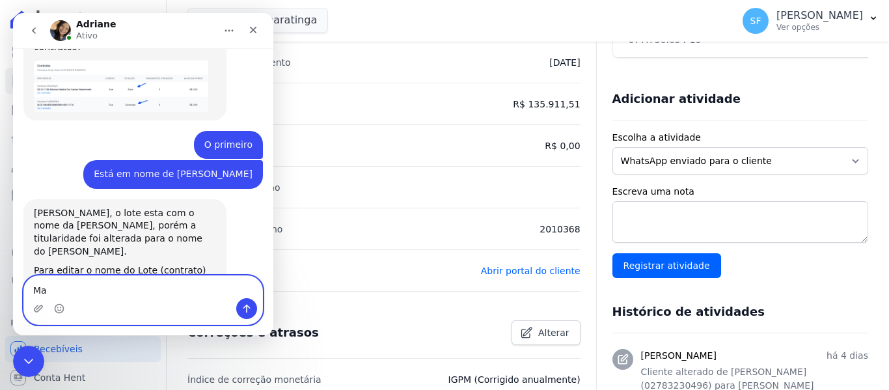
type textarea "M"
type textarea "O novo mutuário é o [PERSON_NAME]"
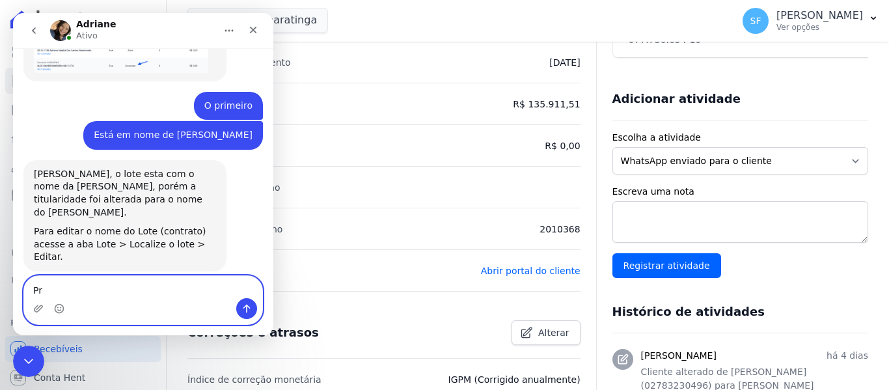
type textarea "P"
type textarea "Preciso gerar os boletos agora"
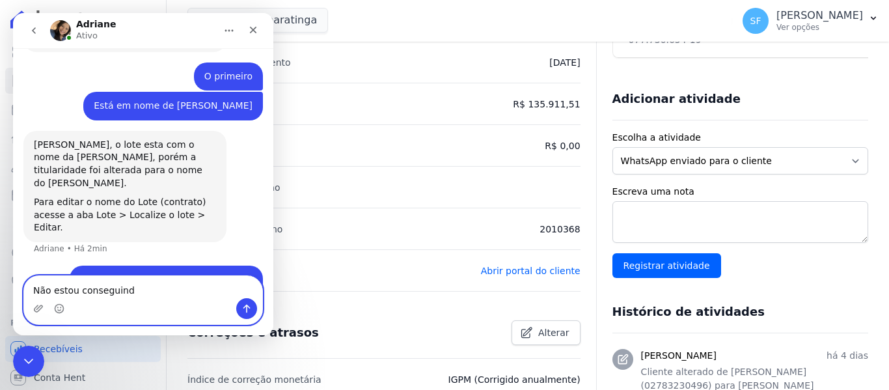
type textarea "Não estou conseguindo"
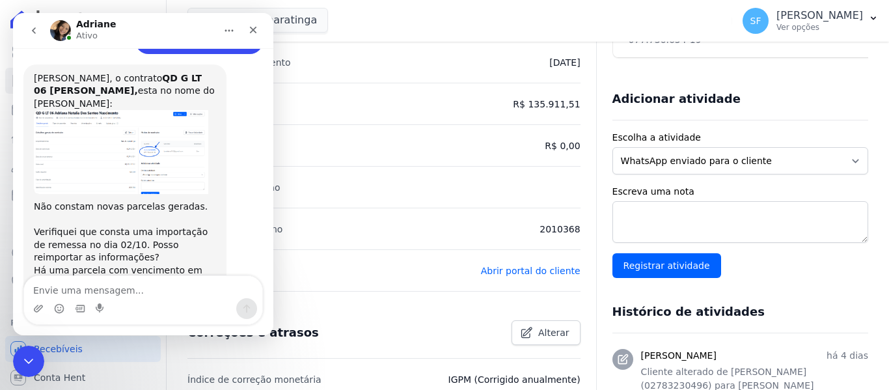
scroll to position [1379, 0]
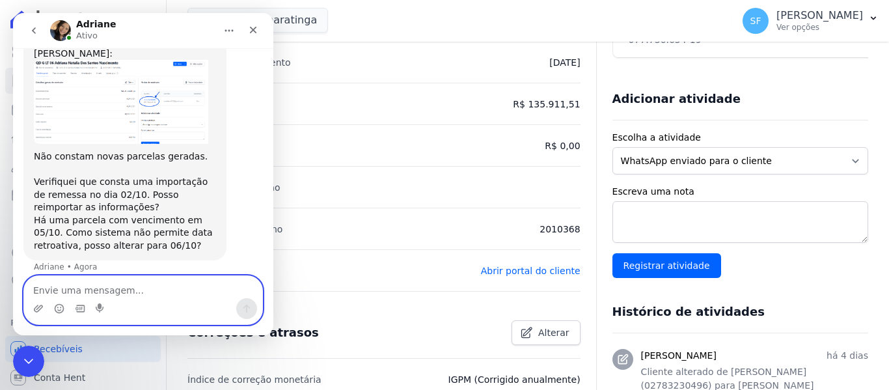
click at [94, 297] on textarea "Envie uma mensagem..." at bounding box center [143, 287] width 238 height 22
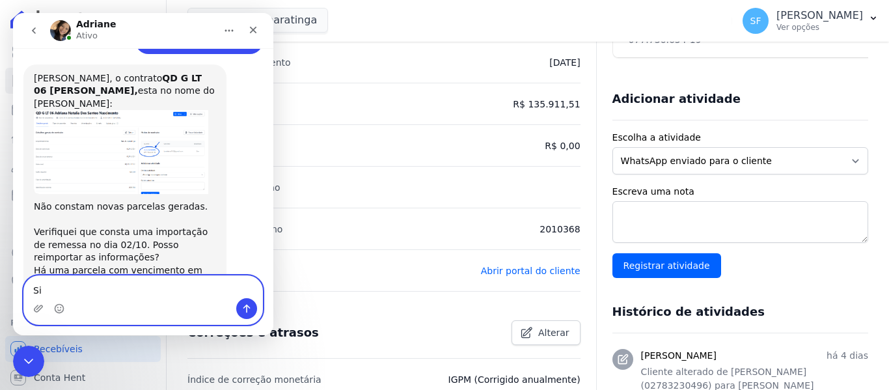
type textarea "Sim"
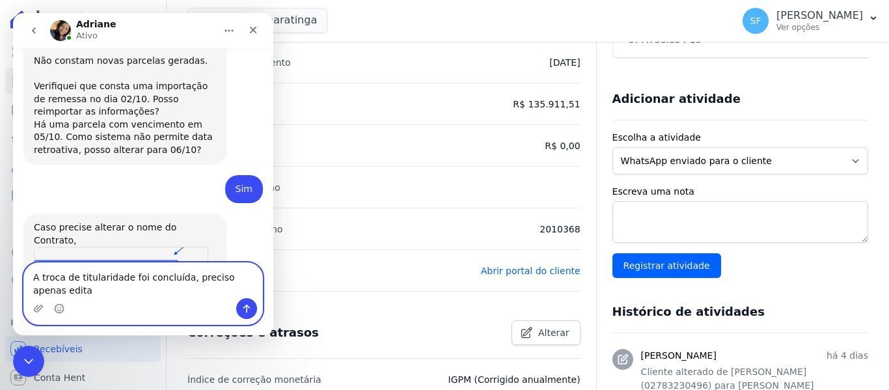
scroll to position [1488, 0]
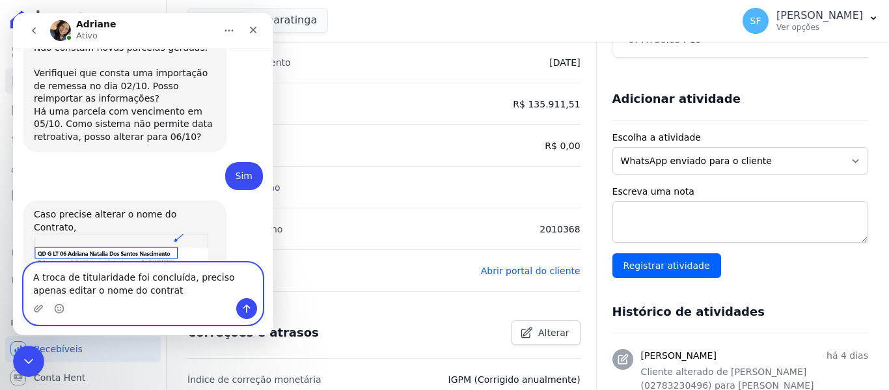
type textarea "A troca de titularidade foi concluída, preciso apenas editar o nome do contrato"
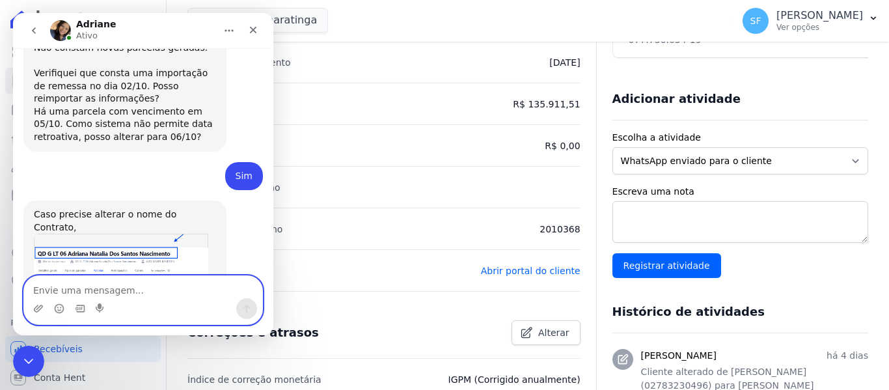
scroll to position [1526, 0]
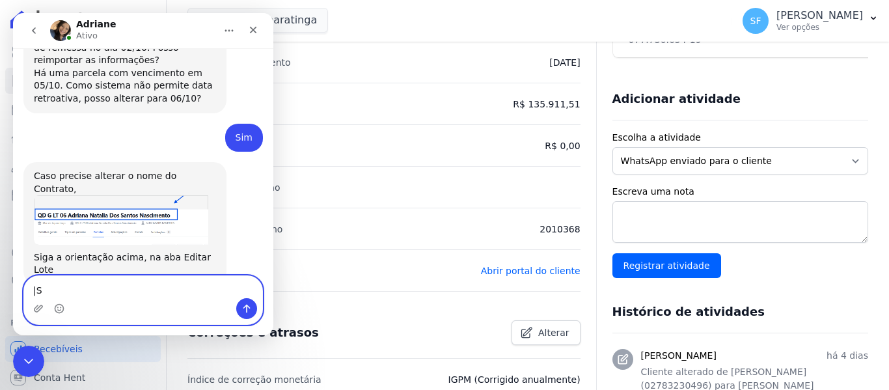
type textarea "|"
type textarea "S"
type textarea "è"
type textarea "Seria isso?"
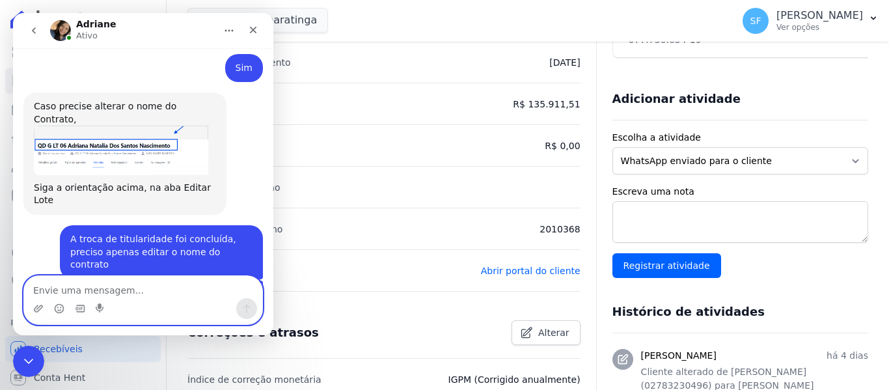
scroll to position [1595, 0]
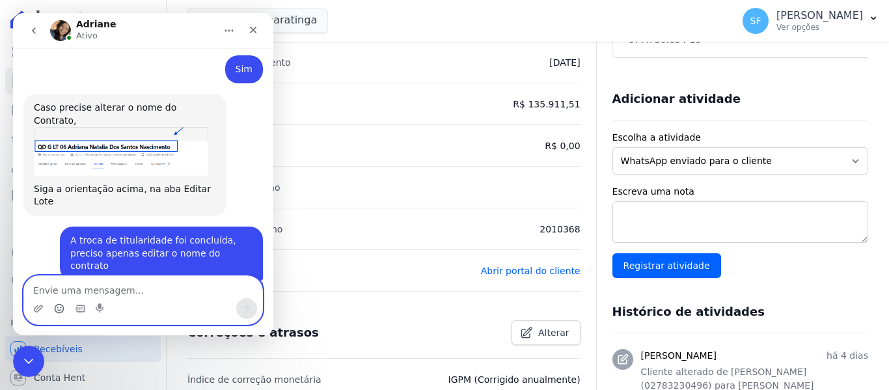
click at [59, 308] on icon "Selecionador de Emoji" at bounding box center [59, 308] width 10 height 10
click at [72, 288] on textarea "Envie uma mensagem..." at bounding box center [143, 287] width 238 height 22
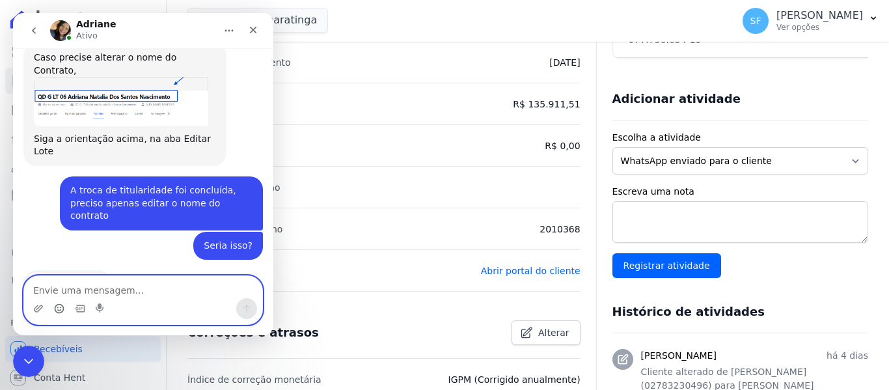
scroll to position [1675, 0]
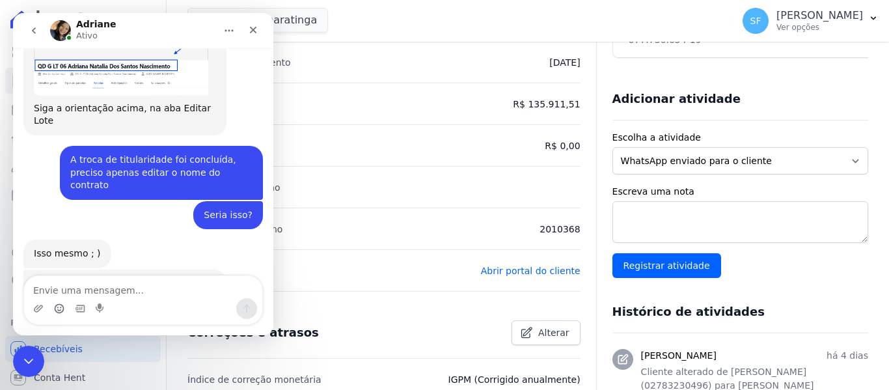
click at [140, 291] on link "[URL][DOMAIN_NAME]" at bounding box center [90, 302] width 113 height 23
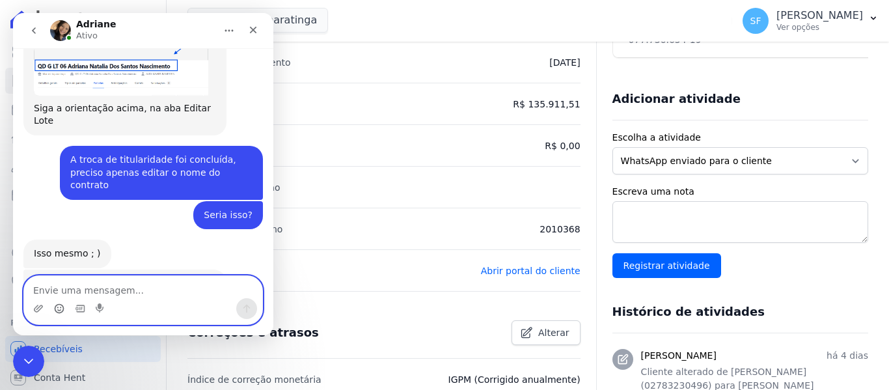
click at [105, 290] on textarea "Envie uma mensagem..." at bounding box center [143, 287] width 238 height 22
type textarea "Maravilha"
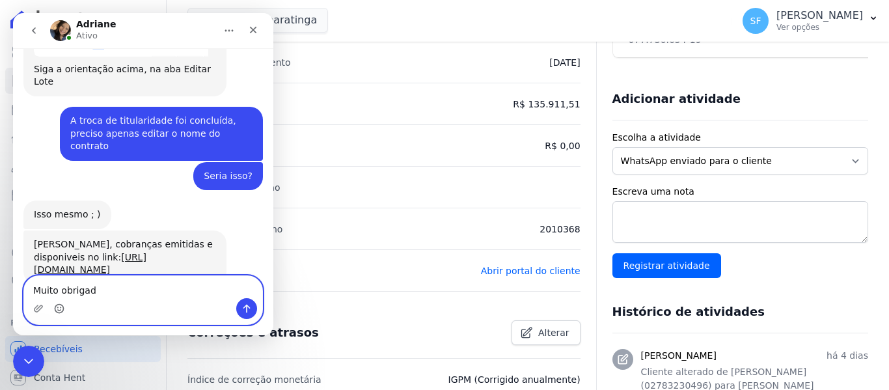
type textarea "Muito obrigado"
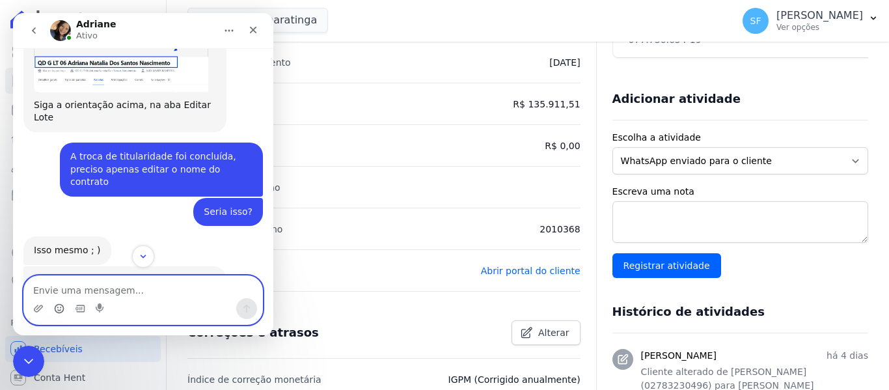
scroll to position [1483, 0]
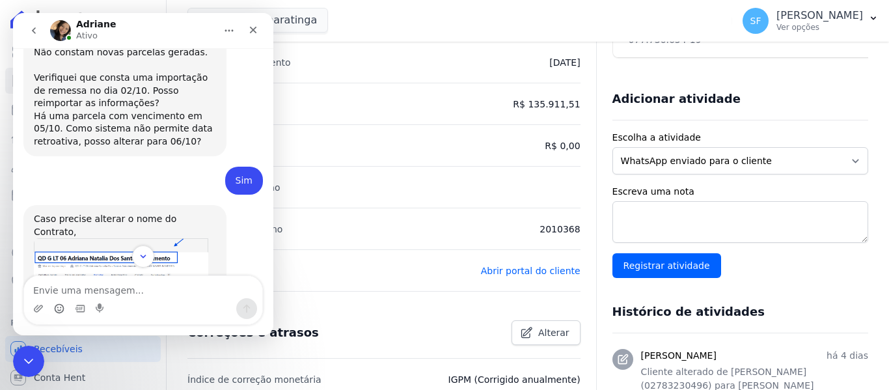
click at [147, 238] on img "Adriane diz…" at bounding box center [121, 262] width 174 height 49
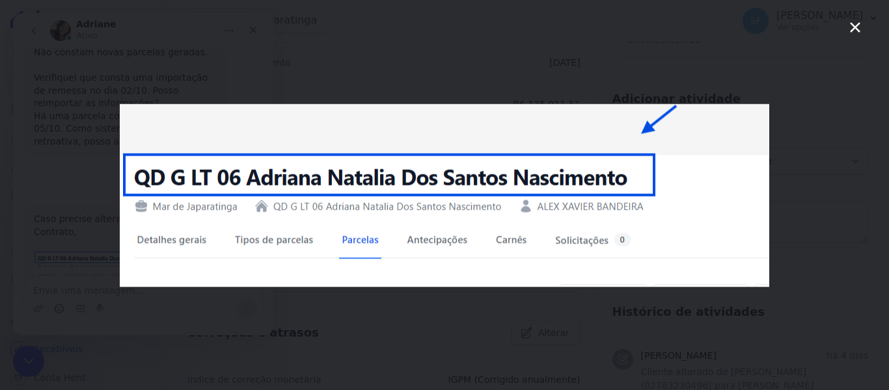
scroll to position [0, 0]
click at [853, 199] on div "Messenger da Intercom" at bounding box center [444, 195] width 889 height 390
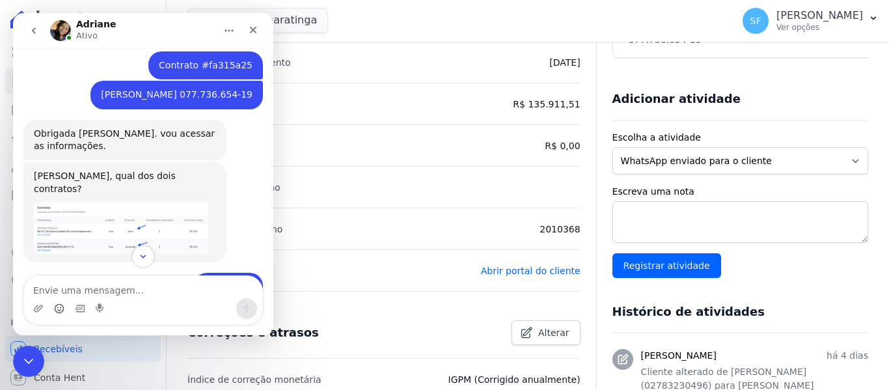
scroll to position [767, 0]
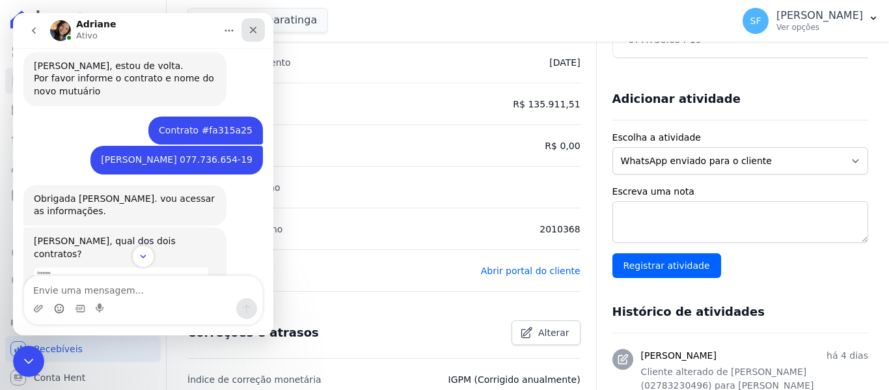
click at [251, 28] on icon "Fechar" at bounding box center [253, 30] width 7 height 7
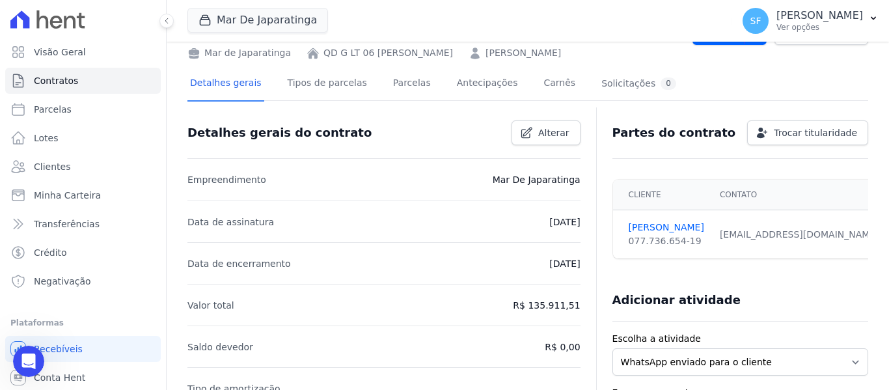
scroll to position [0, 0]
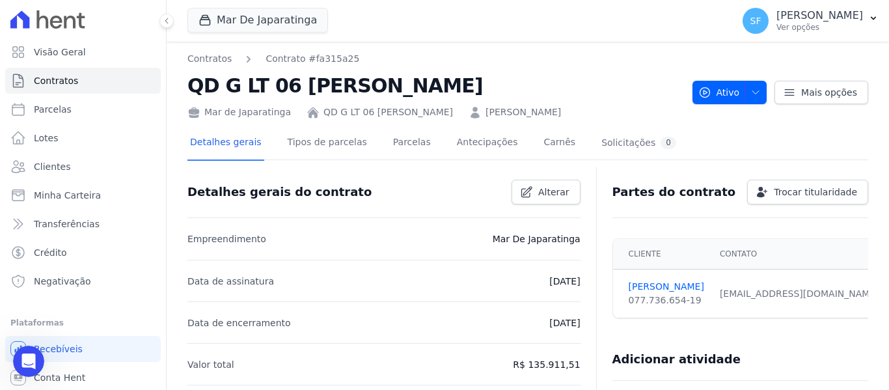
drag, startPoint x: 532, startPoint y: 96, endPoint x: 509, endPoint y: 31, distance: 69.8
click at [509, 31] on div "Mar De Japaratinga Você possui apenas um empreendimento Aplicar" at bounding box center [457, 20] width 540 height 43
click at [210, 59] on link "Contratos" at bounding box center [209, 59] width 44 height 14
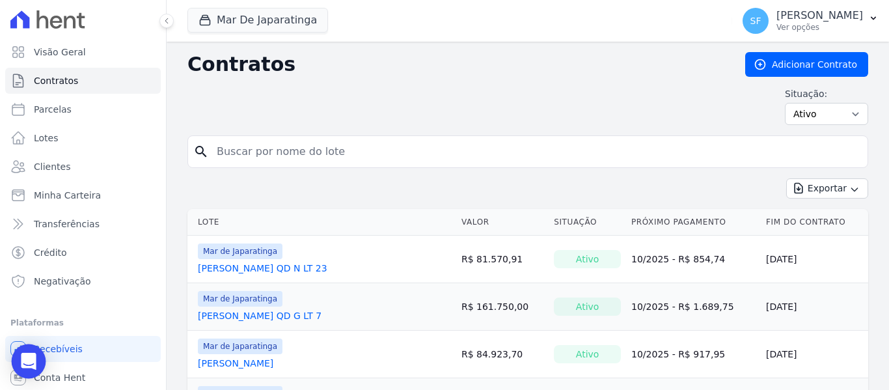
click at [23, 362] on icon "Open Intercom Messenger" at bounding box center [28, 361] width 15 height 17
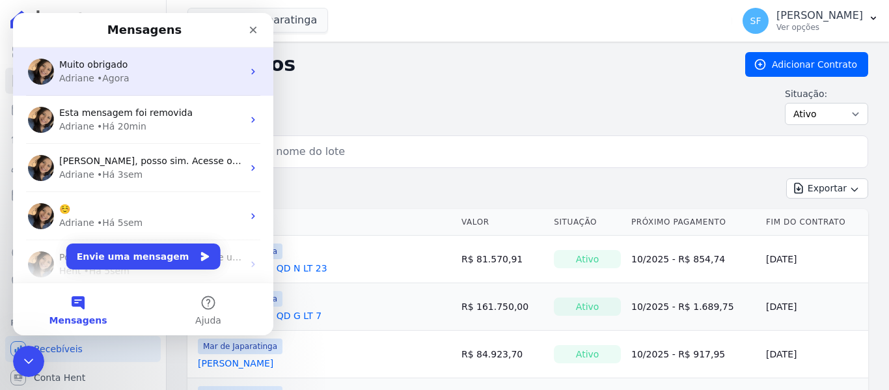
click at [97, 74] on div "• Agora" at bounding box center [113, 79] width 33 height 14
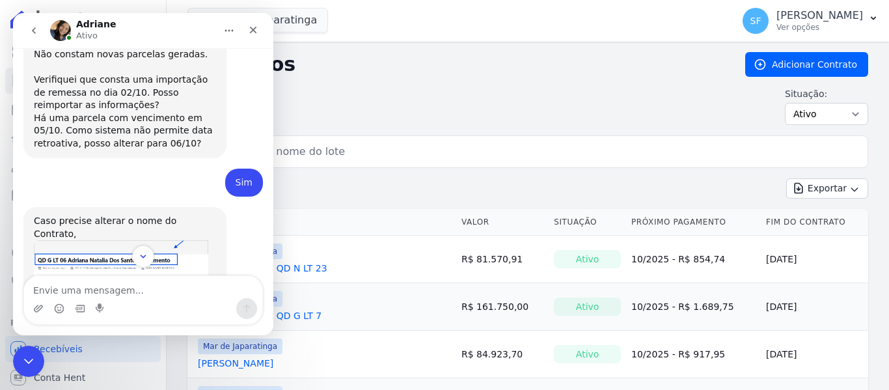
scroll to position [1548, 0]
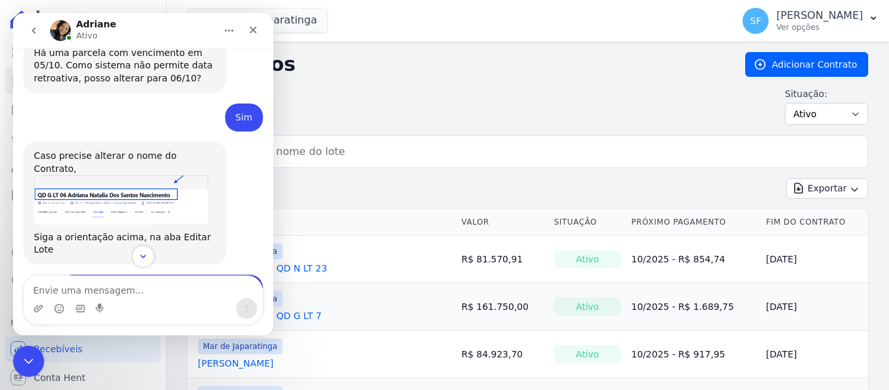
click at [100, 175] on img "Adriane diz…" at bounding box center [121, 199] width 174 height 49
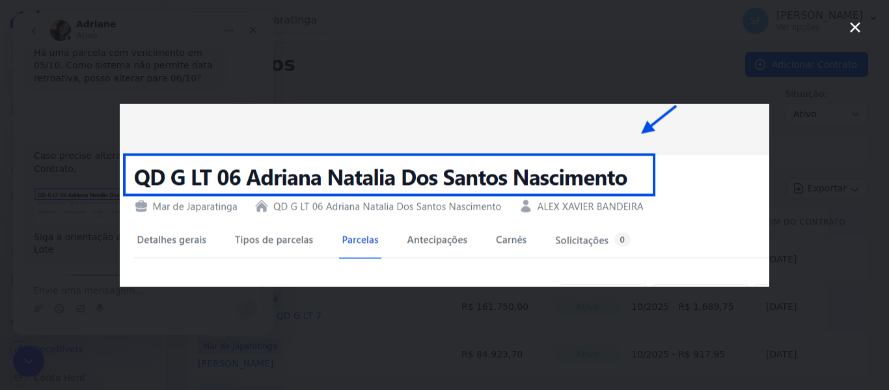
scroll to position [0, 0]
click at [696, 182] on img "Fechar" at bounding box center [445, 194] width 650 height 183
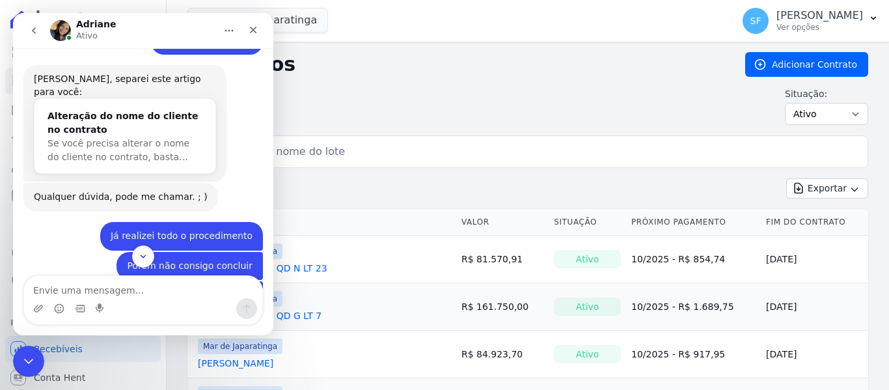
scroll to position [247, 0]
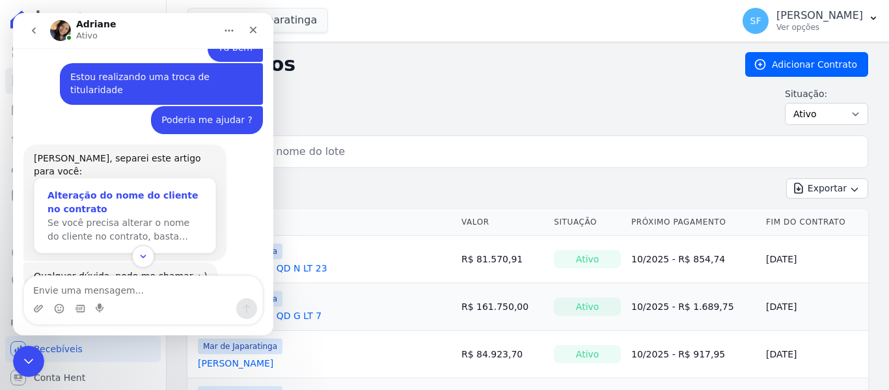
click at [115, 189] on div "Alteração do nome do cliente no contrato" at bounding box center [125, 202] width 155 height 27
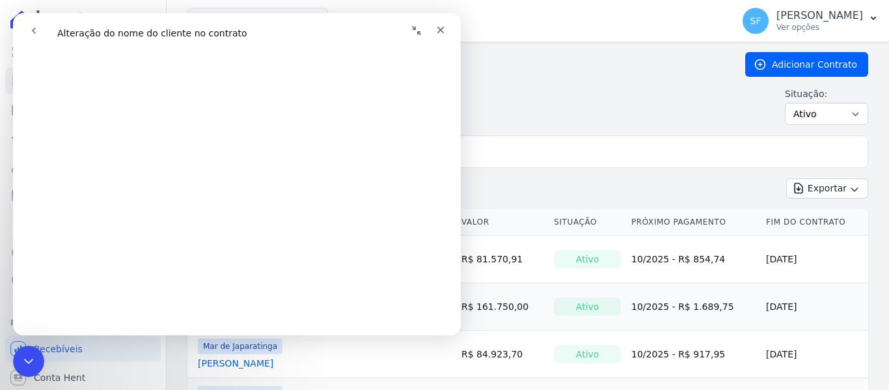
scroll to position [840, 0]
click at [437, 26] on icon "Fechar" at bounding box center [440, 30] width 10 height 10
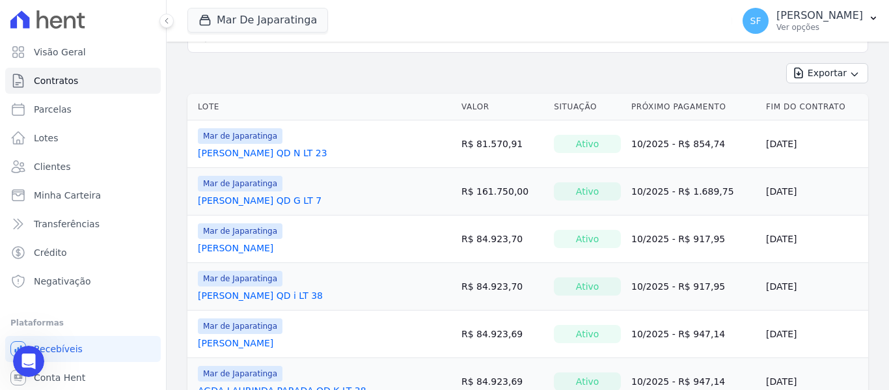
scroll to position [0, 0]
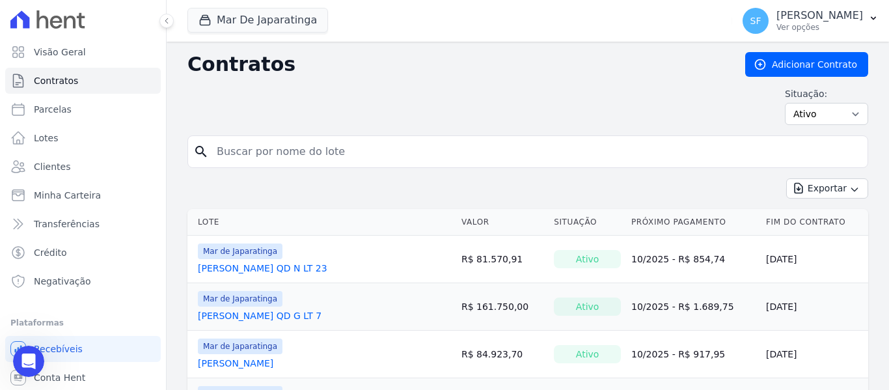
drag, startPoint x: 346, startPoint y: 270, endPoint x: 320, endPoint y: 215, distance: 60.9
click at [320, 215] on th "Lote" at bounding box center [321, 222] width 269 height 27
click at [263, 144] on input "search" at bounding box center [535, 152] width 653 height 26
type input "[PERSON_NAME]"
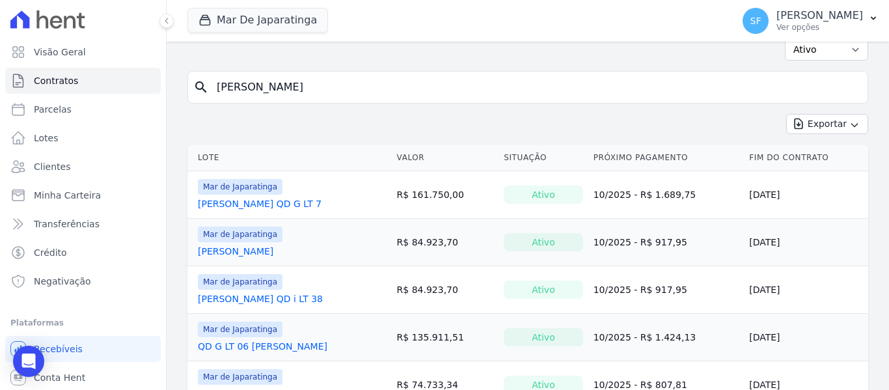
scroll to position [123, 0]
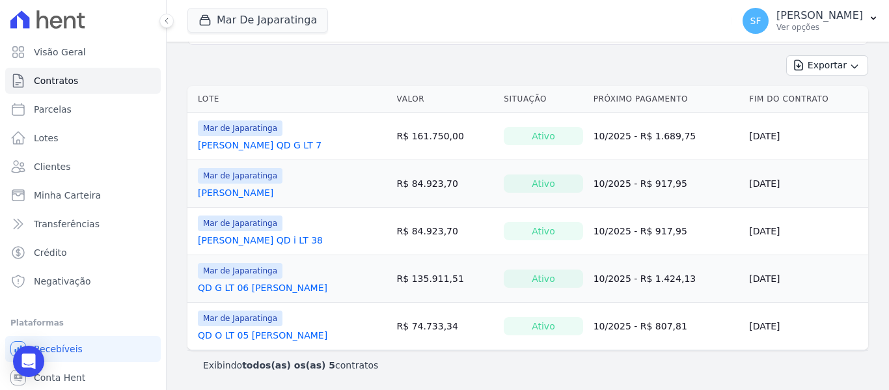
click at [319, 286] on link "QD G LT 06 [PERSON_NAME]" at bounding box center [263, 287] width 130 height 13
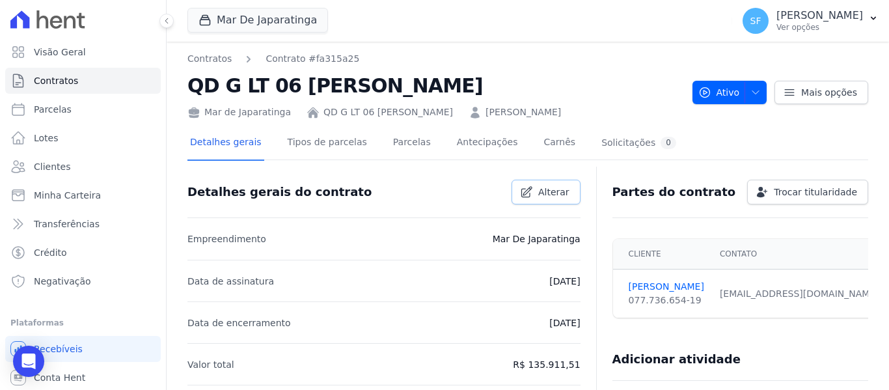
click at [524, 193] on icon at bounding box center [526, 191] width 13 height 13
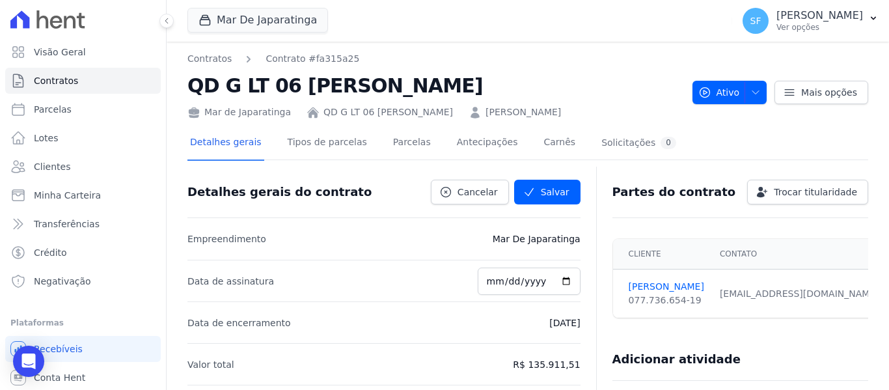
click at [340, 241] on li "Empreendimento Mar De Japaratinga" at bounding box center [383, 239] width 393 height 42
click at [457, 189] on link "Cancelar" at bounding box center [470, 192] width 78 height 25
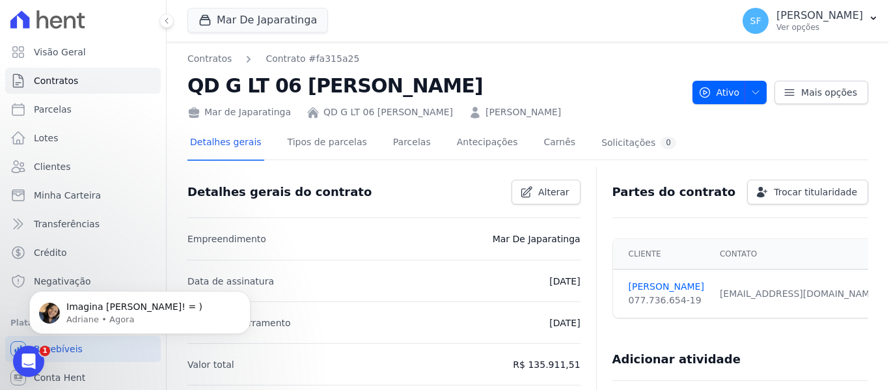
click at [346, 111] on link "QD G LT 06 [PERSON_NAME]" at bounding box center [388, 112] width 130 height 14
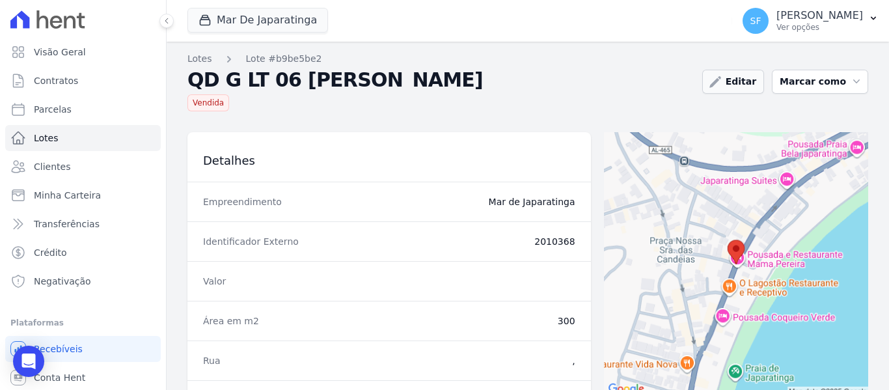
click at [739, 84] on link "Editar" at bounding box center [733, 82] width 62 height 24
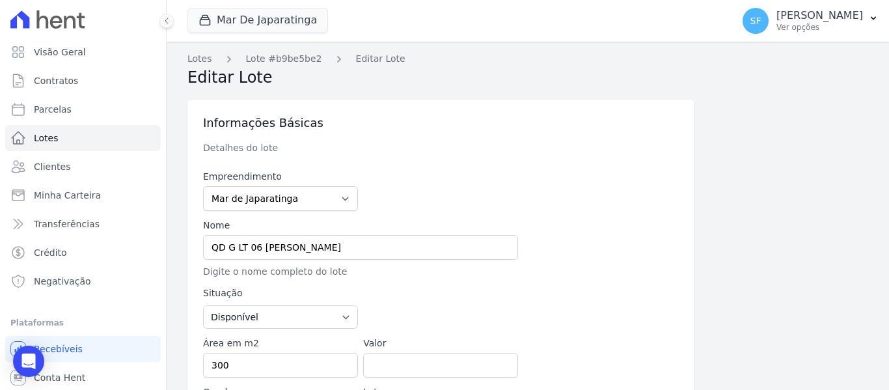
click at [564, 143] on p "Detalhes do lote" at bounding box center [421, 147] width 437 height 13
click at [459, 238] on input "QD G LT 06 [PERSON_NAME]" at bounding box center [360, 247] width 315 height 25
type input "QD G LT 06 [PERSON_NAME]"
click at [569, 223] on div at bounding box center [600, 249] width 155 height 60
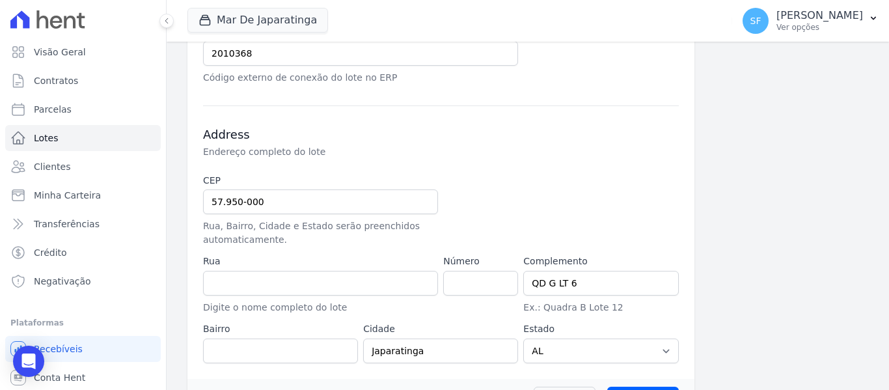
scroll to position [544, 0]
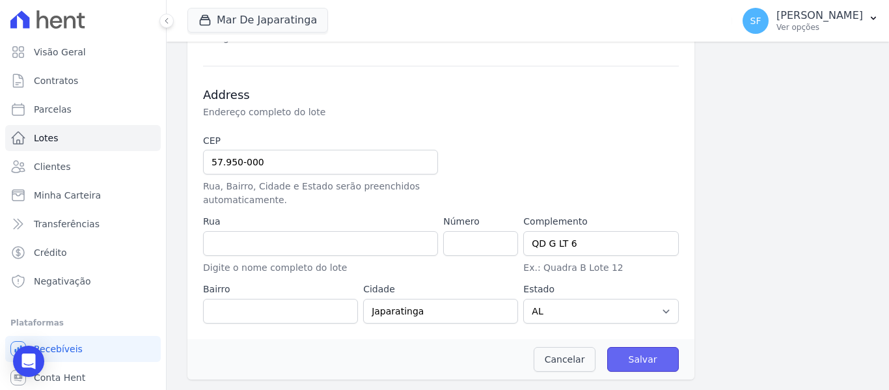
click at [626, 353] on input "Salvar" at bounding box center [643, 359] width 72 height 25
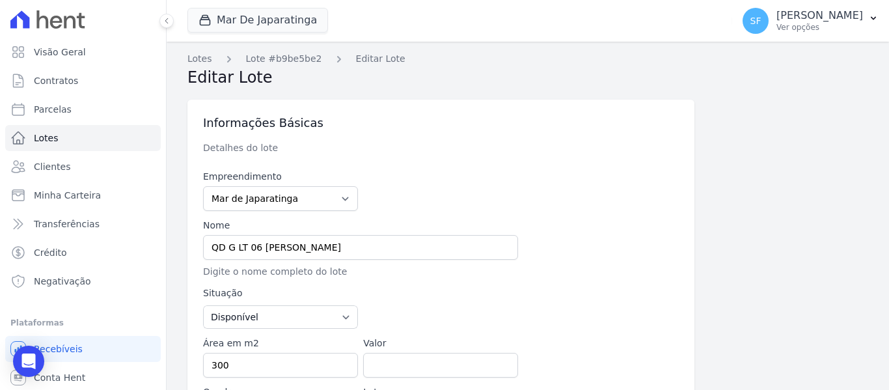
click at [636, 122] on h3 "Informações Básicas" at bounding box center [441, 123] width 476 height 16
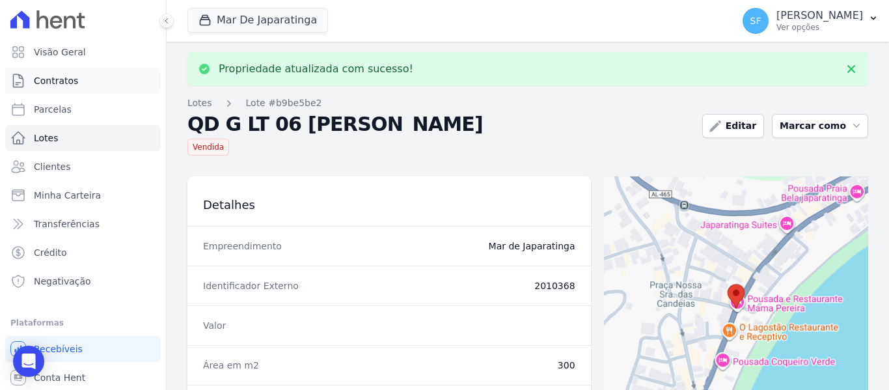
click at [71, 82] on span "Contratos" at bounding box center [56, 80] width 44 height 13
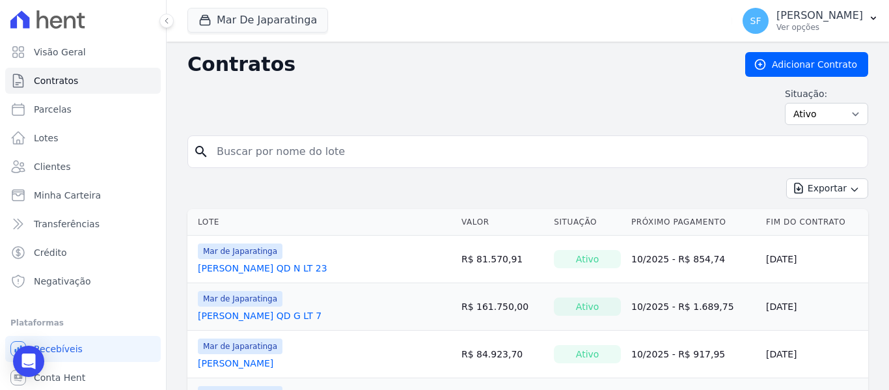
click at [430, 152] on input "search" at bounding box center [535, 152] width 653 height 26
type input "[PERSON_NAME]"
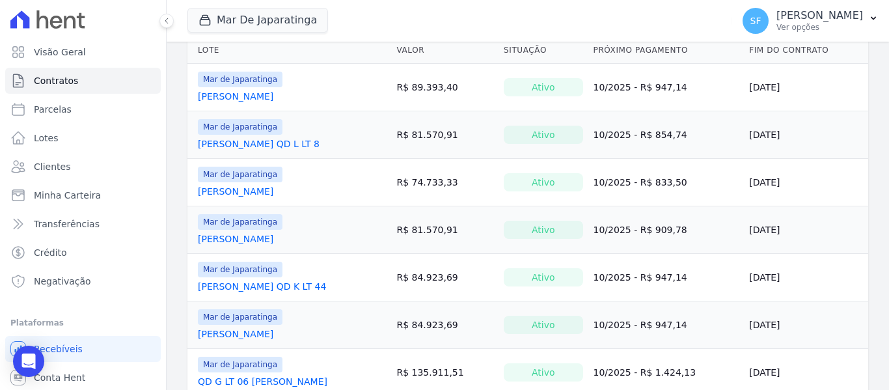
scroll to position [218, 0]
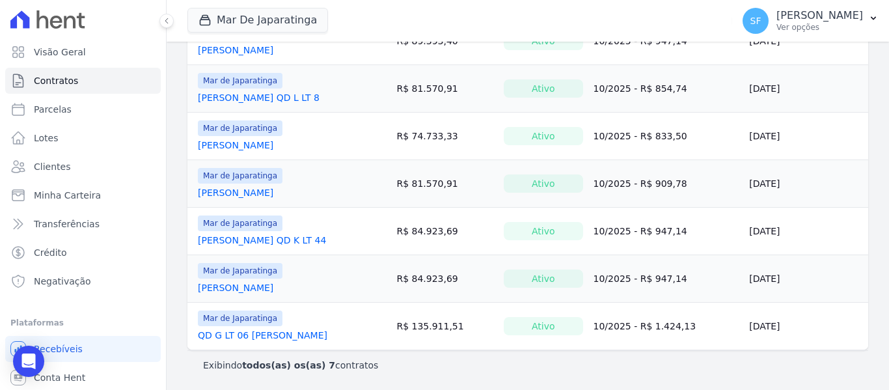
click at [261, 338] on link "QD G LT 06 [PERSON_NAME]" at bounding box center [263, 335] width 130 height 13
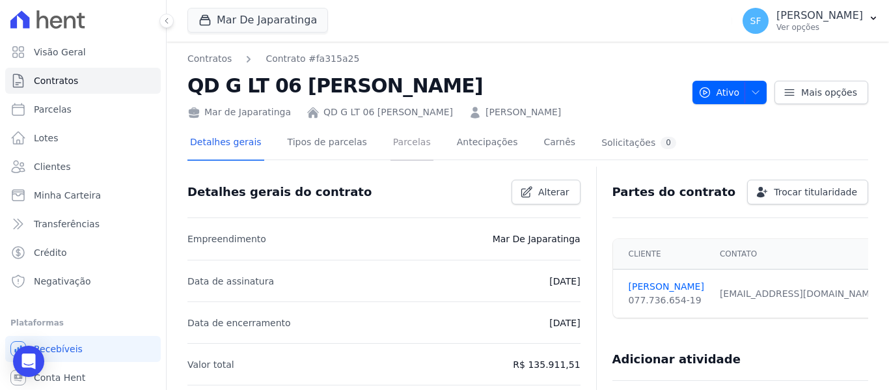
click at [390, 143] on link "Parcelas" at bounding box center [411, 143] width 43 height 34
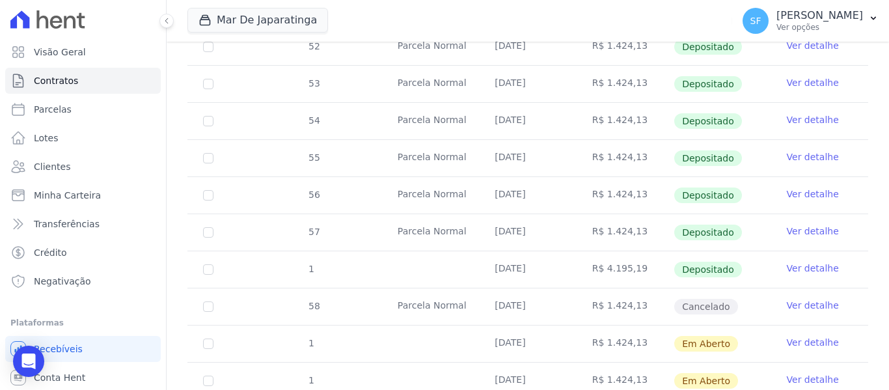
scroll to position [670, 0]
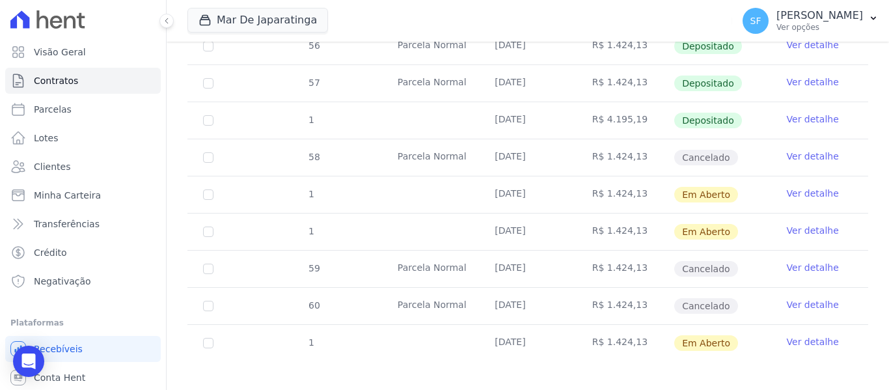
click at [794, 187] on link "Ver detalhe" at bounding box center [813, 193] width 52 height 13
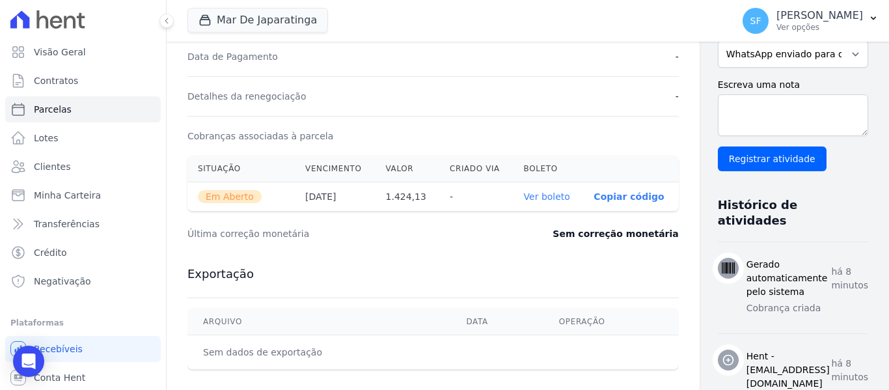
scroll to position [325, 0]
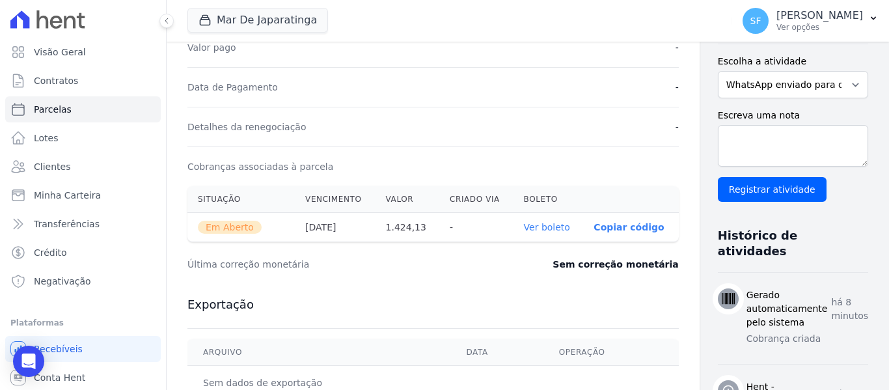
click at [524, 231] on link "Ver boleto" at bounding box center [547, 227] width 46 height 10
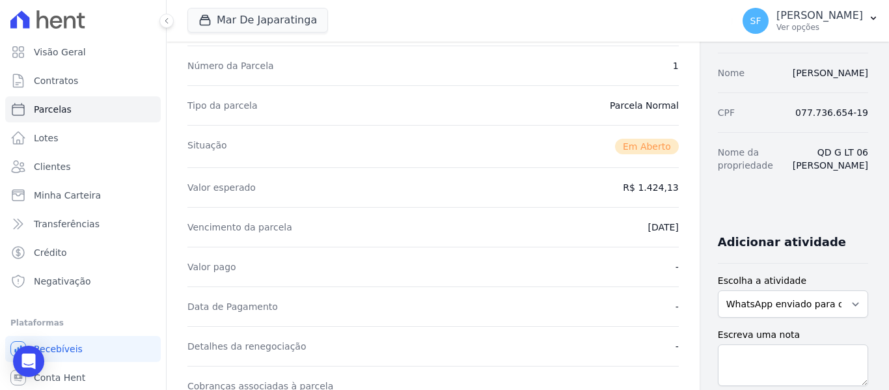
scroll to position [0, 0]
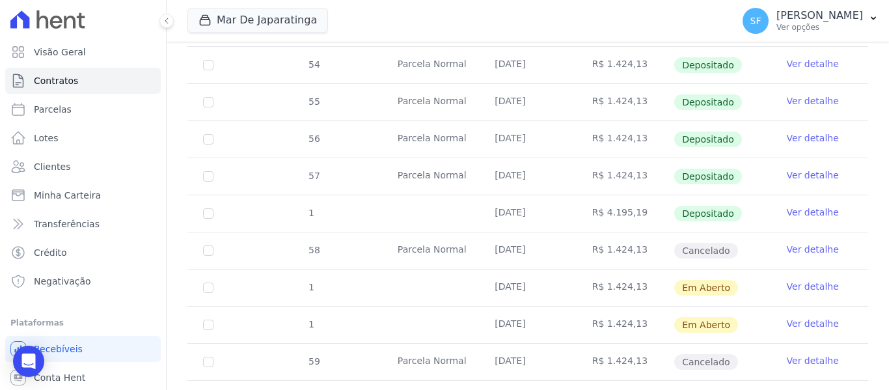
scroll to position [670, 0]
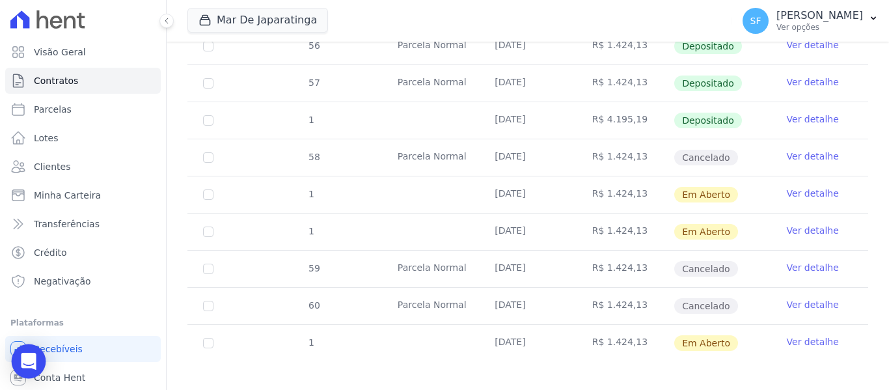
click at [36, 364] on icon "Open Intercom Messenger" at bounding box center [28, 361] width 17 height 17
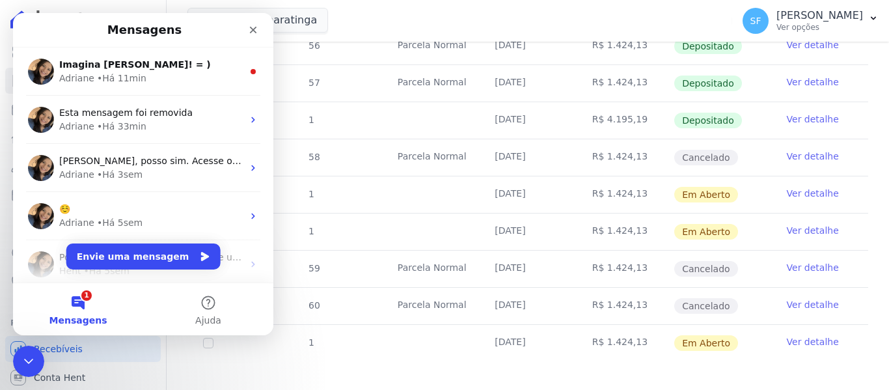
scroll to position [0, 0]
click at [77, 302] on button "1 Mensagens" at bounding box center [78, 309] width 130 height 52
click at [86, 295] on button "1 Mensagens" at bounding box center [78, 309] width 130 height 52
click at [74, 305] on button "1 Mensagens" at bounding box center [78, 309] width 130 height 52
click at [107, 259] on button "Envie uma mensagem" at bounding box center [143, 256] width 154 height 26
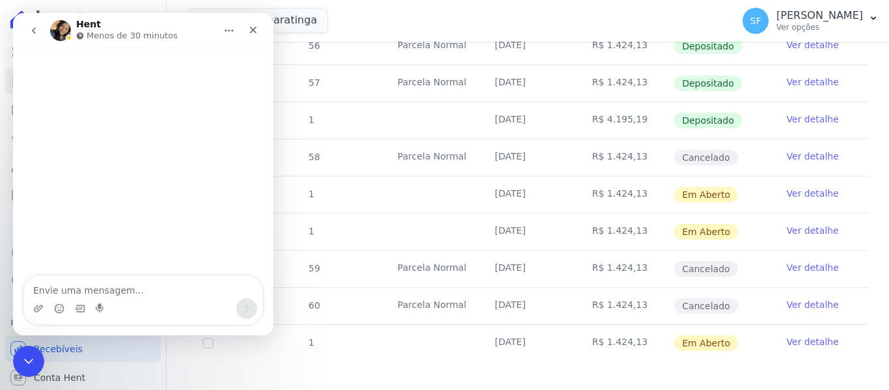
click at [34, 25] on icon "go back" at bounding box center [34, 30] width 10 height 10
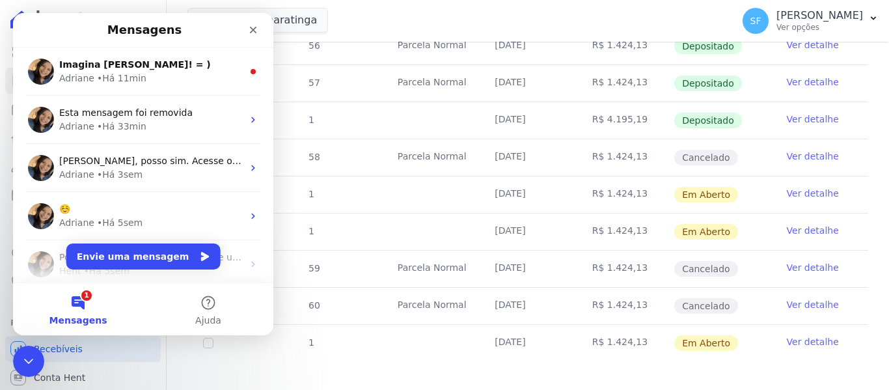
click at [69, 310] on button "1 Mensagens" at bounding box center [78, 309] width 130 height 52
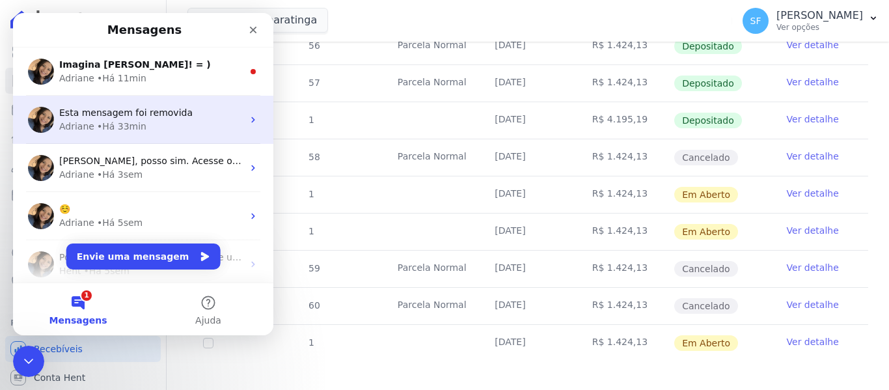
click at [116, 122] on div "• Há 33min" at bounding box center [121, 127] width 49 height 14
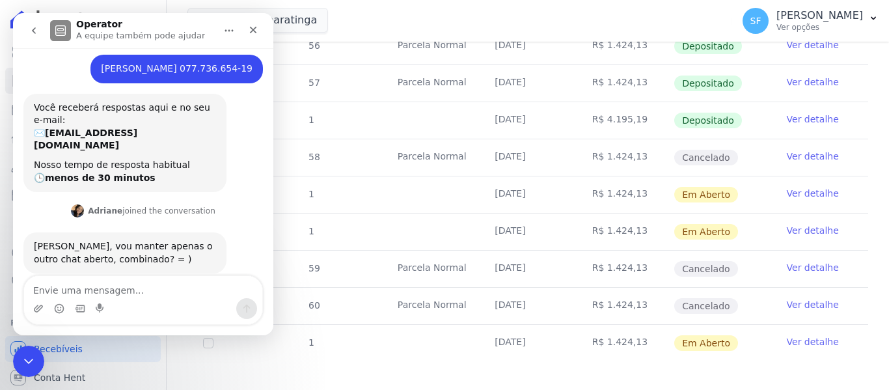
scroll to position [124, 0]
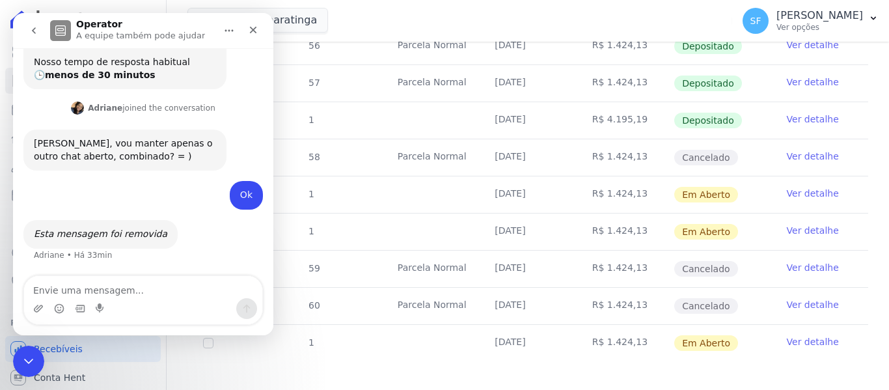
click at [32, 32] on icon "go back" at bounding box center [34, 30] width 10 height 10
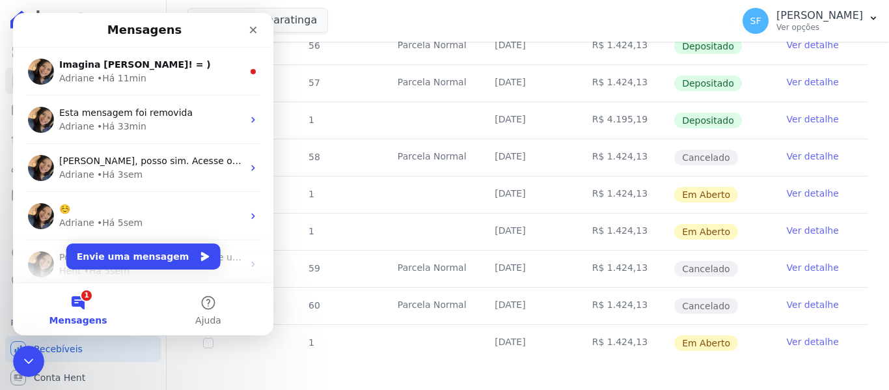
scroll to position [0, 0]
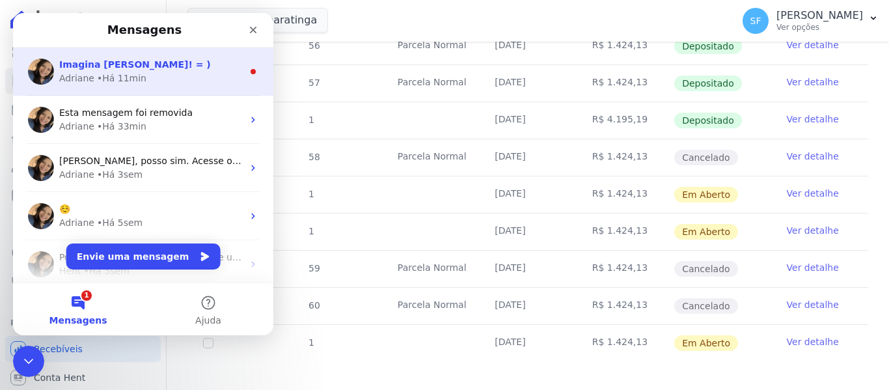
click at [99, 75] on div "• Há 11min" at bounding box center [121, 79] width 49 height 14
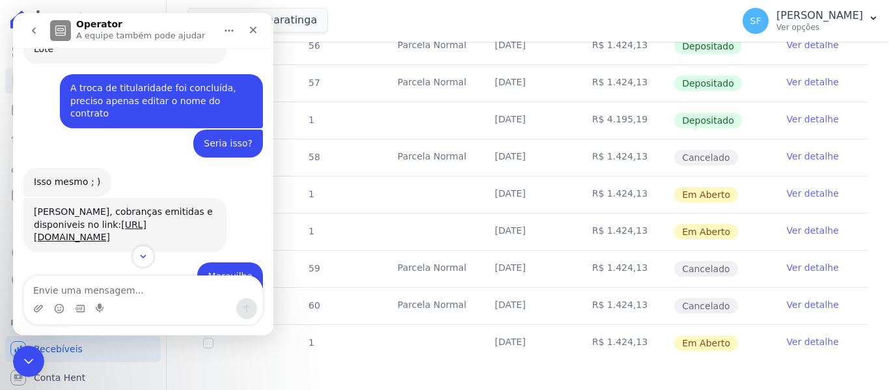
scroll to position [1783, 0]
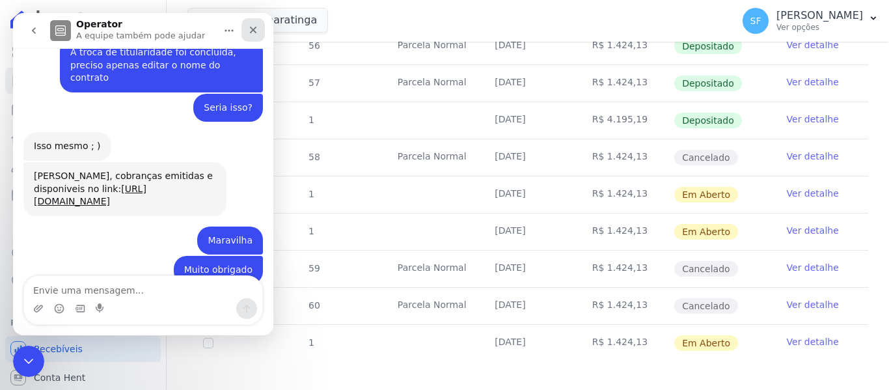
click at [254, 29] on icon "Fechar" at bounding box center [253, 30] width 7 height 7
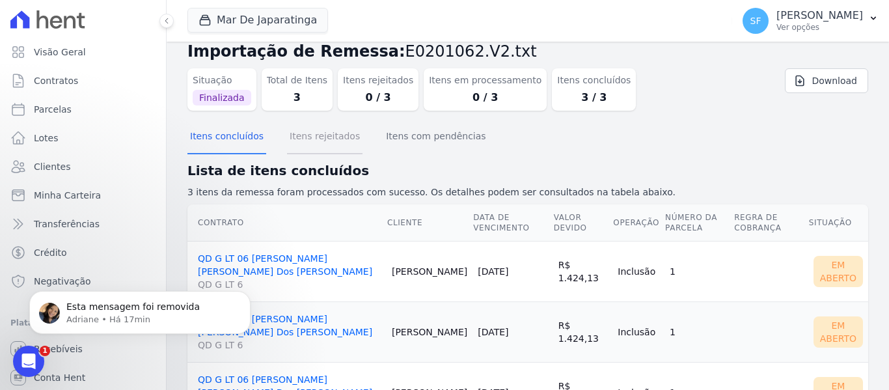
click at [320, 141] on button "Itens rejeitados" at bounding box center [324, 137] width 75 height 34
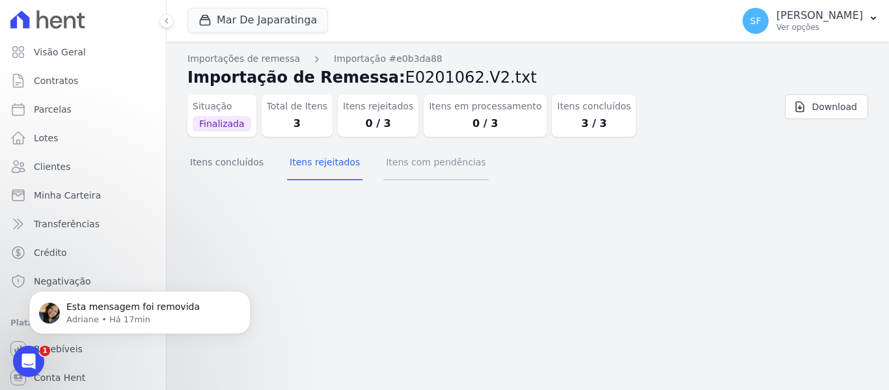
click at [422, 176] on button "Itens com pendências" at bounding box center [435, 163] width 105 height 34
click at [334, 168] on button "Itens rejeitados" at bounding box center [324, 163] width 75 height 34
click at [126, 314] on p "Adriane • Há 17min" at bounding box center [150, 320] width 168 height 12
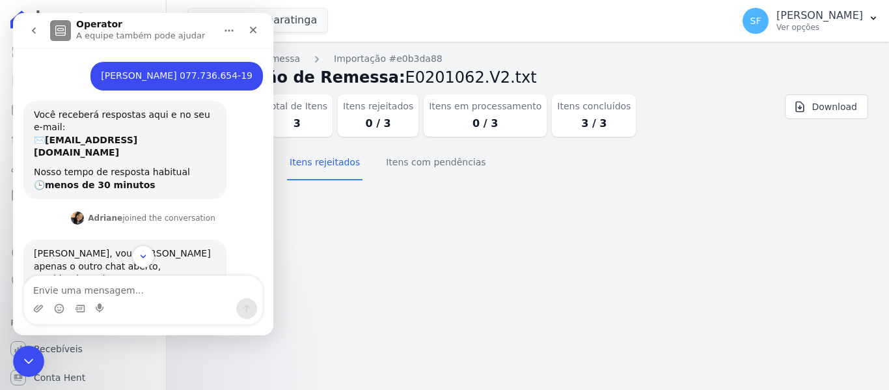
click at [34, 31] on icon "go back" at bounding box center [34, 30] width 4 height 7
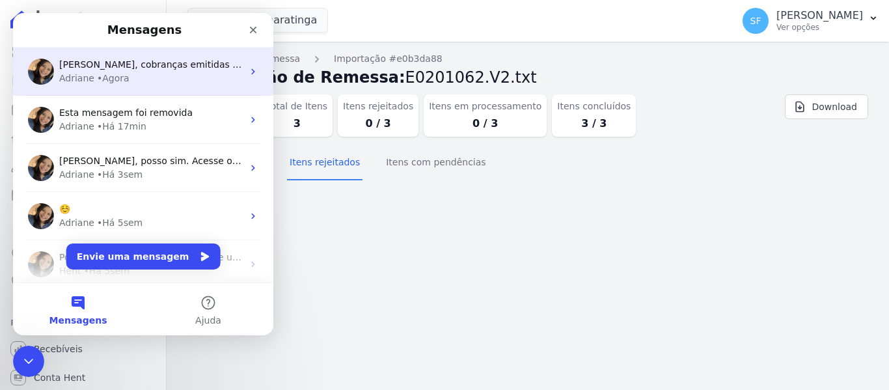
click at [107, 74] on div "• Agora" at bounding box center [113, 79] width 33 height 14
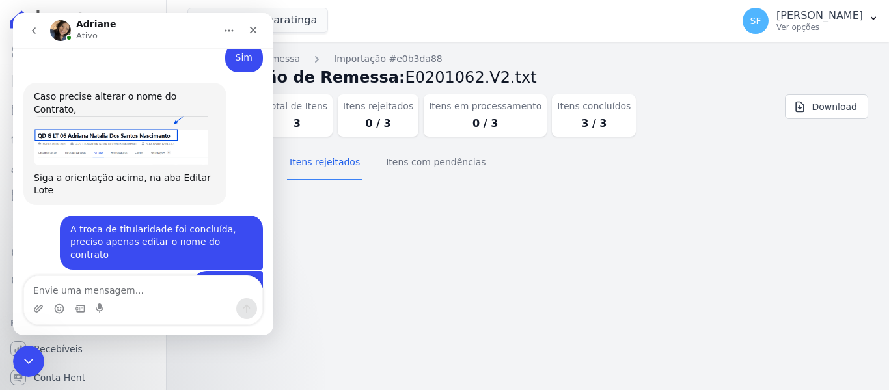
scroll to position [1675, 0]
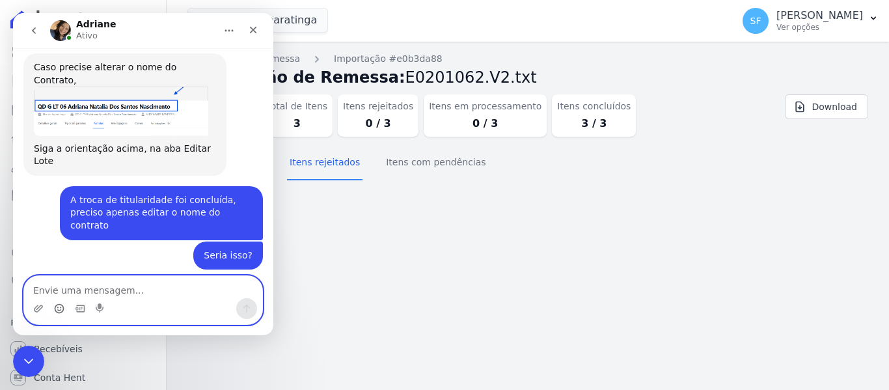
click at [59, 310] on icon "Selecionador de Emoji" at bounding box center [59, 310] width 3 height 1
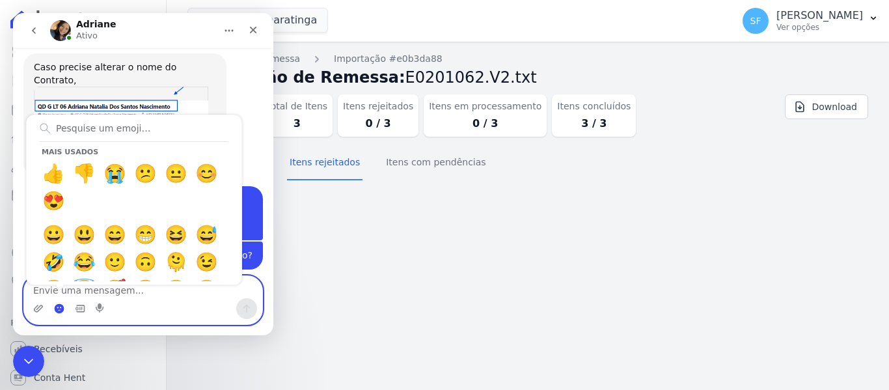
click at [57, 308] on circle "Selecionador de Emoji" at bounding box center [59, 308] width 8 height 8
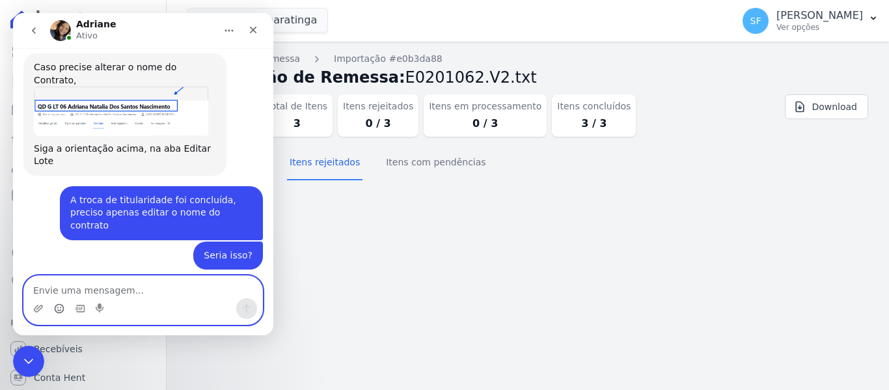
click at [58, 308] on icon "Selecionador de Emoji" at bounding box center [59, 307] width 5 height 1
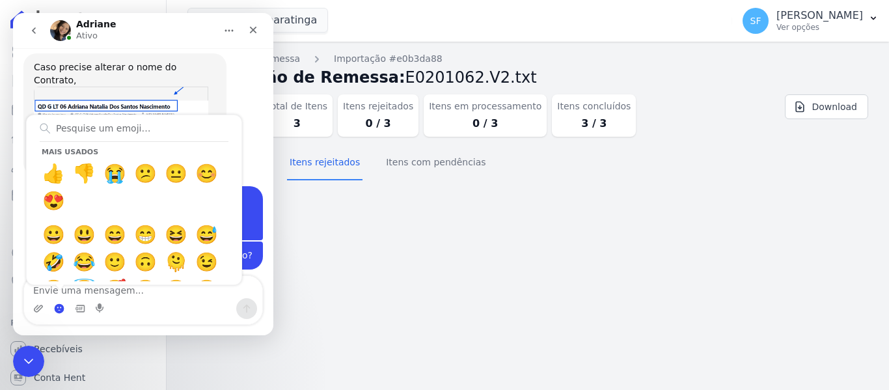
click at [62, 288] on icon "Messenger da Intercom" at bounding box center [60, 287] width 10 height 10
click at [64, 291] on icon "Messenger da Intercom" at bounding box center [60, 287] width 10 height 10
drag, startPoint x: 561, startPoint y: 262, endPoint x: 453, endPoint y: 240, distance: 110.2
click at [558, 262] on div "Importações de remessa Importação #e0b3da88 Importação de Remessa: E0201062.V2.…" at bounding box center [528, 216] width 722 height 348
click at [253, 26] on icon "Fechar" at bounding box center [253, 30] width 10 height 10
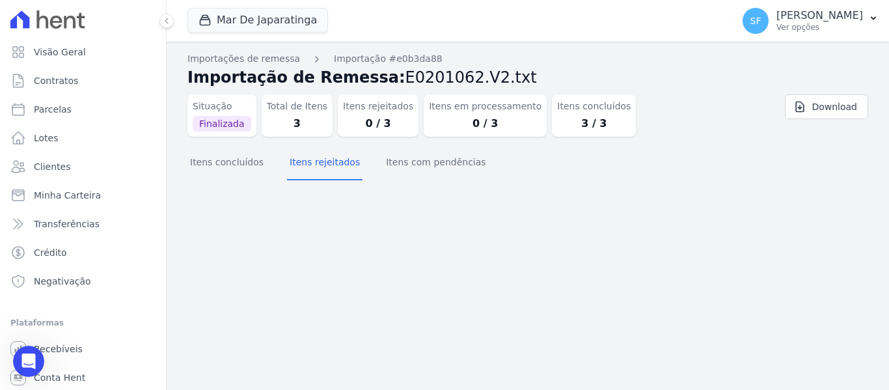
scroll to position [0, 0]
click at [312, 286] on div "Importações de remessa Importação #e0b3da88 Importação de Remessa: E0201062.V2.…" at bounding box center [528, 216] width 722 height 348
click at [64, 102] on link "Parcelas" at bounding box center [83, 109] width 156 height 26
select select
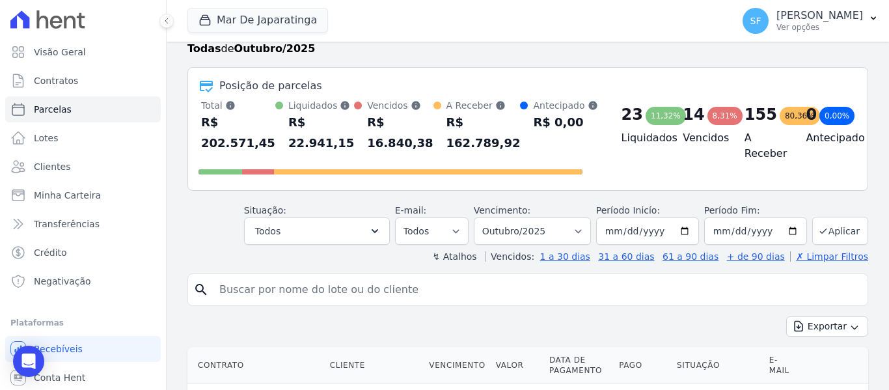
scroll to position [65, 0]
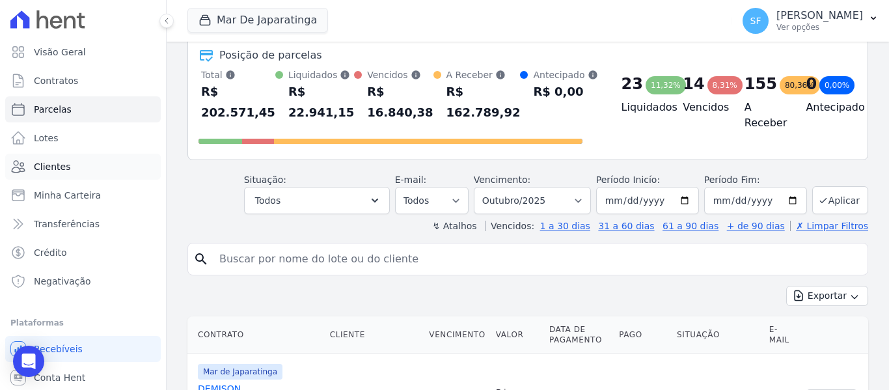
click at [70, 170] on link "Clientes" at bounding box center [83, 167] width 156 height 26
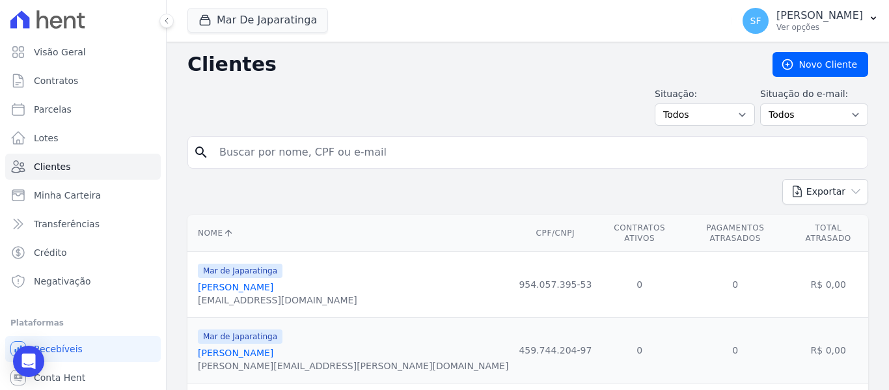
click at [276, 150] on input "search" at bounding box center [537, 152] width 651 height 26
type input "[PERSON_NAME]"
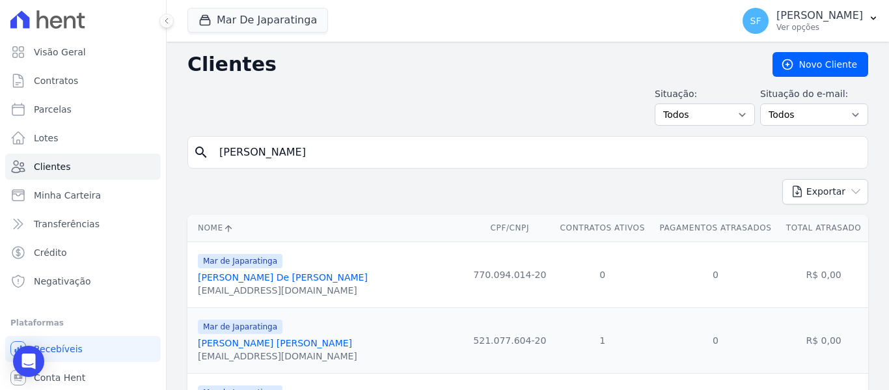
click at [277, 160] on input "[PERSON_NAME]" at bounding box center [537, 152] width 651 height 26
type input "[PERSON_NAME]"
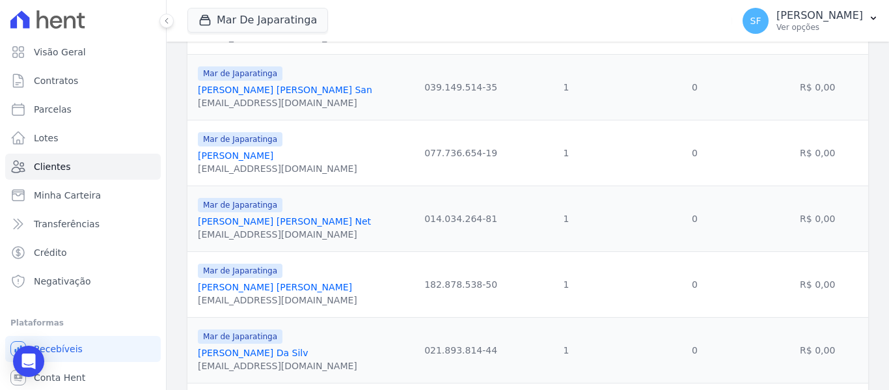
scroll to position [472, 0]
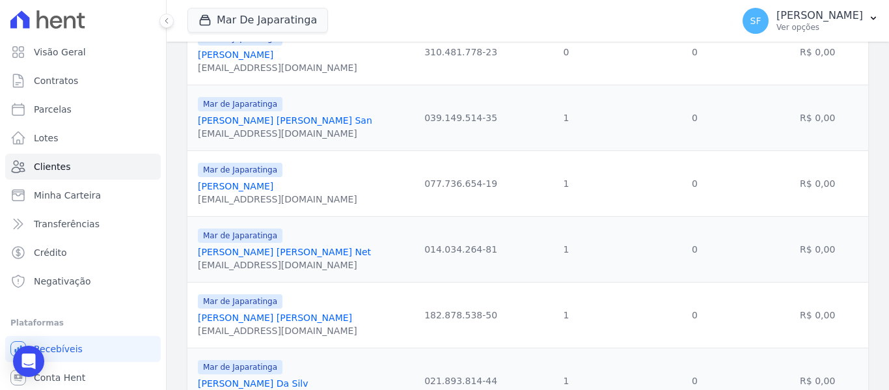
click at [241, 185] on link "[PERSON_NAME]" at bounding box center [235, 186] width 75 height 10
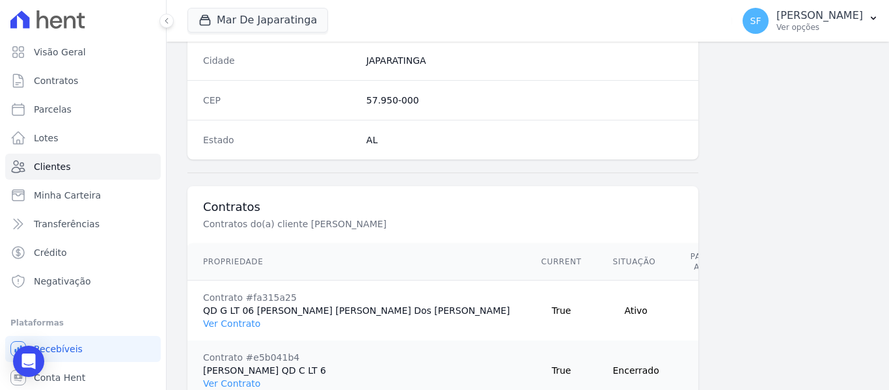
scroll to position [918, 0]
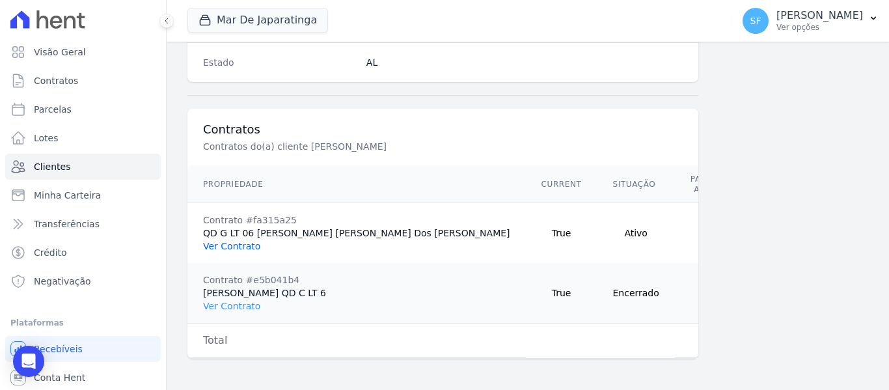
click at [251, 241] on link "Ver Contrato" at bounding box center [231, 246] width 57 height 10
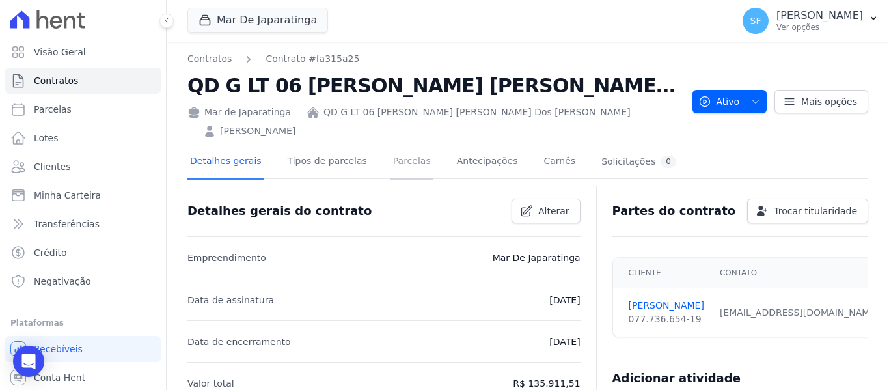
click at [390, 145] on link "Parcelas" at bounding box center [411, 162] width 43 height 34
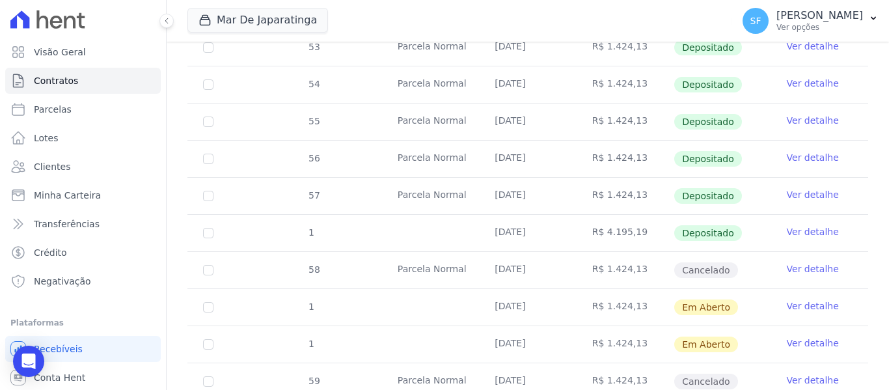
scroll to position [670, 0]
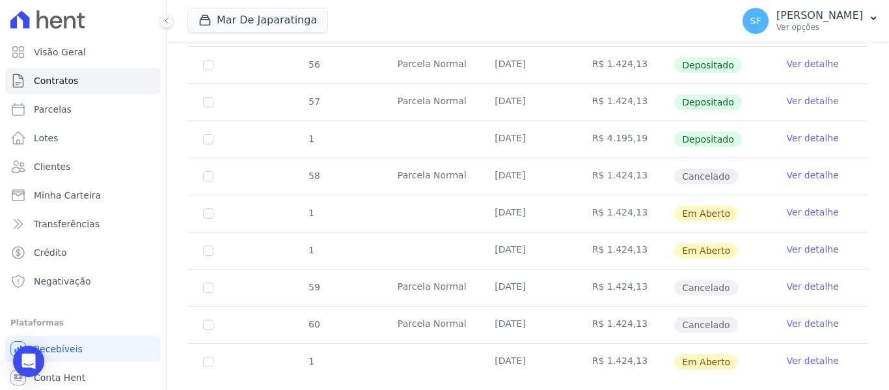
click at [788, 206] on link "Ver detalhe" at bounding box center [813, 212] width 52 height 13
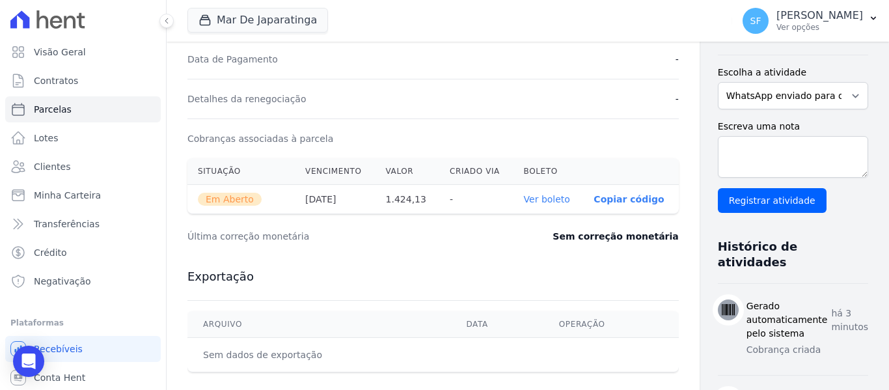
scroll to position [325, 0]
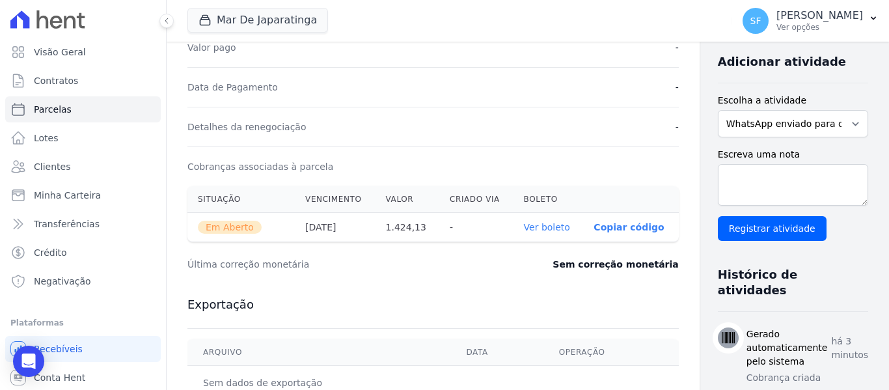
click at [524, 228] on link "Ver boleto" at bounding box center [547, 227] width 46 height 10
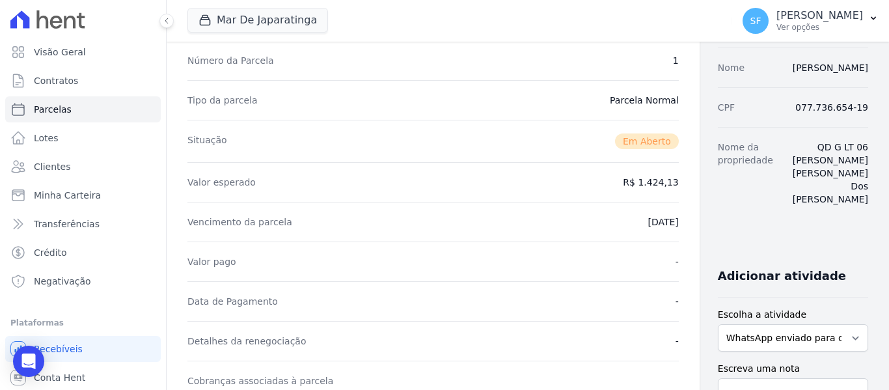
scroll to position [0, 0]
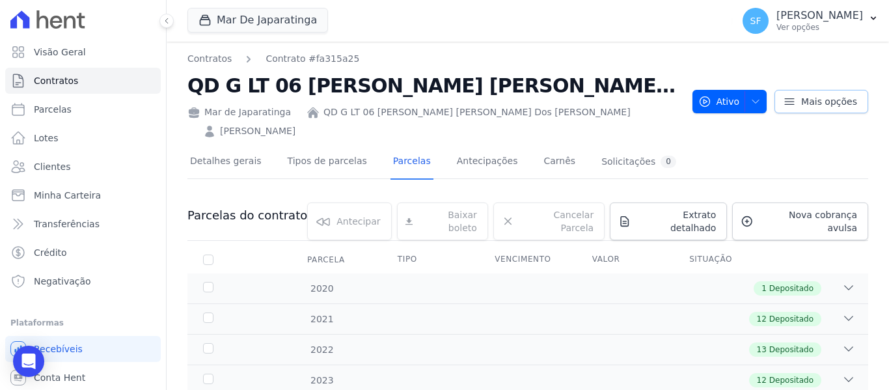
click at [825, 90] on link "Mais opções" at bounding box center [821, 101] width 94 height 23
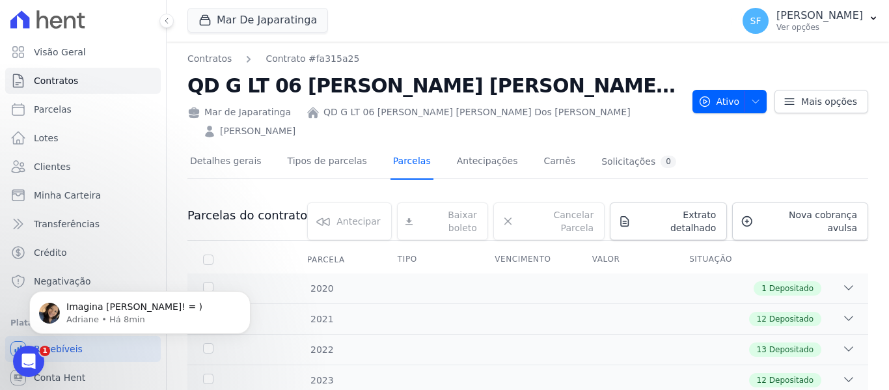
click at [390, 145] on link "Parcelas" at bounding box center [411, 162] width 43 height 34
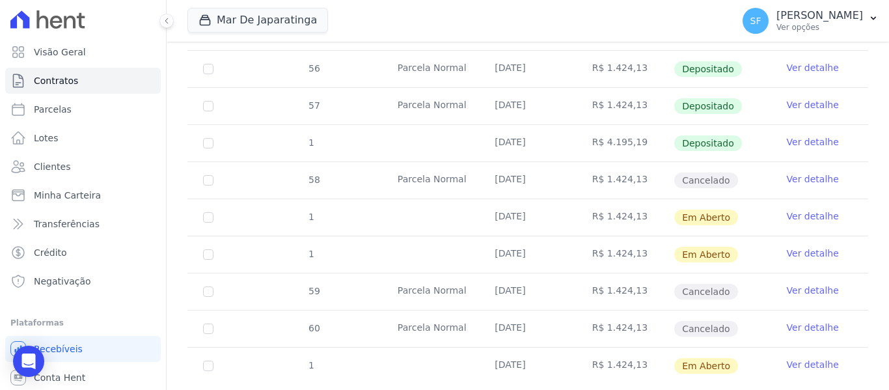
scroll to position [670, 0]
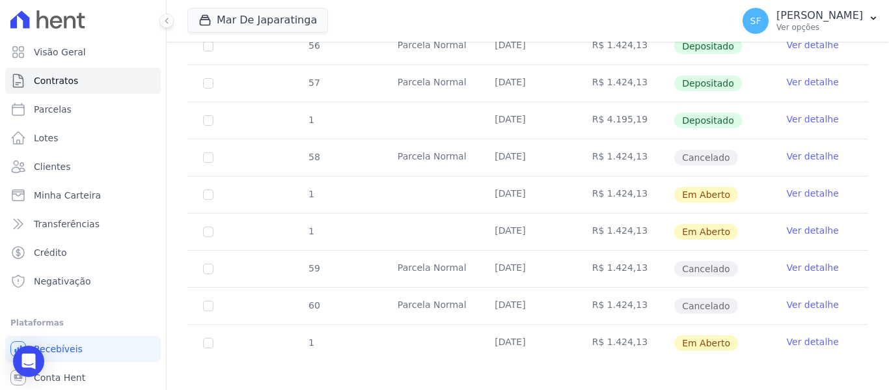
click at [802, 187] on link "Ver detalhe" at bounding box center [813, 193] width 52 height 13
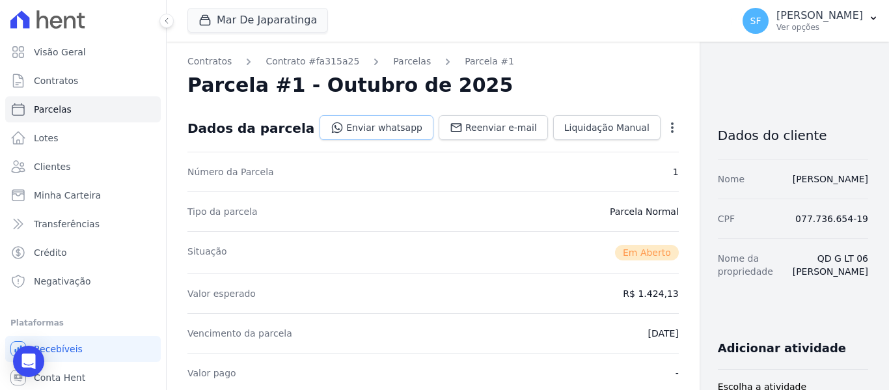
click at [335, 128] on link "Enviar whatsapp" at bounding box center [377, 127] width 114 height 25
